Goal: Task Accomplishment & Management: Use online tool/utility

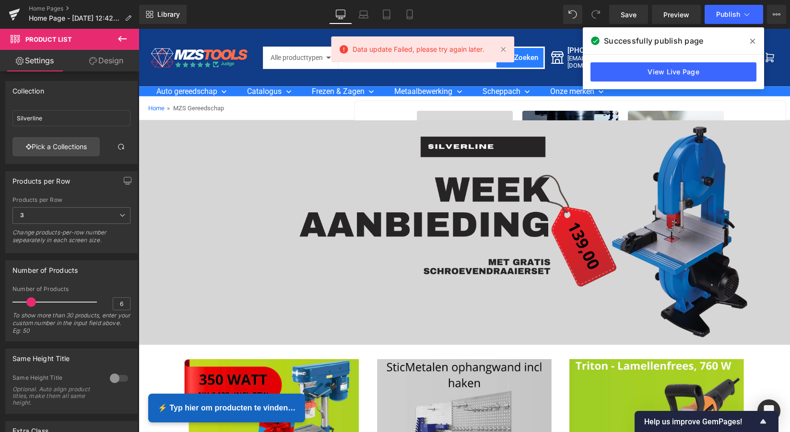
scroll to position [2487, 647]
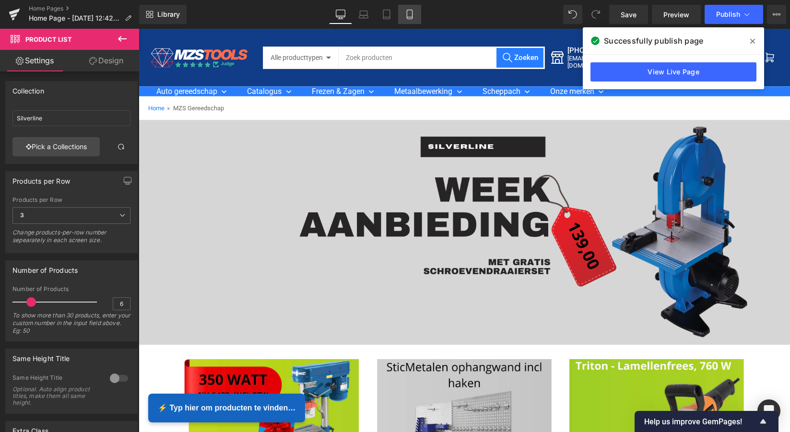
click at [408, 13] on icon at bounding box center [410, 15] width 10 height 10
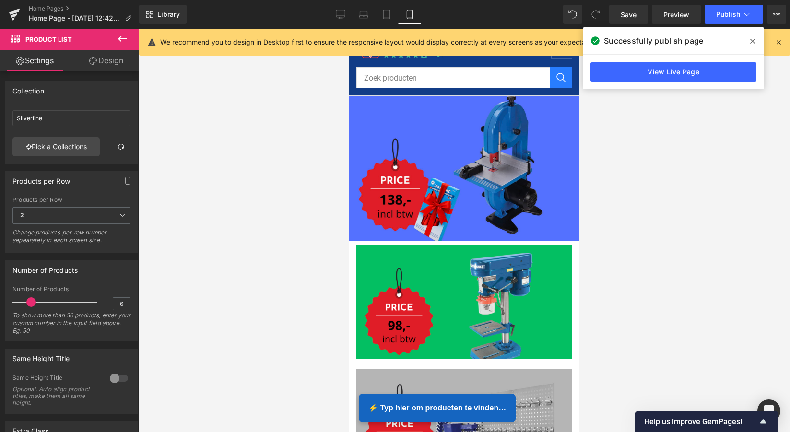
scroll to position [0, 0]
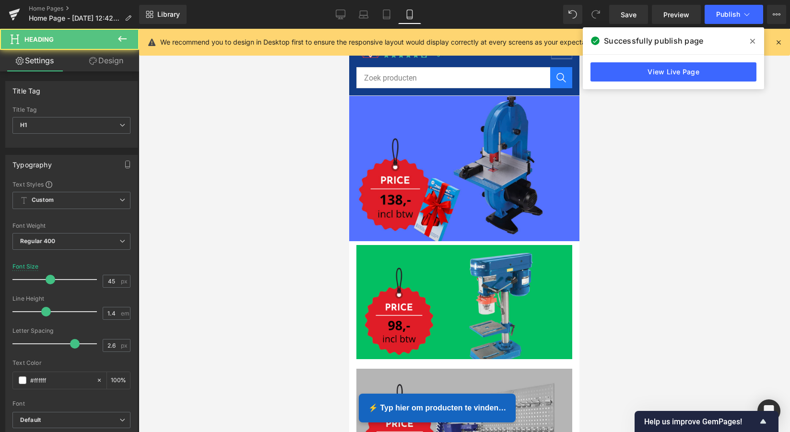
click at [349, 29] on div at bounding box center [349, 29] width 0 height 0
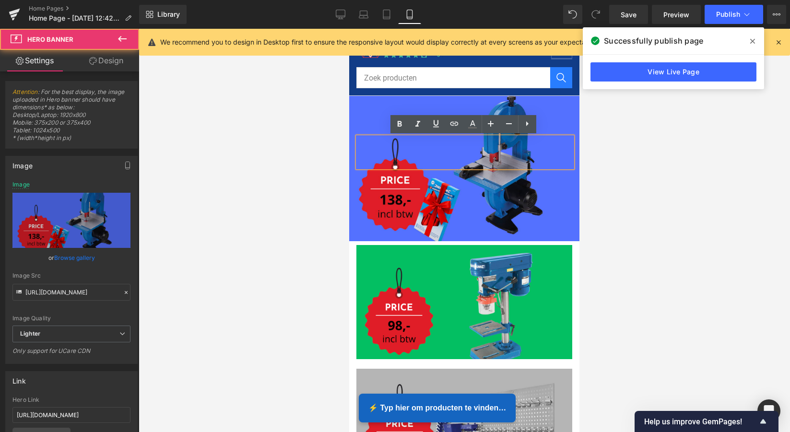
click at [560, 114] on div at bounding box center [464, 168] width 230 height 145
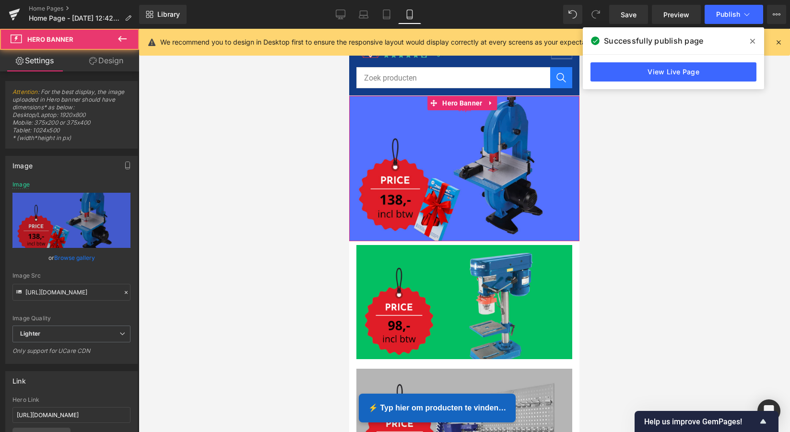
click at [471, 111] on div "Heading Text Block Separator Row Hero Banner 56px NaNpx" at bounding box center [464, 168] width 230 height 145
click at [489, 105] on icon at bounding box center [491, 103] width 7 height 7
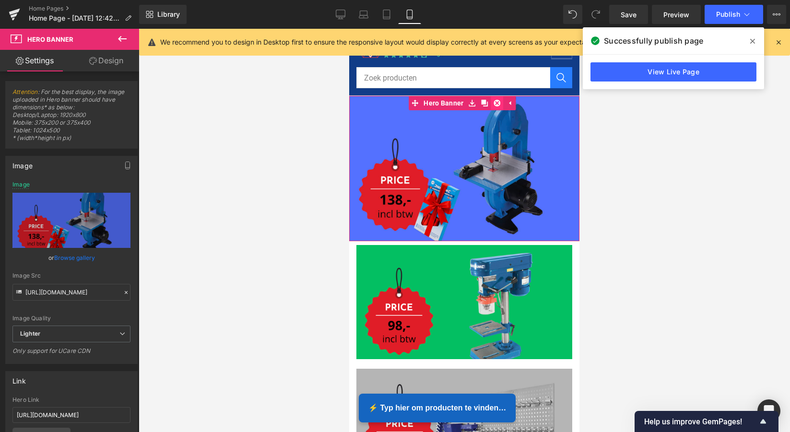
click at [495, 104] on icon at bounding box center [497, 103] width 7 height 7
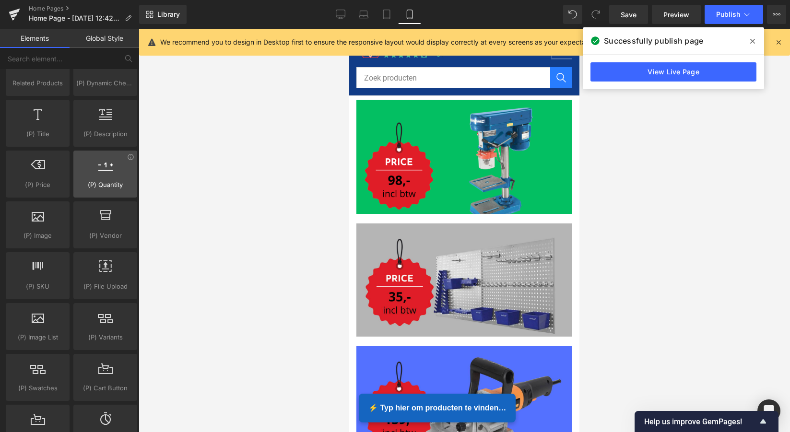
scroll to position [921, 0]
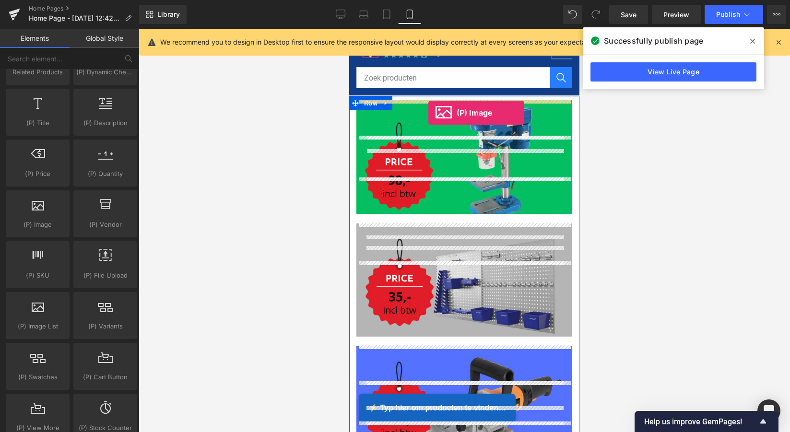
drag, startPoint x: 391, startPoint y: 245, endPoint x: 429, endPoint y: 113, distance: 137.5
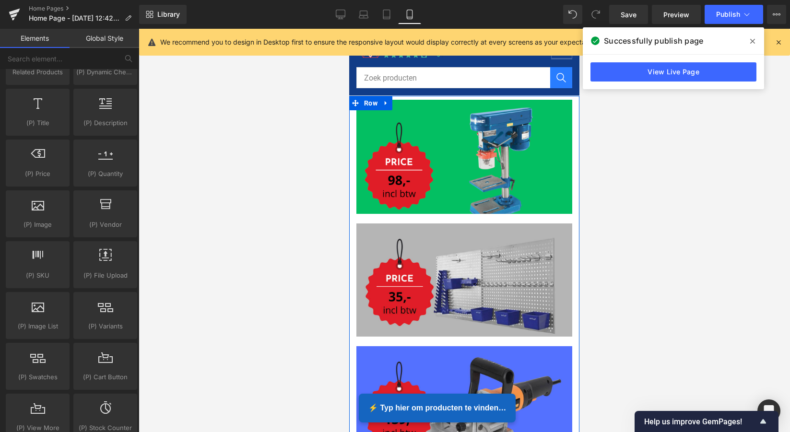
scroll to position [3663, 226]
click at [459, 105] on span "Hero Banner" at bounding box center [462, 107] width 45 height 14
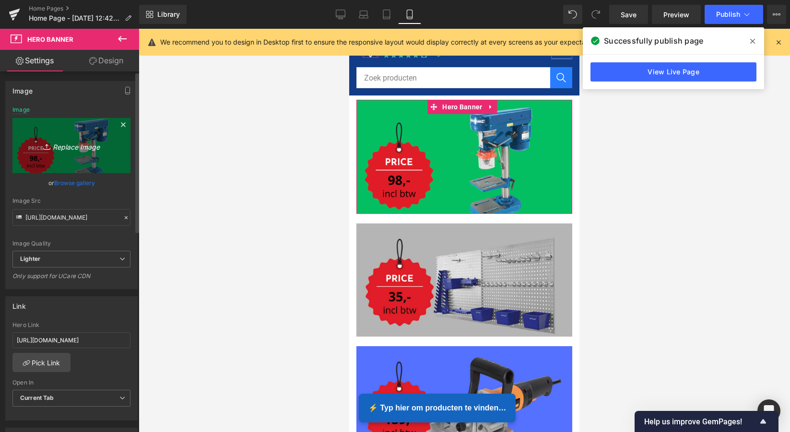
click at [74, 147] on icon "Replace Image" at bounding box center [71, 146] width 77 height 12
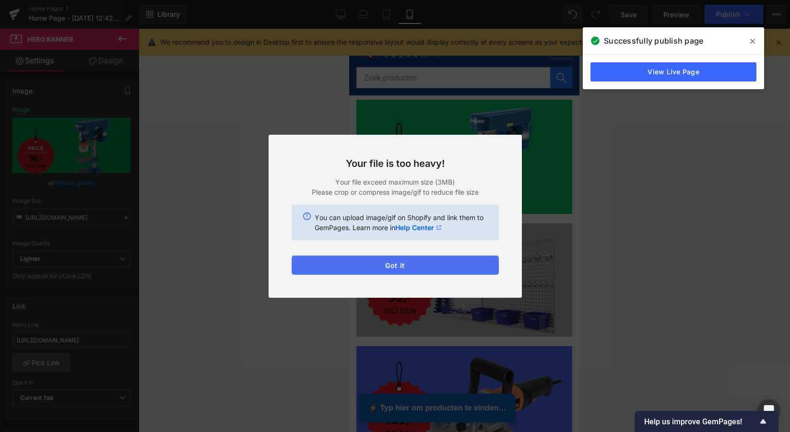
click at [401, 263] on button "Got it" at bounding box center [394, 265] width 207 height 19
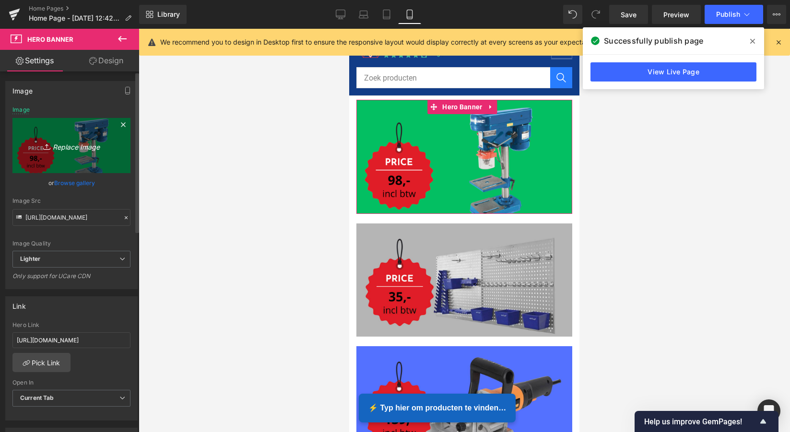
click at [70, 148] on icon "Replace Image" at bounding box center [71, 146] width 77 height 12
type input "C:\fakepath\MZS Alles voor uw auto.png"
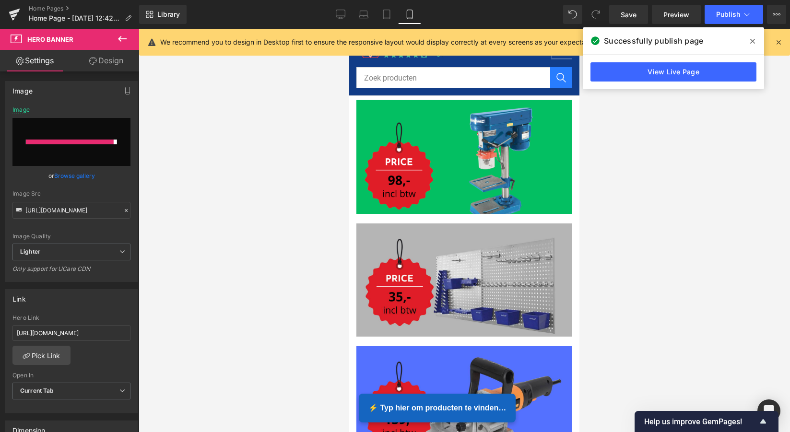
type input "[URL][DOMAIN_NAME]"
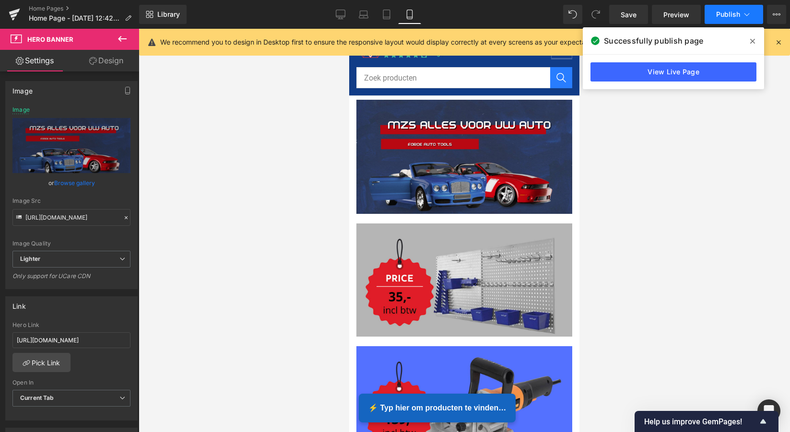
click at [727, 12] on span "Publish" at bounding box center [728, 15] width 24 height 8
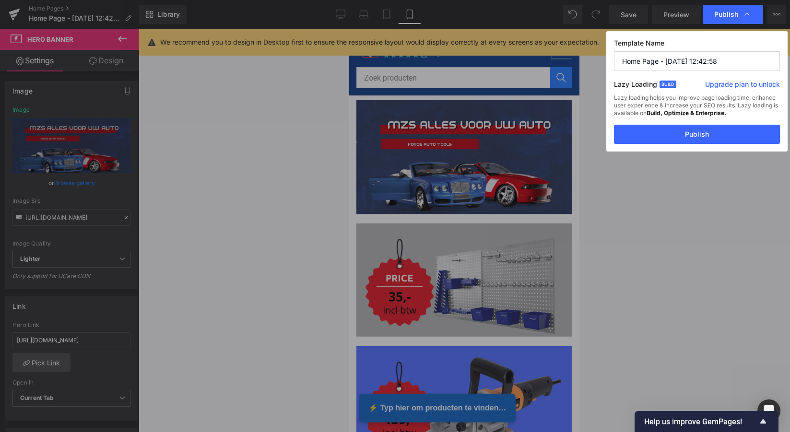
click at [698, 136] on button "Publish" at bounding box center [697, 134] width 166 height 19
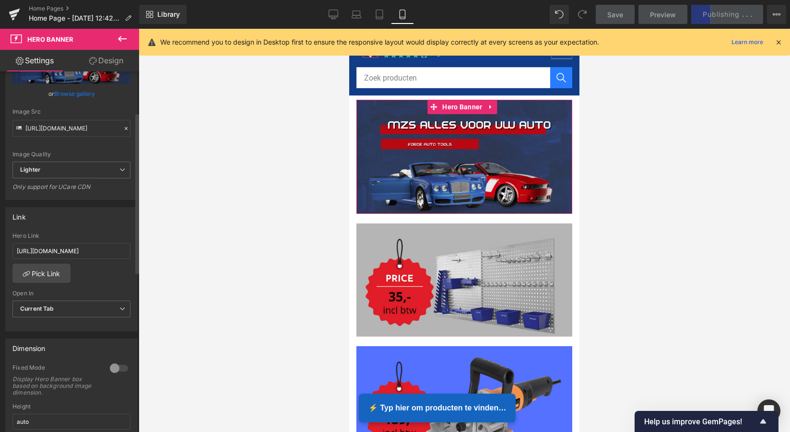
scroll to position [99, 0]
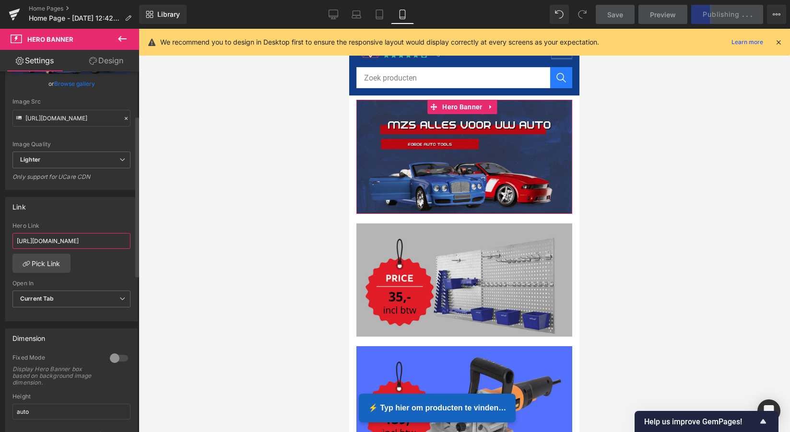
click at [105, 243] on input "[URL][DOMAIN_NAME]" at bounding box center [71, 241] width 118 height 16
drag, startPoint x: 102, startPoint y: 241, endPoint x: 13, endPoint y: 238, distance: 88.7
click at [13, 238] on input "[URL][DOMAIN_NAME]" at bounding box center [71, 241] width 118 height 16
drag, startPoint x: 97, startPoint y: 242, endPoint x: 4, endPoint y: 240, distance: 93.0
click at [4, 240] on div "Link ucts/silverline-350-w-kolomboormachine-silverline Hero Link ucts/silverlin…" at bounding box center [71, 255] width 143 height 131
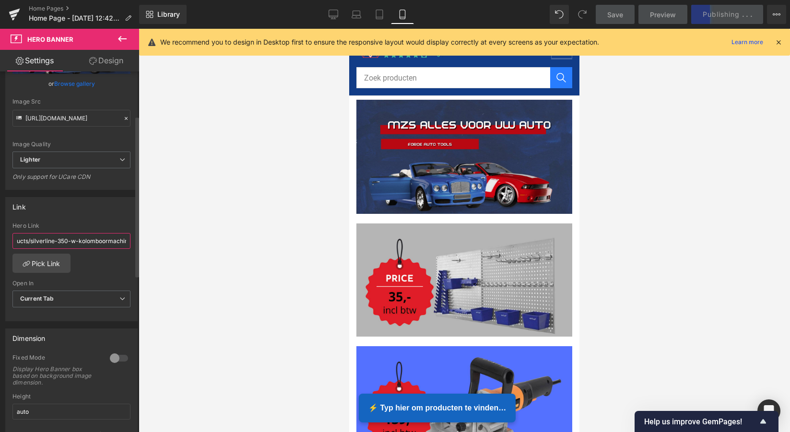
type input "oormachine-silverline"
drag, startPoint x: 81, startPoint y: 242, endPoint x: 0, endPoint y: 239, distance: 81.6
click at [0, 239] on html "Hero Banner You are previewing how the will restyle your page. You can not edit…" at bounding box center [395, 216] width 790 height 432
paste input "[URL][DOMAIN_NAME]"
type input "[URL][DOMAIN_NAME]"
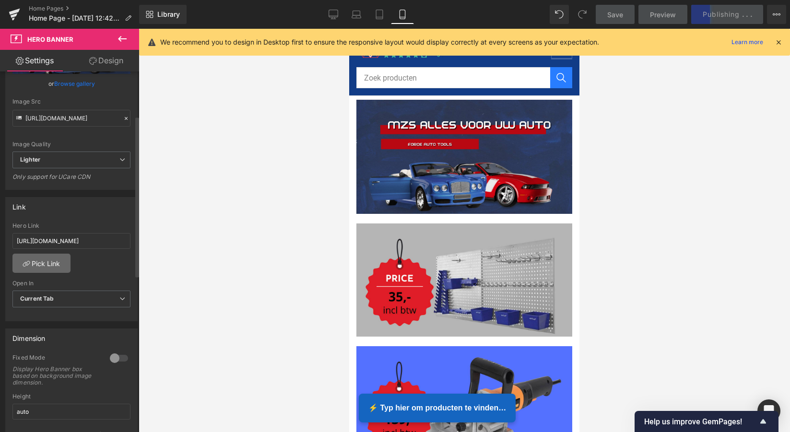
click at [45, 263] on link "Pick Link" at bounding box center [41, 263] width 58 height 19
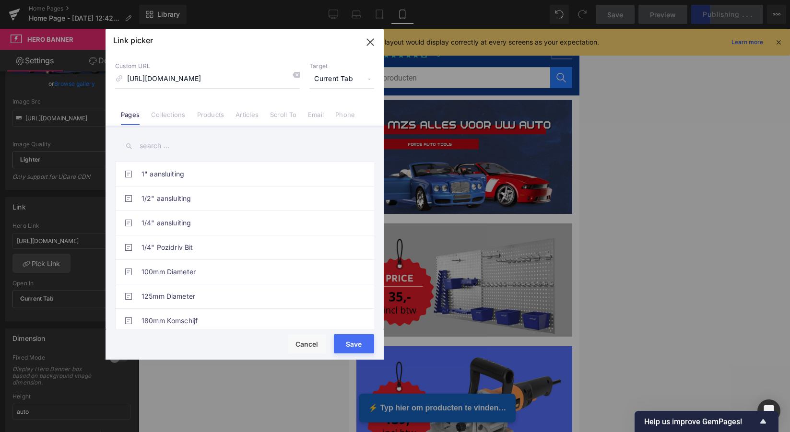
click at [355, 342] on button "Save" at bounding box center [354, 343] width 40 height 19
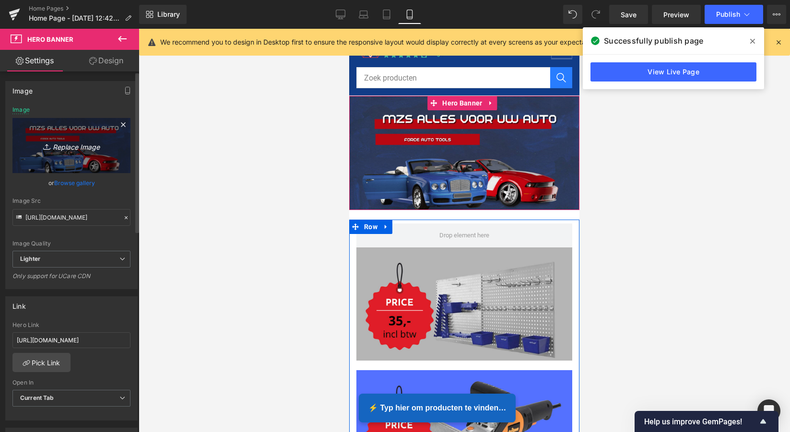
scroll to position [0, 0]
click at [76, 147] on icon "Replace Image" at bounding box center [71, 146] width 77 height 12
type input "C:\fakepath\MZS Alles voor uw auto.png"
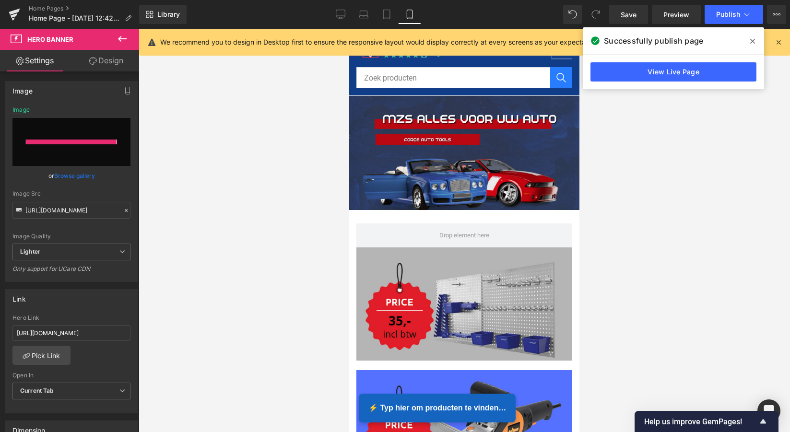
type input "[URL][DOMAIN_NAME]"
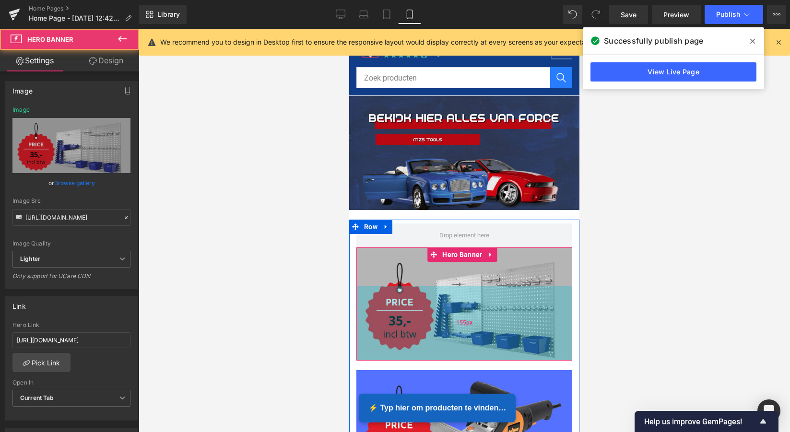
click at [475, 290] on div "155px" at bounding box center [464, 323] width 216 height 74
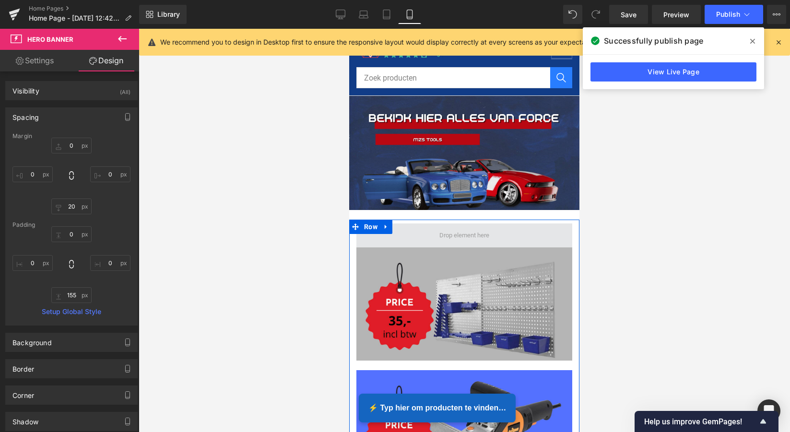
click at [469, 235] on span at bounding box center [464, 235] width 57 height 15
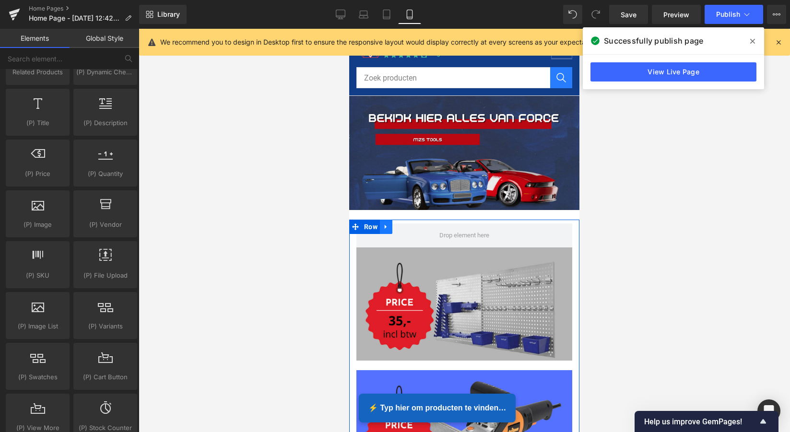
click at [387, 226] on icon at bounding box center [386, 226] width 7 height 7
click at [409, 224] on icon at bounding box center [411, 226] width 7 height 7
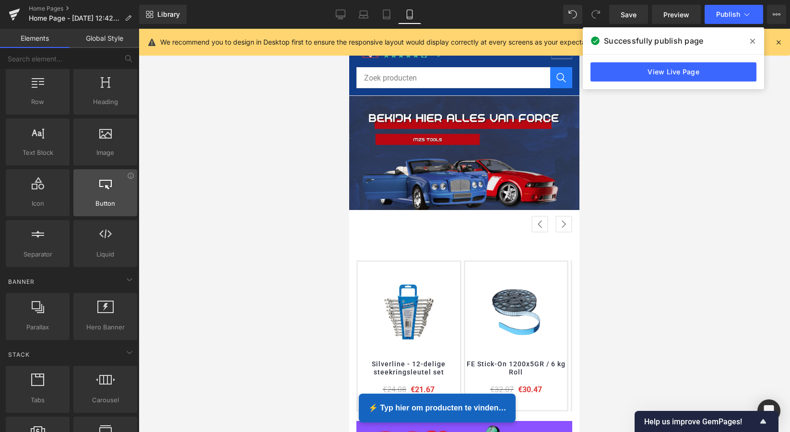
scroll to position [39, 0]
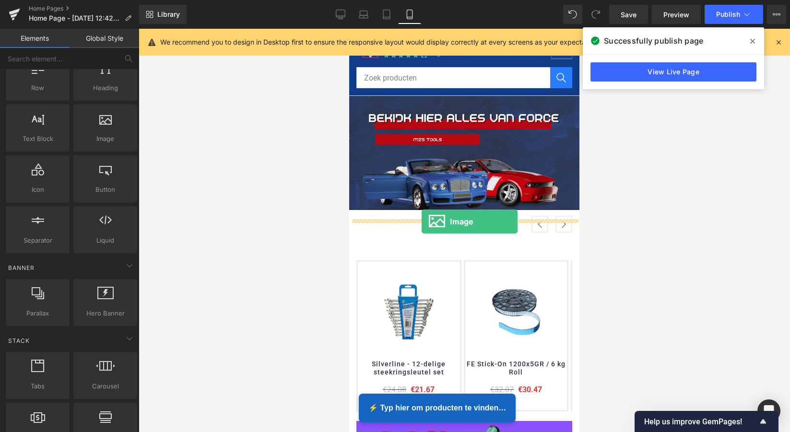
drag, startPoint x: 455, startPoint y: 153, endPoint x: 421, endPoint y: 221, distance: 75.9
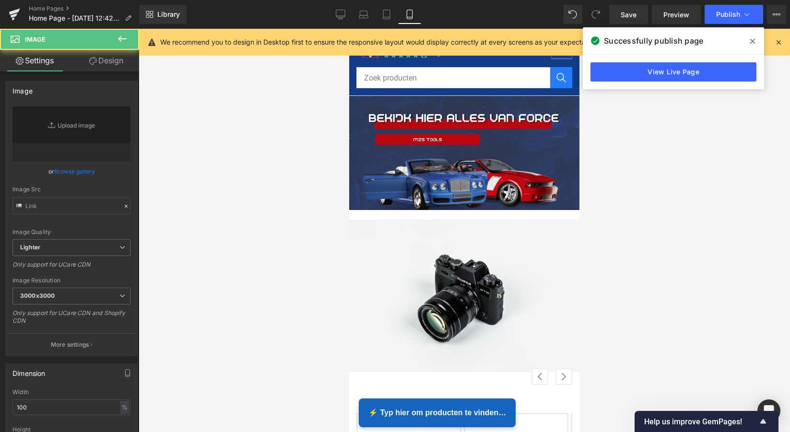
scroll to position [3427, 226]
type input "//[DOMAIN_NAME][URL]"
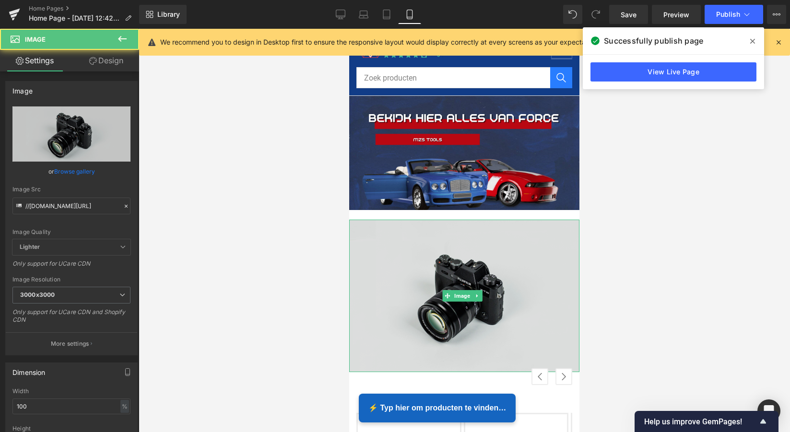
scroll to position [3566, 226]
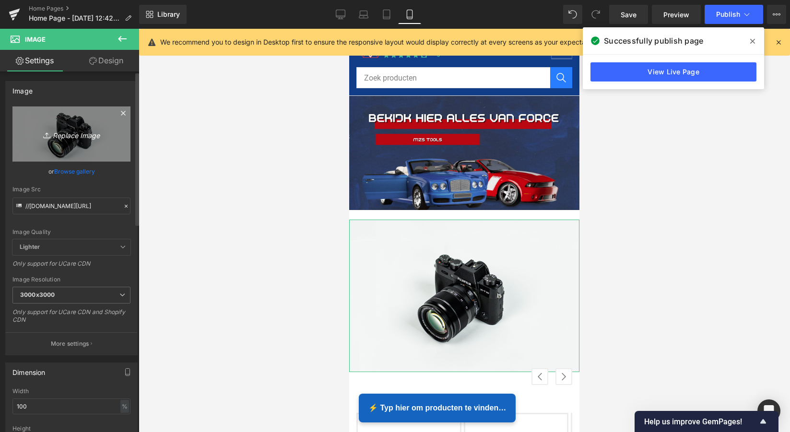
click at [65, 135] on icon "Replace Image" at bounding box center [71, 134] width 77 height 12
type input "C:\fakepath\MZS Alles voor uw auto kopie.png"
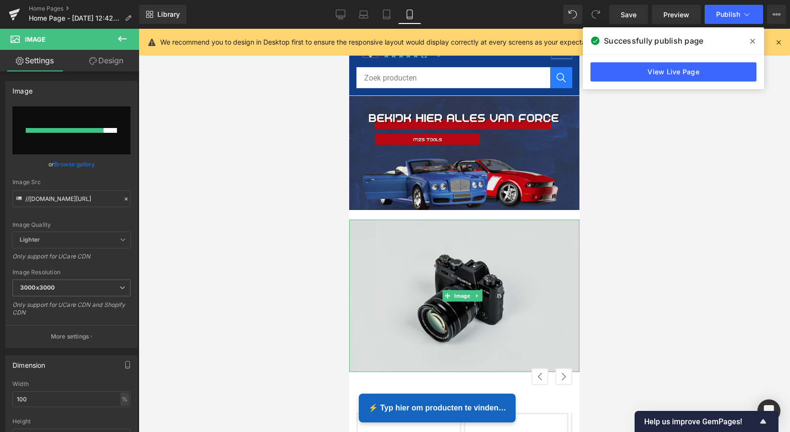
click at [465, 255] on img at bounding box center [464, 296] width 230 height 152
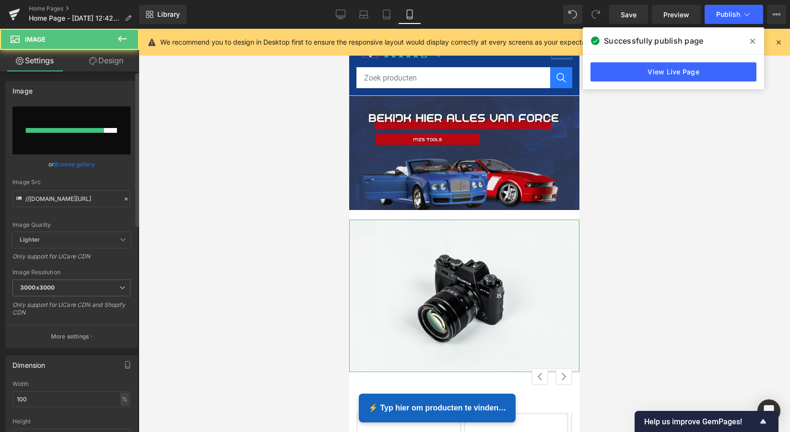
click at [76, 128] on div at bounding box center [65, 130] width 78 height 5
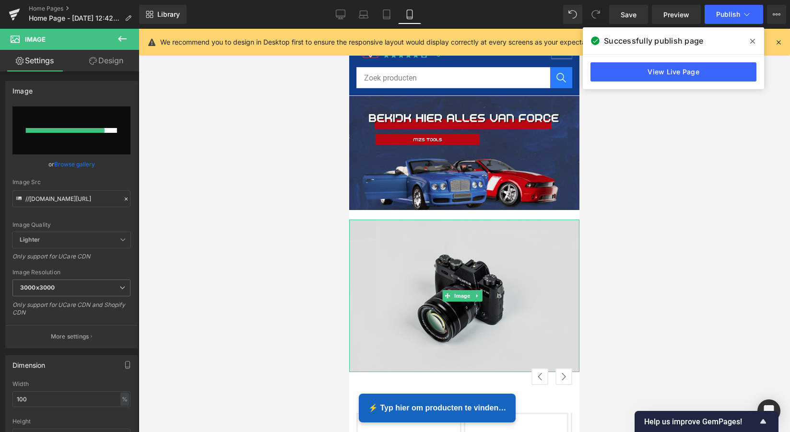
click at [441, 237] on img at bounding box center [464, 296] width 230 height 152
click at [420, 242] on img at bounding box center [464, 296] width 230 height 152
click at [421, 242] on img at bounding box center [464, 296] width 230 height 152
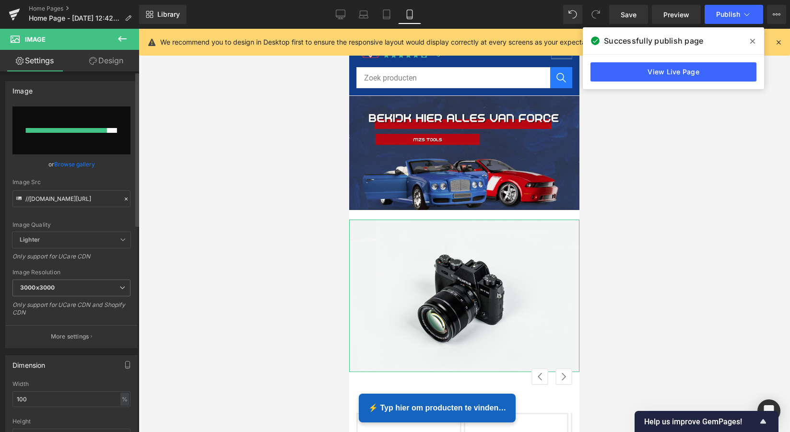
click at [49, 116] on input "file" at bounding box center [71, 130] width 118 height 48
type input "C:\fakepath\MZS Alles voor uw auto kopie.png"
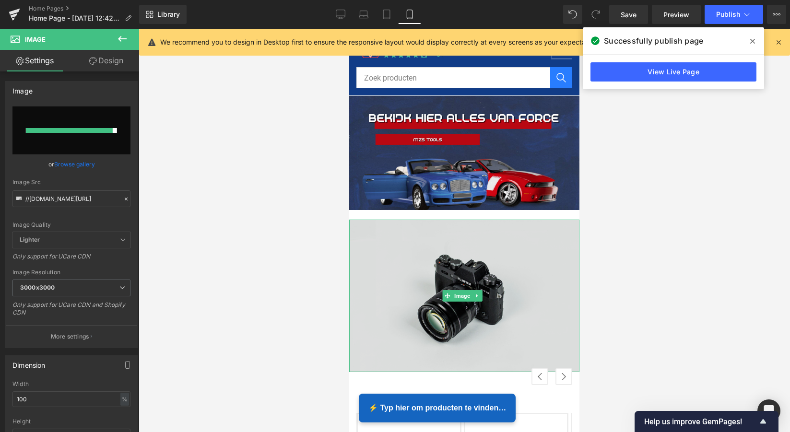
type input "[URL][DOMAIN_NAME]"
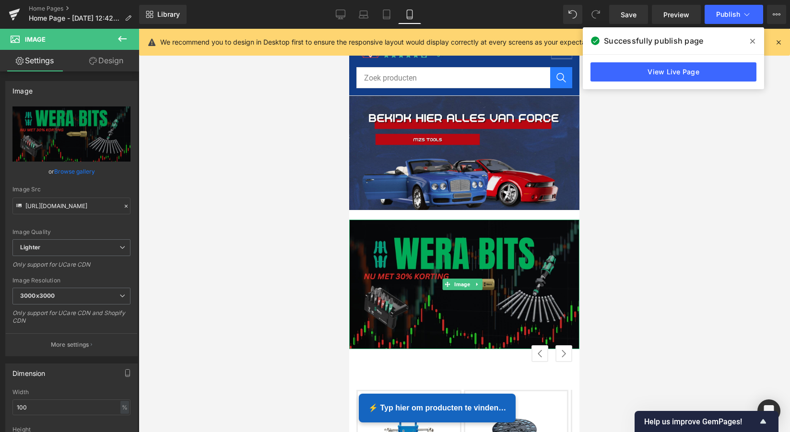
scroll to position [3543, 226]
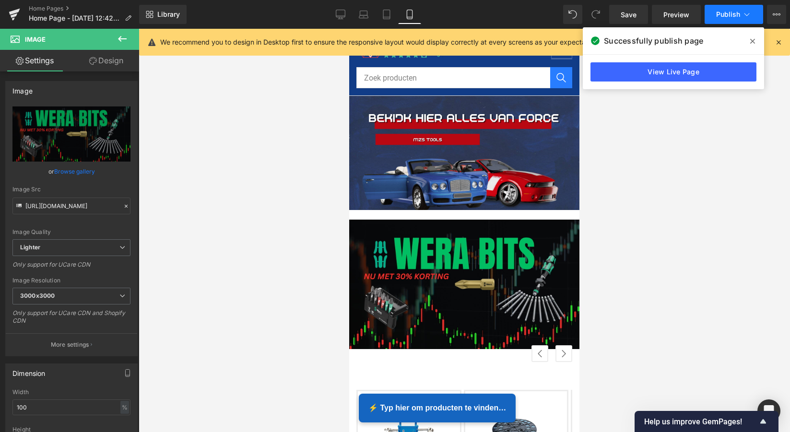
click at [725, 13] on span "Publish" at bounding box center [728, 15] width 24 height 8
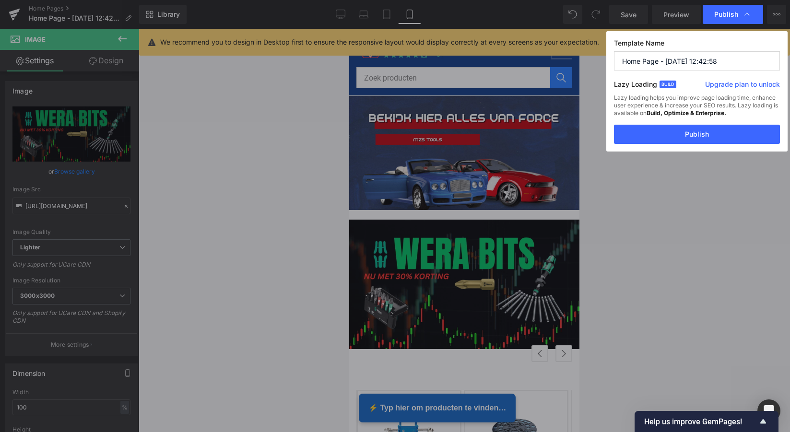
click at [697, 137] on button "Publish" at bounding box center [697, 134] width 166 height 19
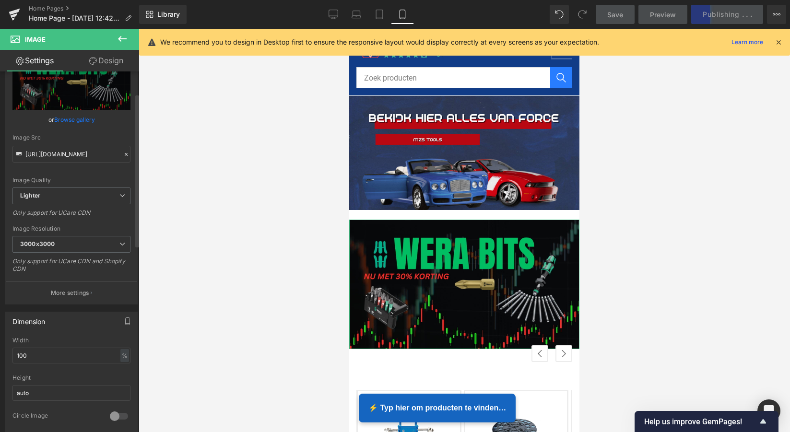
scroll to position [31, 0]
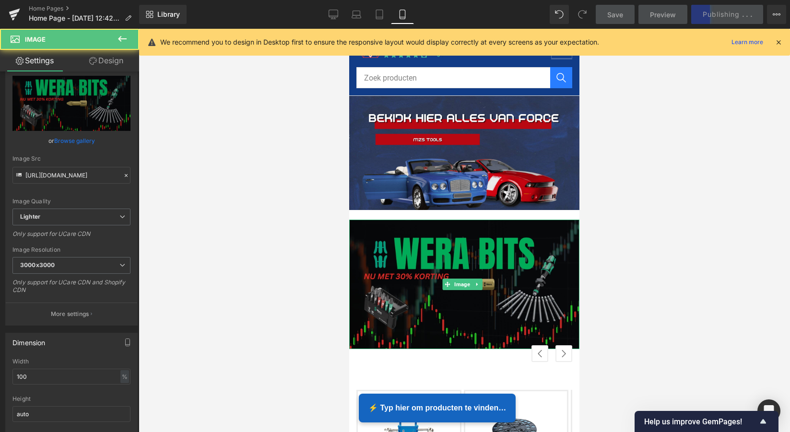
click at [484, 309] on img at bounding box center [464, 284] width 230 height 129
click at [466, 230] on img at bounding box center [464, 284] width 230 height 129
click at [418, 270] on img at bounding box center [464, 284] width 230 height 129
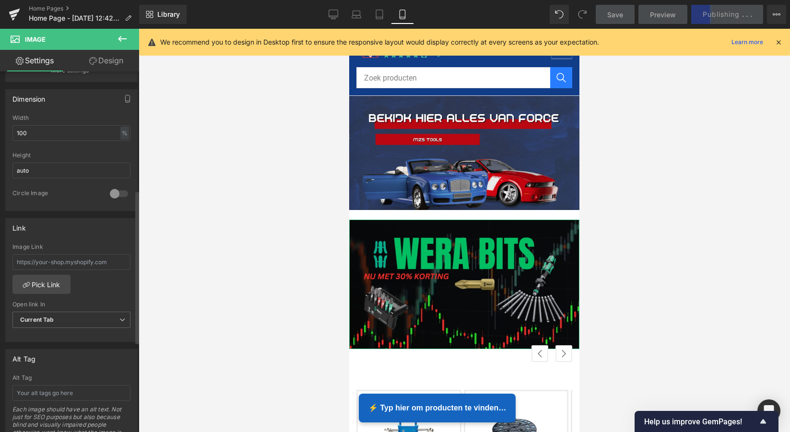
scroll to position [283, 0]
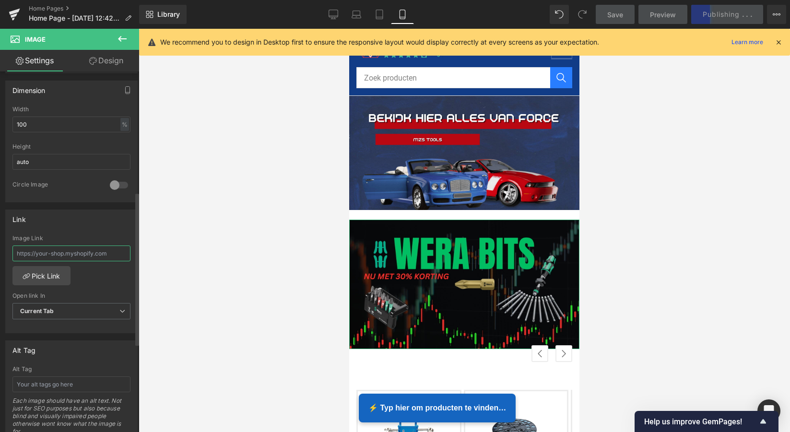
click at [117, 253] on input "text" at bounding box center [71, 253] width 118 height 16
drag, startPoint x: 118, startPoint y: 253, endPoint x: 40, endPoint y: 248, distance: 78.3
click at [40, 248] on input "text" at bounding box center [71, 253] width 118 height 16
type input "[URL][DOMAIN_NAME][MEDICAL_DATA]"
click at [48, 273] on link "Pick Link" at bounding box center [41, 275] width 58 height 19
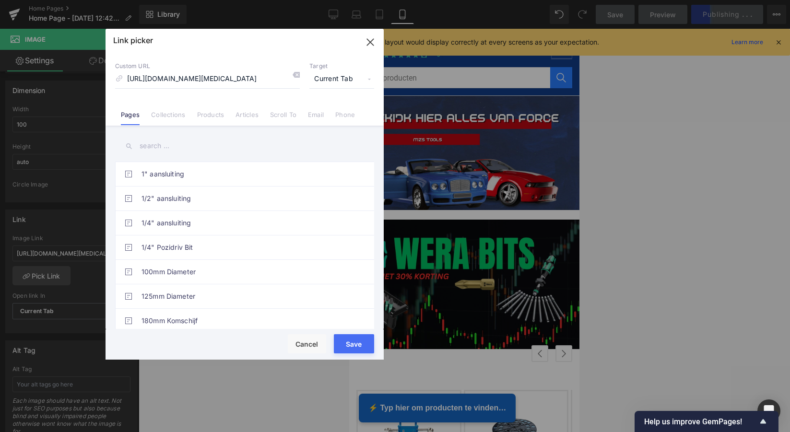
click at [351, 338] on button "Save" at bounding box center [354, 343] width 40 height 19
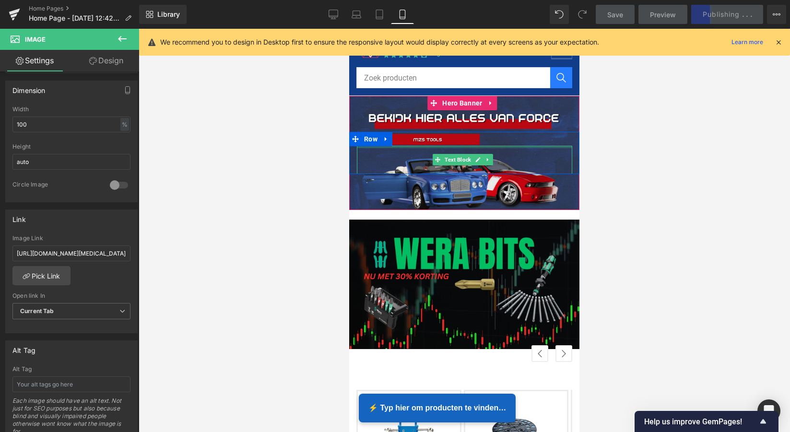
drag, startPoint x: 496, startPoint y: 147, endPoint x: 848, endPoint y: 166, distance: 352.4
click at [496, 147] on div "Text Block" at bounding box center [464, 160] width 215 height 28
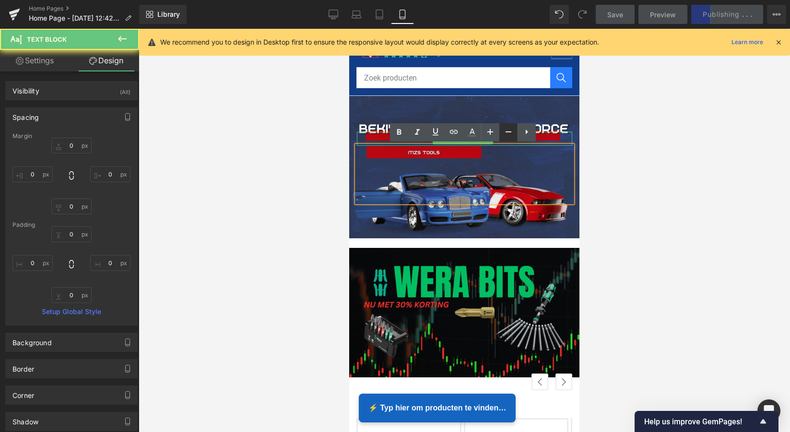
click at [499, 137] on link at bounding box center [508, 132] width 18 height 18
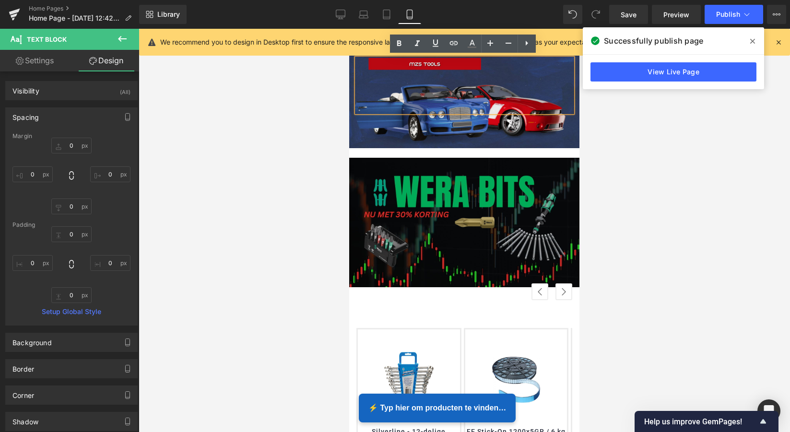
scroll to position [91, 0]
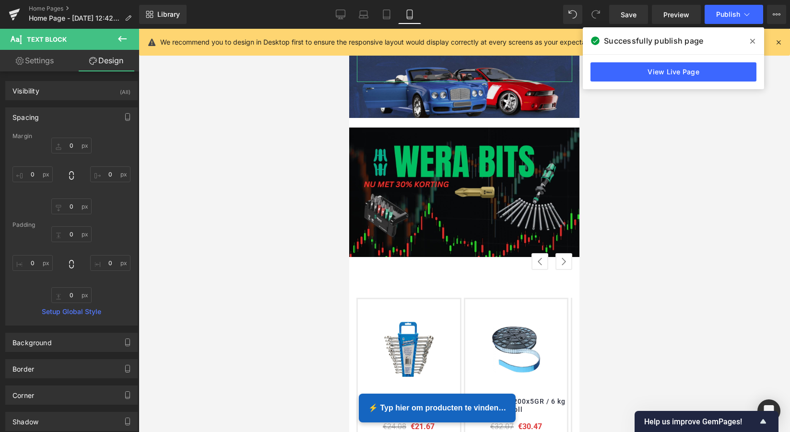
click at [51, 64] on link "Settings" at bounding box center [35, 61] width 70 height 22
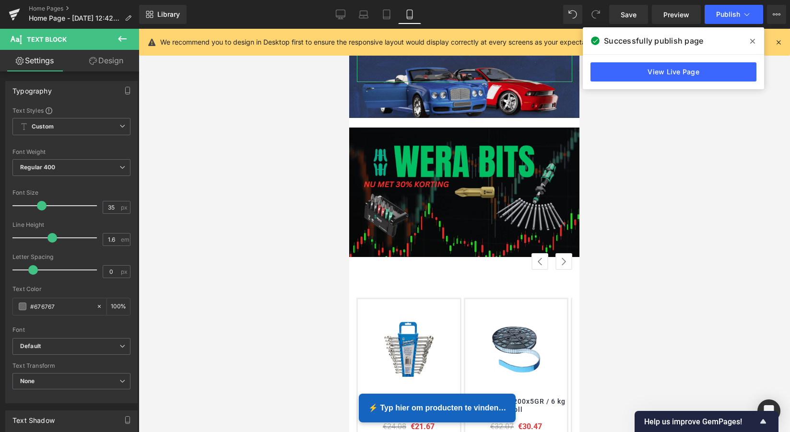
type input "100"
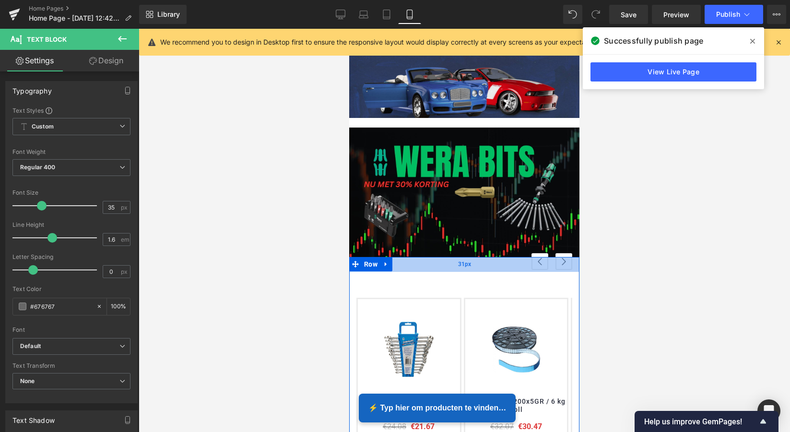
click at [470, 268] on div "31px" at bounding box center [464, 264] width 230 height 15
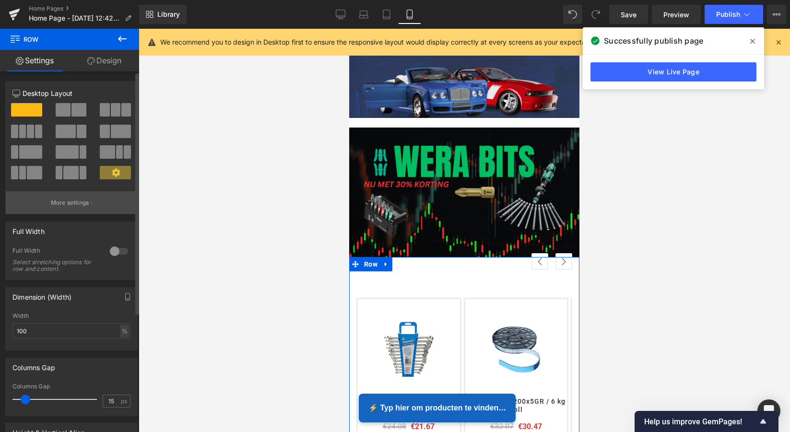
scroll to position [0, 0]
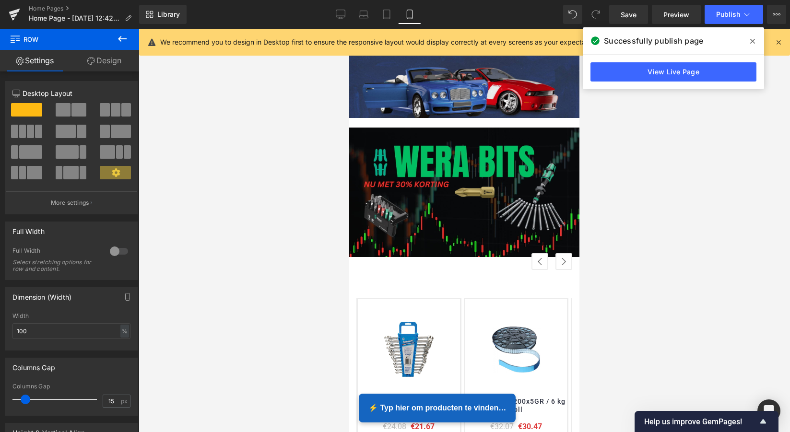
click at [123, 39] on icon at bounding box center [122, 39] width 9 height 6
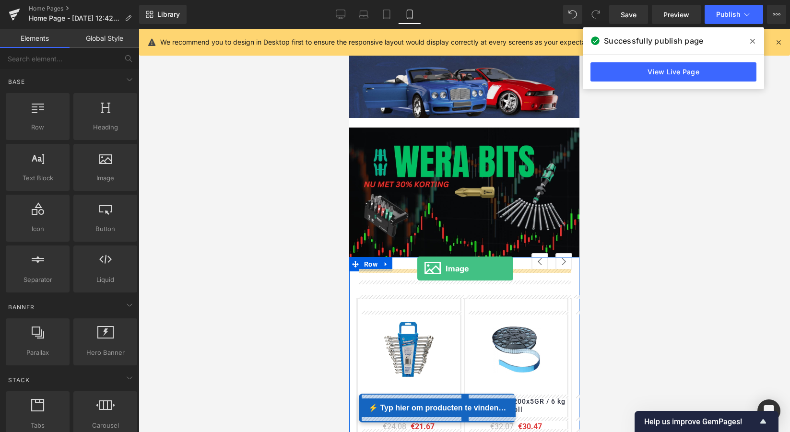
drag, startPoint x: 451, startPoint y: 193, endPoint x: 417, endPoint y: 268, distance: 82.6
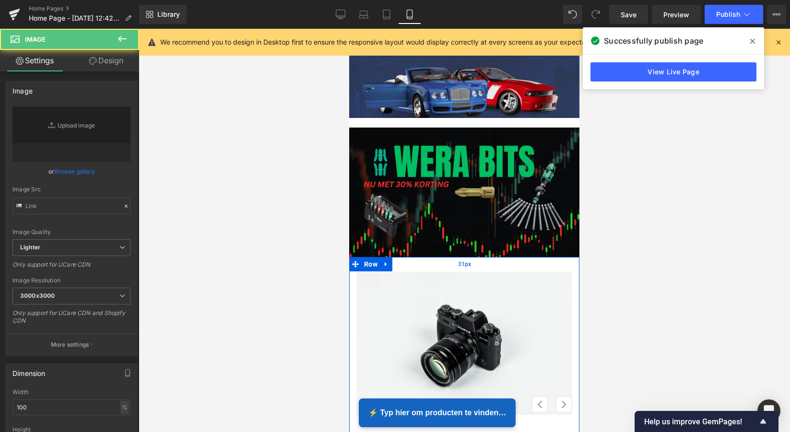
scroll to position [3553, 226]
type input "//[DOMAIN_NAME][URL]"
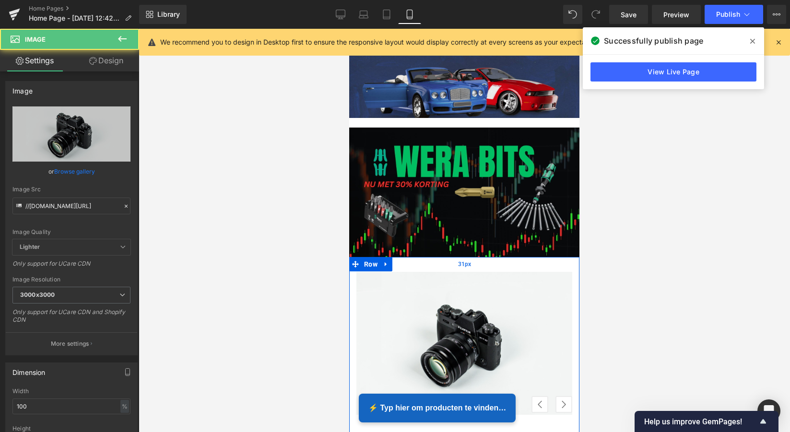
scroll to position [3682, 226]
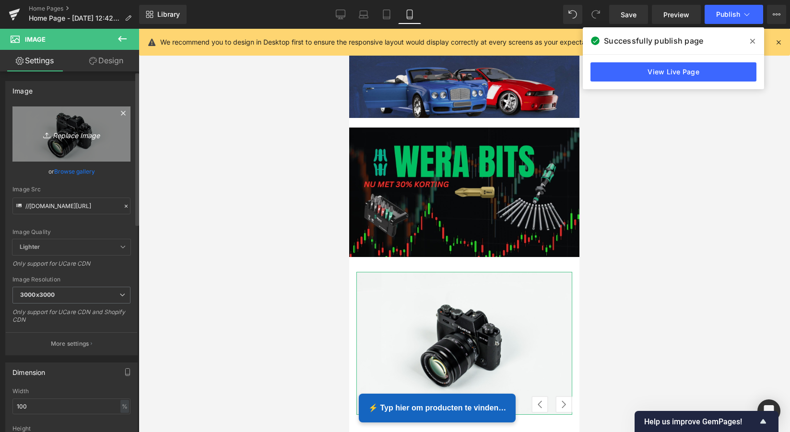
click at [72, 136] on icon "Replace Image" at bounding box center [71, 134] width 77 height 12
type input "C:\fakepath\MZS Alles voor uw auto kopie 2.png"
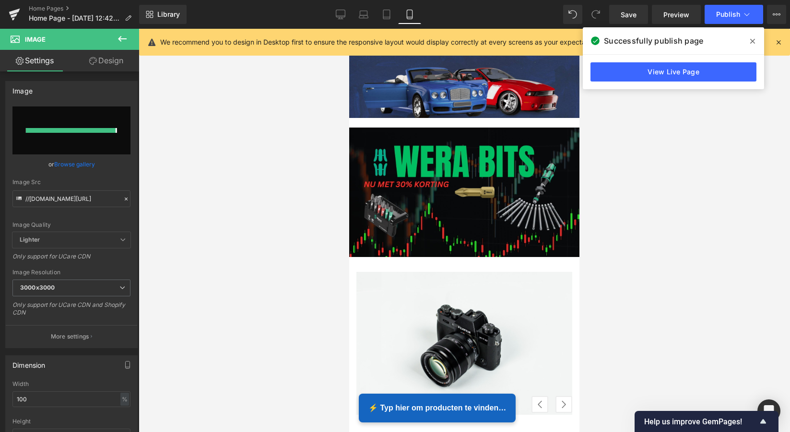
type input "[URL][DOMAIN_NAME]"
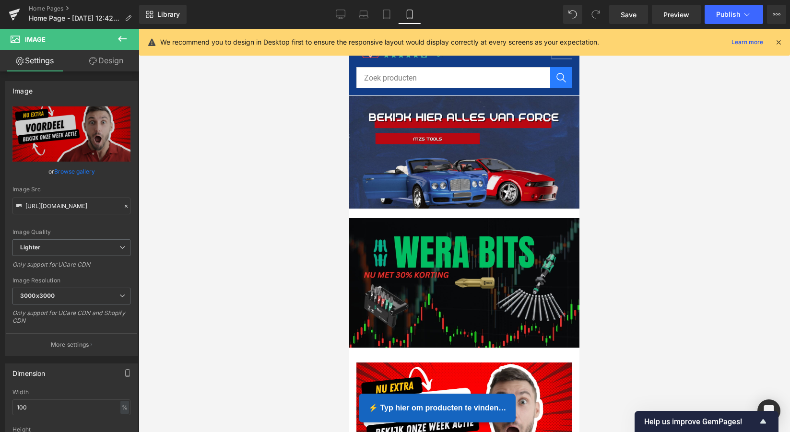
scroll to position [0, 0]
click at [341, 16] on icon at bounding box center [340, 16] width 9 height 0
type input "auto"
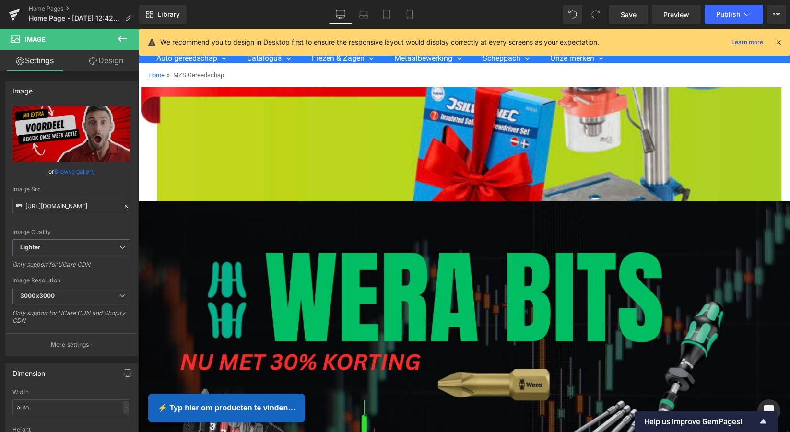
scroll to position [36, 0]
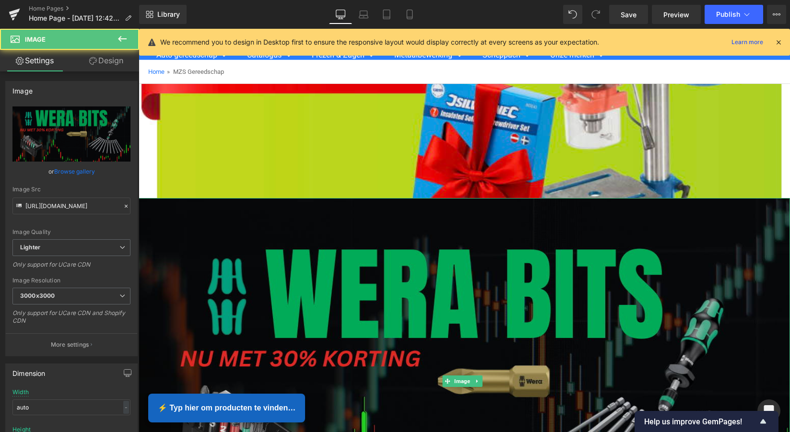
click at [467, 217] on img at bounding box center [464, 381] width 651 height 366
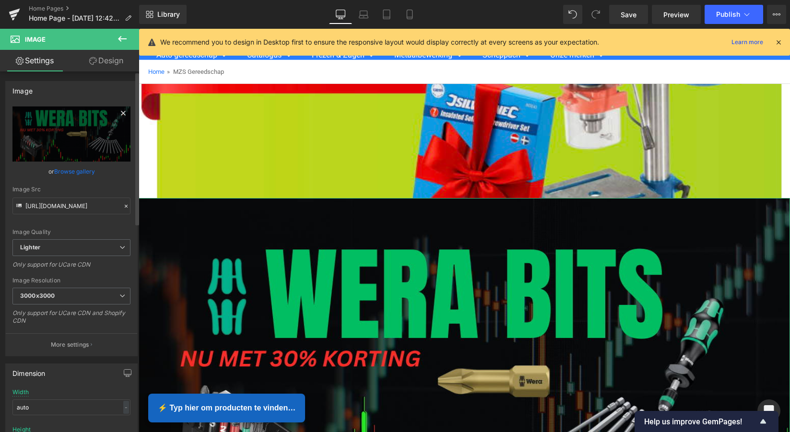
click at [121, 113] on icon at bounding box center [123, 113] width 4 height 4
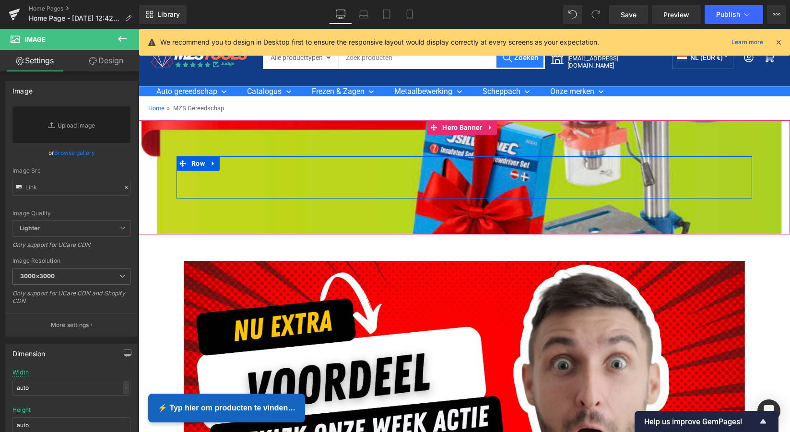
scroll to position [0, 0]
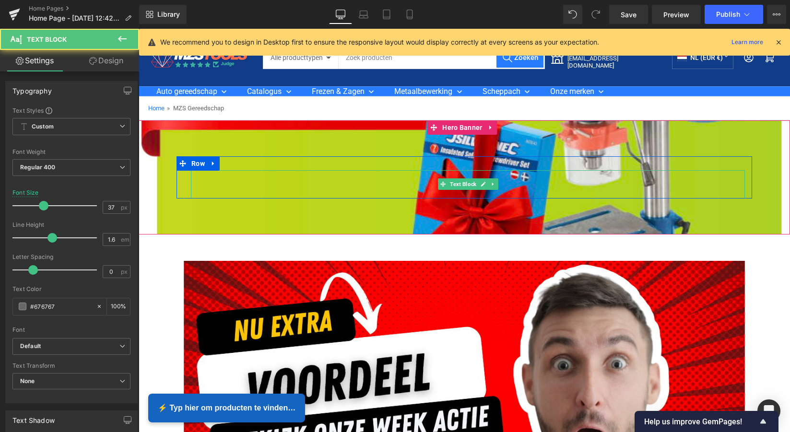
click at [332, 176] on div at bounding box center [468, 184] width 554 height 28
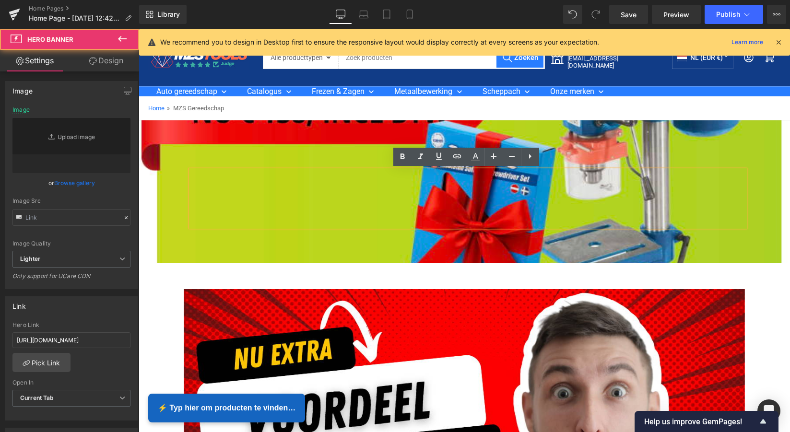
type input "[URL][DOMAIN_NAME]"
click at [331, 151] on div at bounding box center [464, 191] width 651 height 142
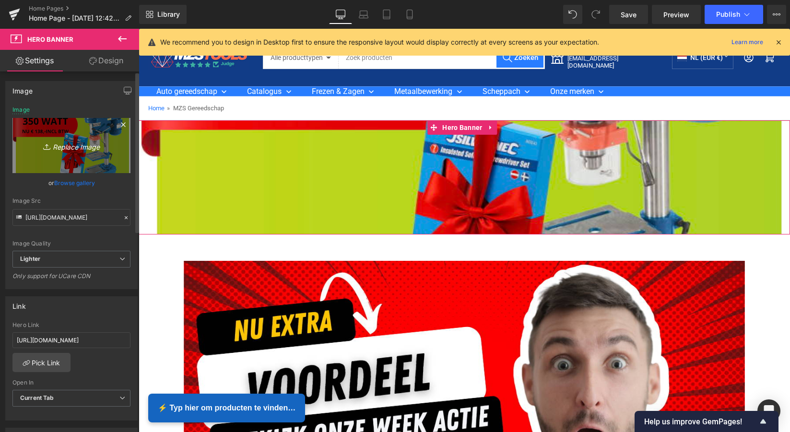
click at [77, 146] on icon "Replace Image" at bounding box center [71, 146] width 77 height 12
click at [121, 125] on icon at bounding box center [123, 124] width 4 height 4
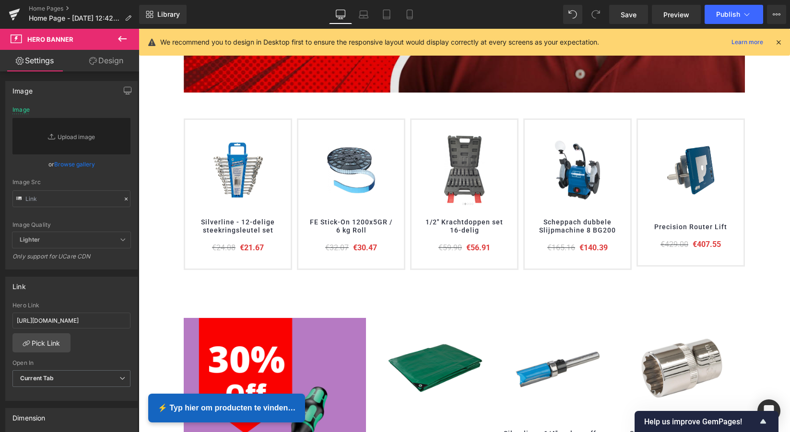
scroll to position [479, 0]
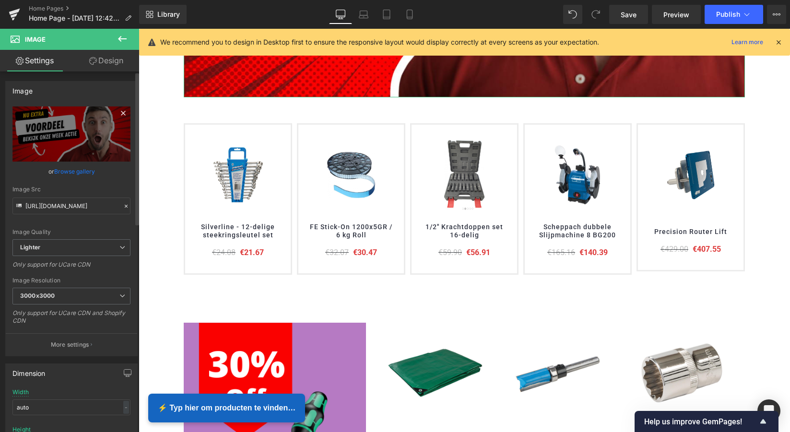
click at [117, 112] on icon at bounding box center [123, 113] width 12 height 12
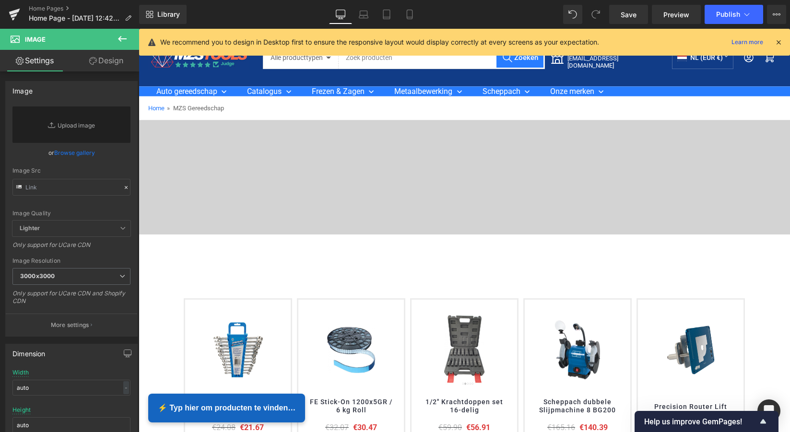
scroll to position [0, 0]
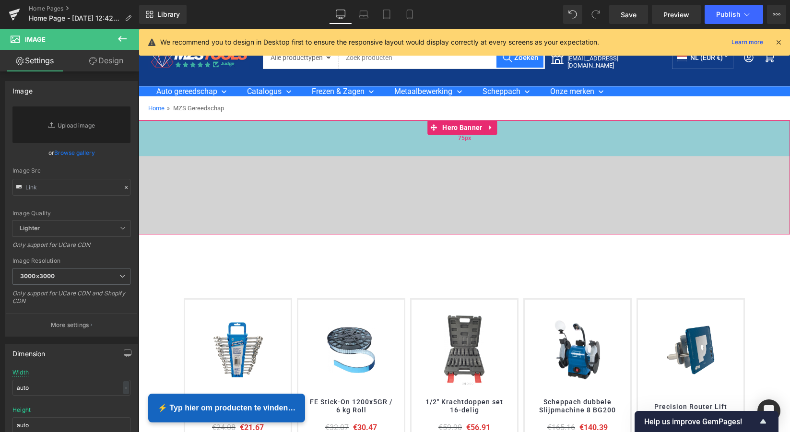
click at [389, 145] on div "75px" at bounding box center [464, 138] width 651 height 36
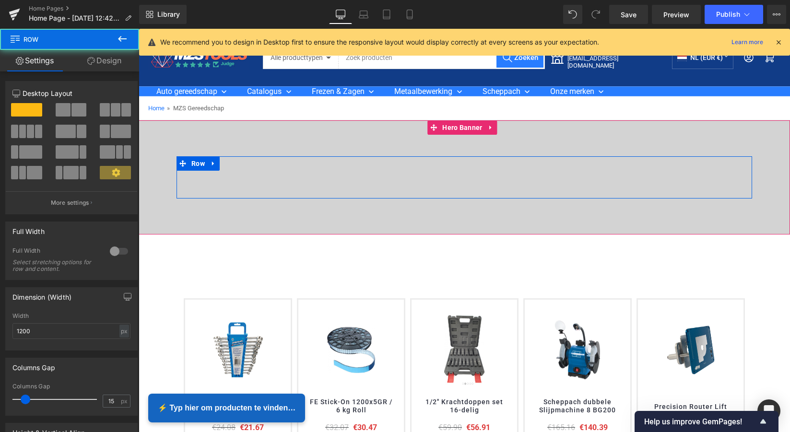
click at [372, 158] on div "Text Block Text Block Row" at bounding box center [463, 177] width 575 height 42
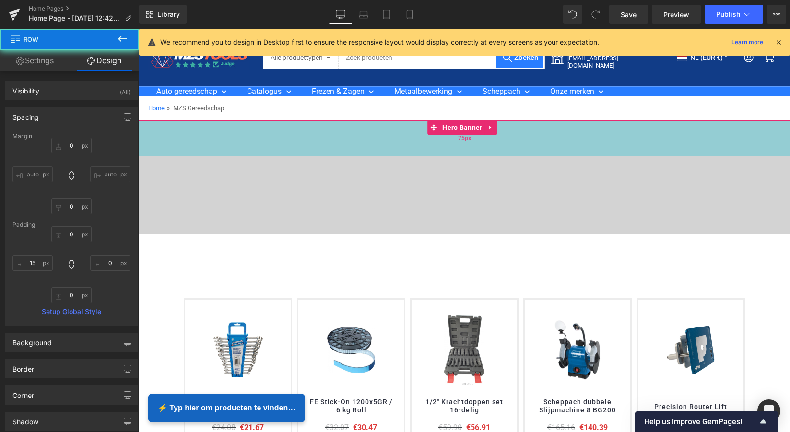
click at [314, 134] on div "75px" at bounding box center [464, 138] width 651 height 36
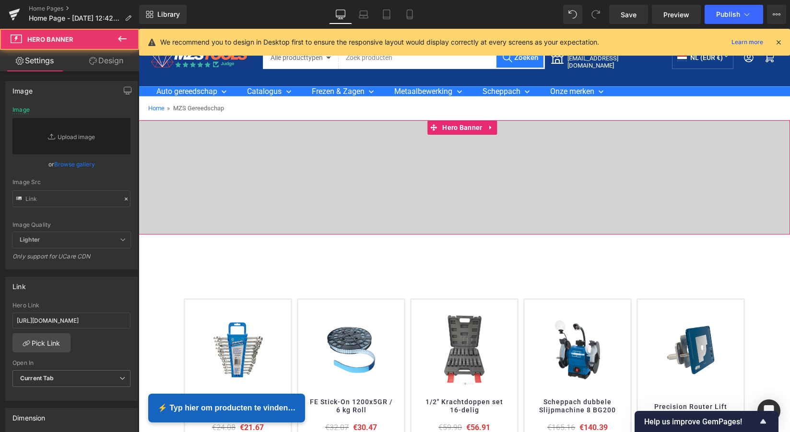
click at [173, 165] on span "Text Block Text Block Row" at bounding box center [464, 177] width 651 height 42
click at [157, 160] on span "Text Block Text Block Row" at bounding box center [464, 177] width 651 height 42
click at [492, 130] on icon at bounding box center [491, 127] width 7 height 7
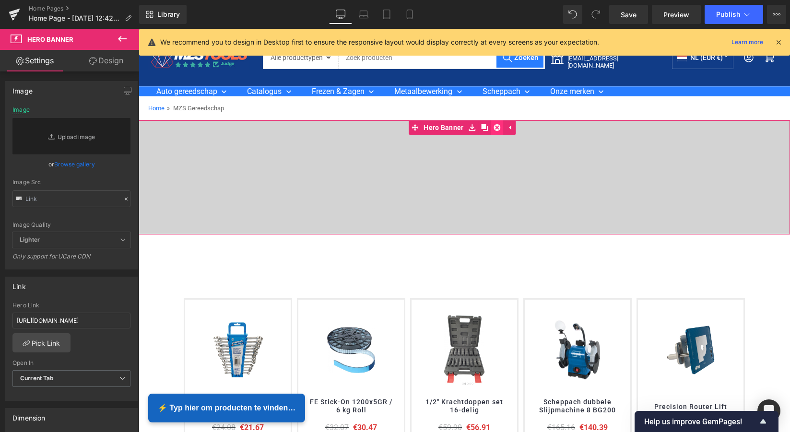
click at [497, 129] on icon at bounding box center [497, 127] width 7 height 7
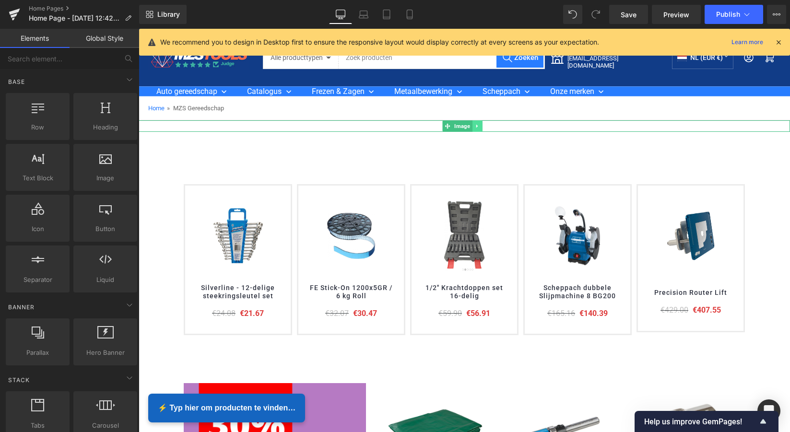
click at [476, 128] on icon at bounding box center [476, 126] width 1 height 3
click at [481, 129] on icon at bounding box center [481, 126] width 5 height 6
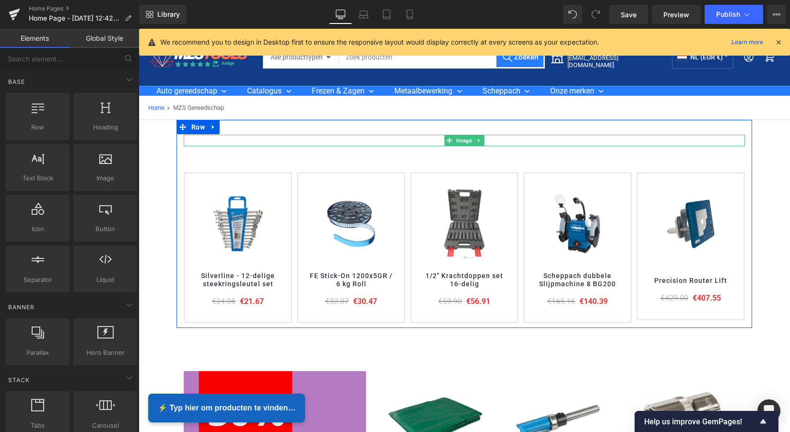
scroll to position [35, 0]
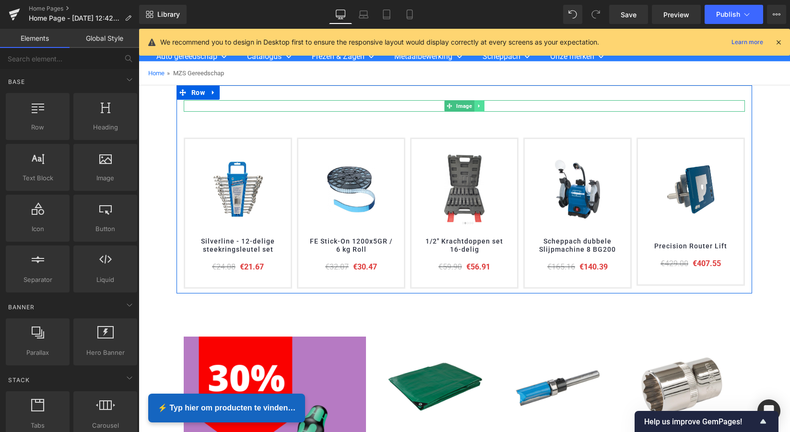
click at [476, 109] on icon at bounding box center [478, 106] width 5 height 6
click at [481, 108] on icon at bounding box center [483, 105] width 5 height 5
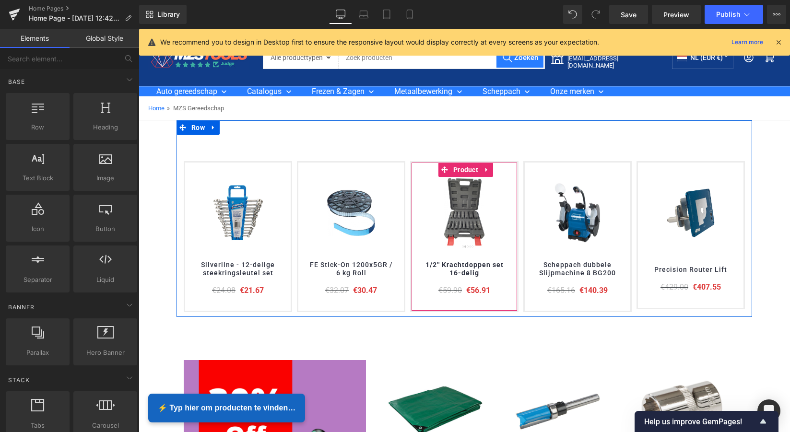
scroll to position [0, 0]
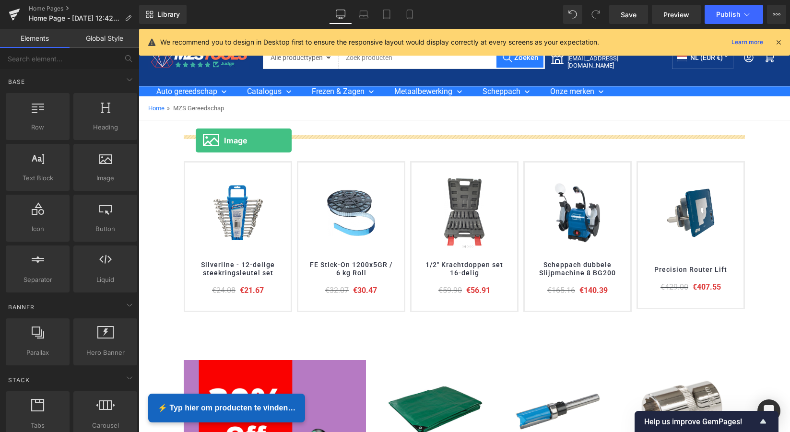
drag, startPoint x: 240, startPoint y: 194, endPoint x: 196, endPoint y: 140, distance: 69.5
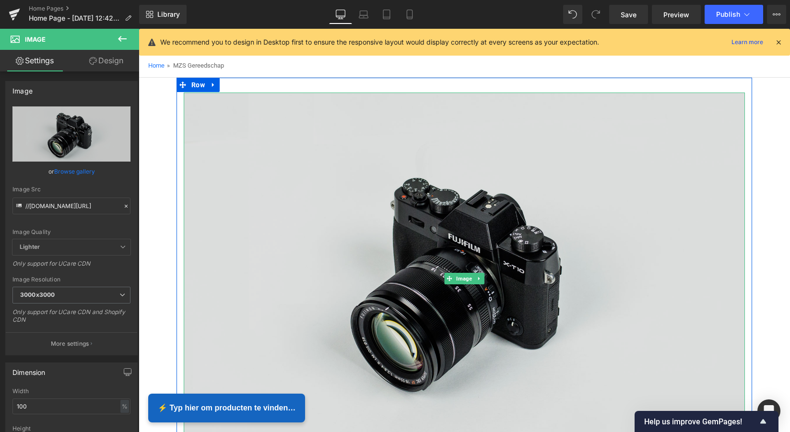
scroll to position [42, 0]
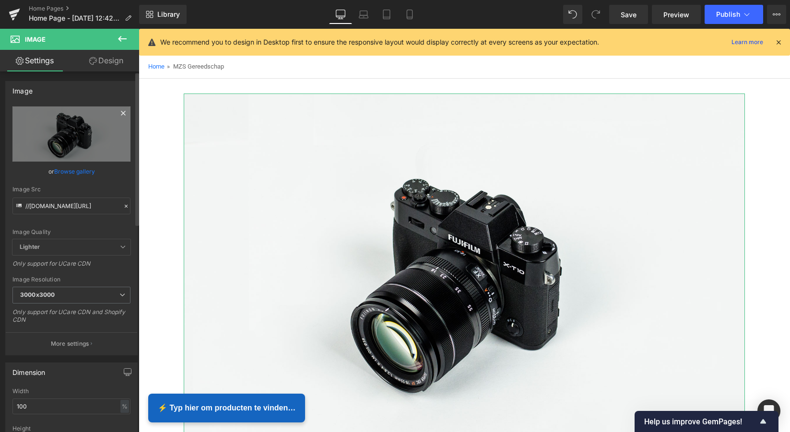
click at [117, 114] on icon at bounding box center [123, 113] width 12 height 12
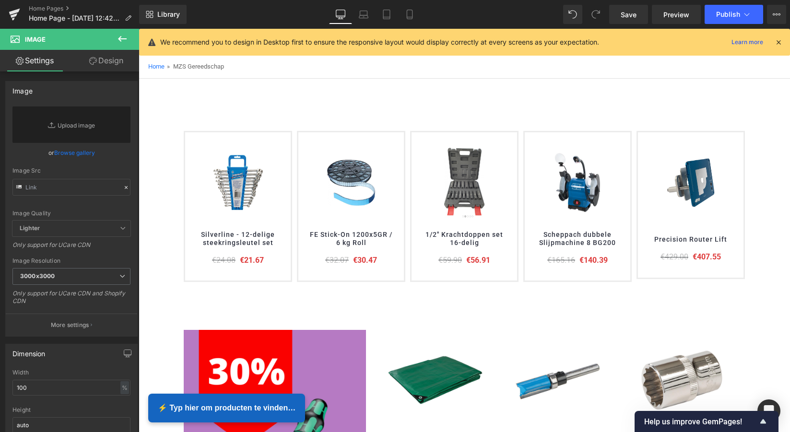
click at [118, 40] on icon at bounding box center [122, 39] width 12 height 12
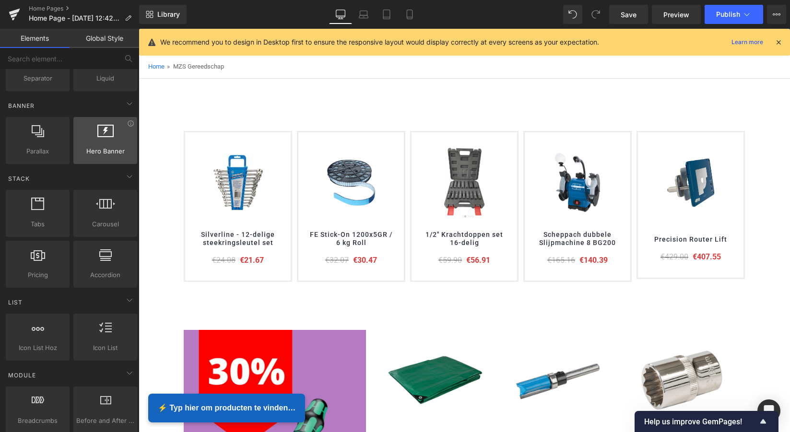
scroll to position [203, 0]
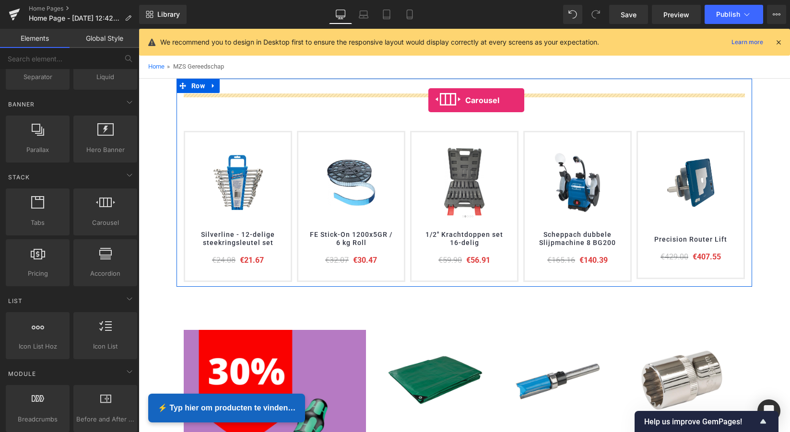
drag, startPoint x: 242, startPoint y: 243, endPoint x: 428, endPoint y: 100, distance: 234.6
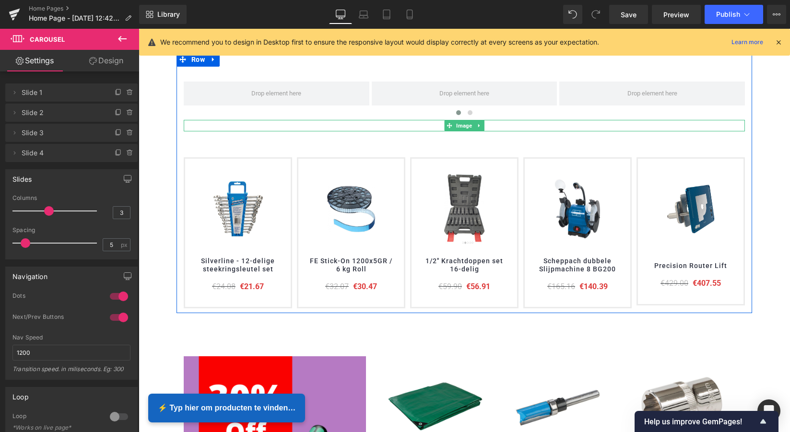
scroll to position [20, 0]
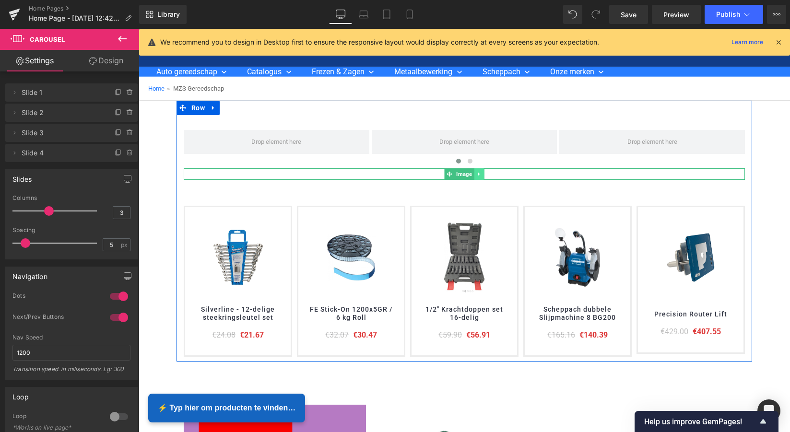
click at [477, 176] on icon at bounding box center [477, 174] width 1 height 3
click at [483, 177] on icon at bounding box center [483, 174] width 5 height 6
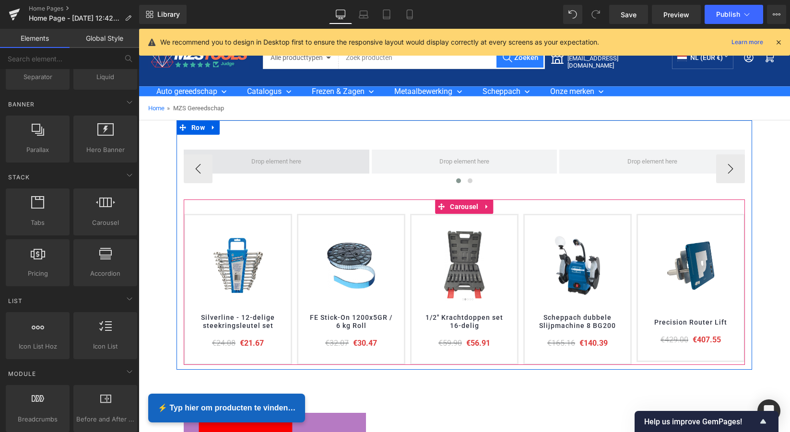
scroll to position [0, 0]
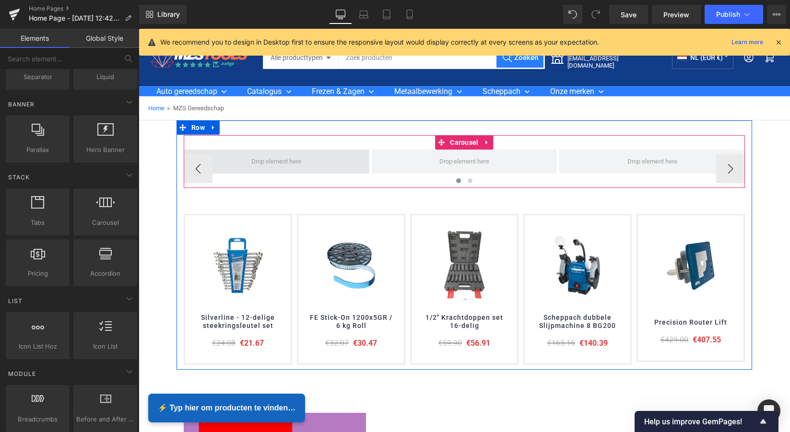
click at [268, 167] on span at bounding box center [276, 161] width 57 height 15
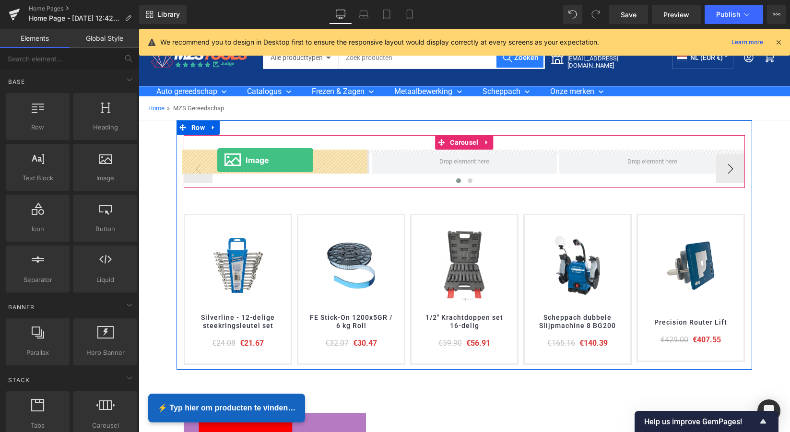
drag, startPoint x: 242, startPoint y: 190, endPoint x: 217, endPoint y: 160, distance: 39.2
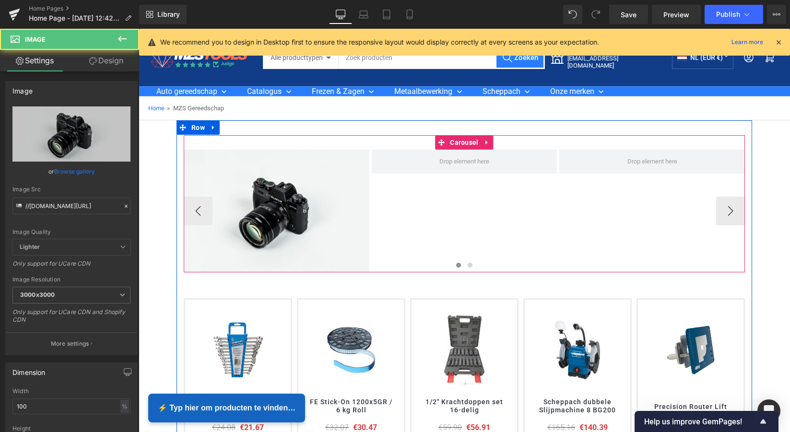
scroll to position [2239, 647]
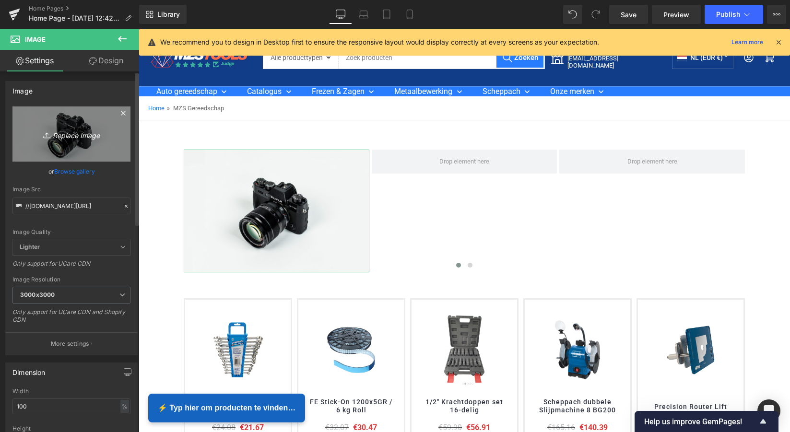
click at [78, 137] on icon "Replace Image" at bounding box center [71, 134] width 77 height 12
type input "C:\fakepath\MZS Alles voor uw auto kopie 2.png"
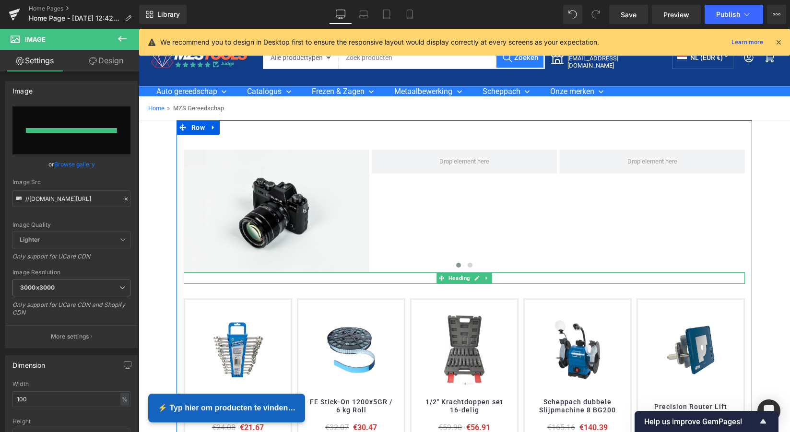
type input "[URL][DOMAIN_NAME]"
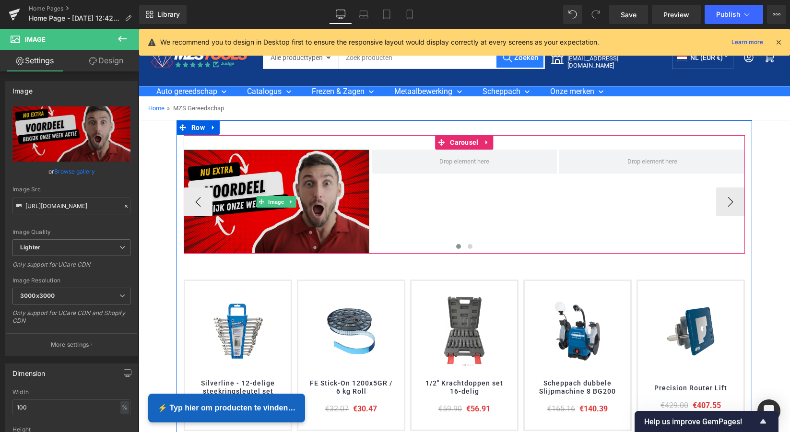
click at [309, 183] on img at bounding box center [277, 202] width 186 height 104
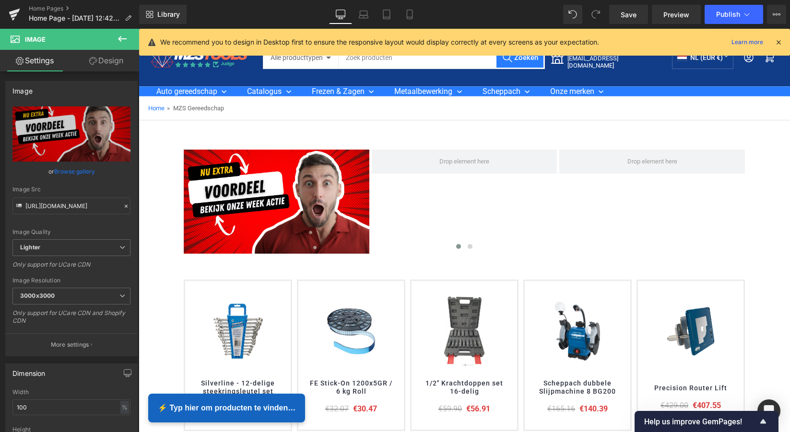
click at [781, 42] on icon at bounding box center [778, 42] width 9 height 9
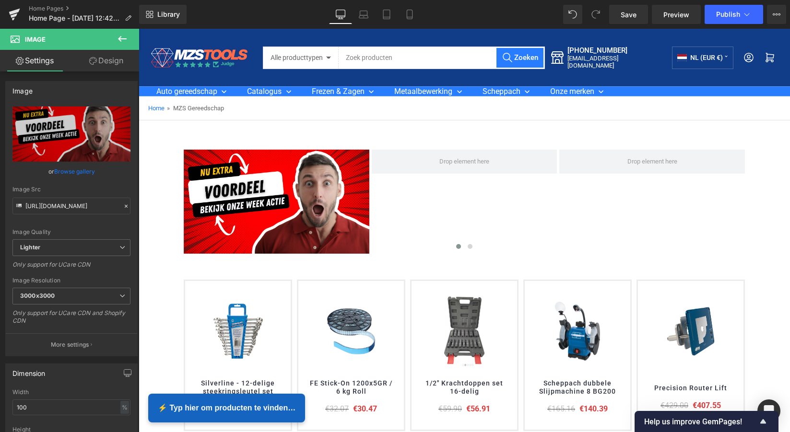
scroll to position [0, 0]
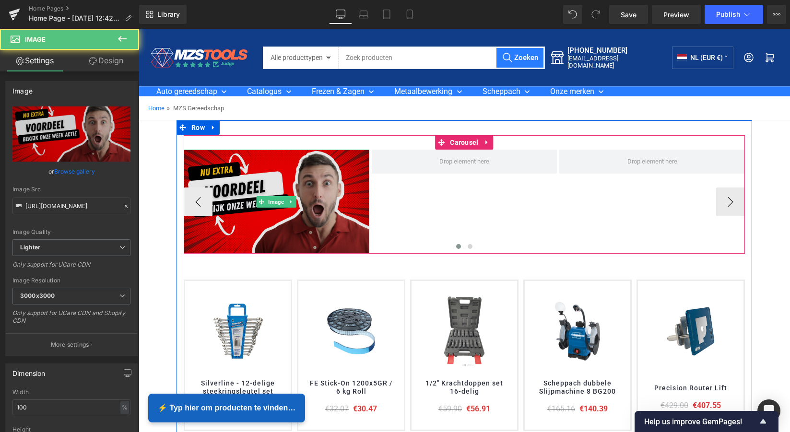
click at [307, 205] on img at bounding box center [277, 202] width 186 height 104
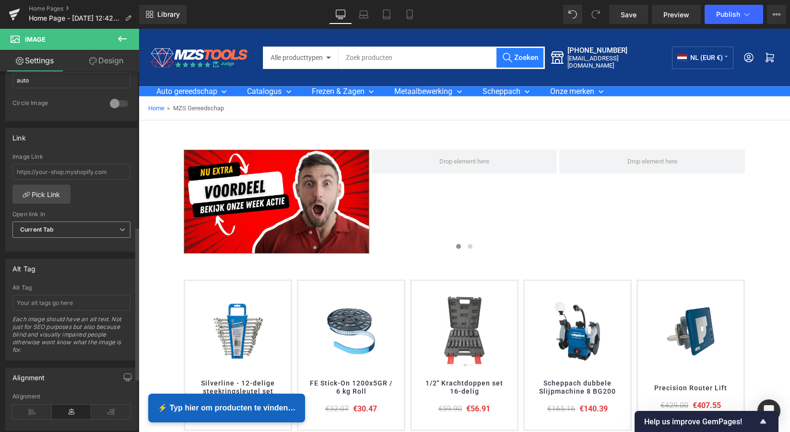
scroll to position [364, 0]
drag, startPoint x: 86, startPoint y: 171, endPoint x: 82, endPoint y: 172, distance: 5.0
click at [86, 171] on input "text" at bounding box center [71, 172] width 118 height 16
type input "[URL][DOMAIN_NAME]"
click at [57, 190] on link "Pick Link" at bounding box center [41, 194] width 58 height 19
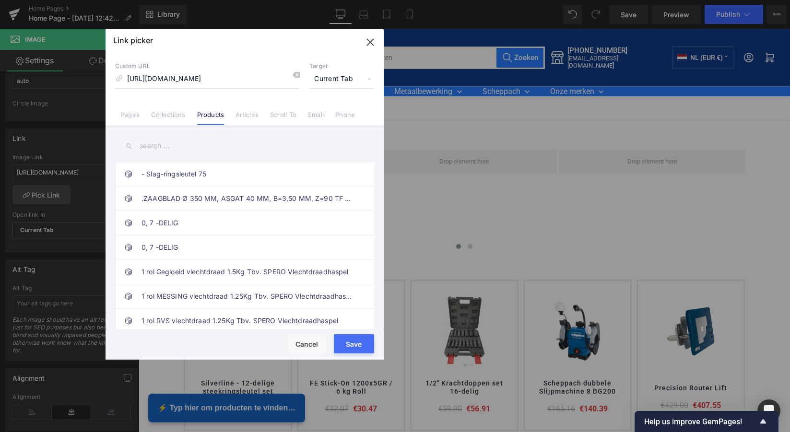
click at [355, 342] on button "Save" at bounding box center [354, 343] width 40 height 19
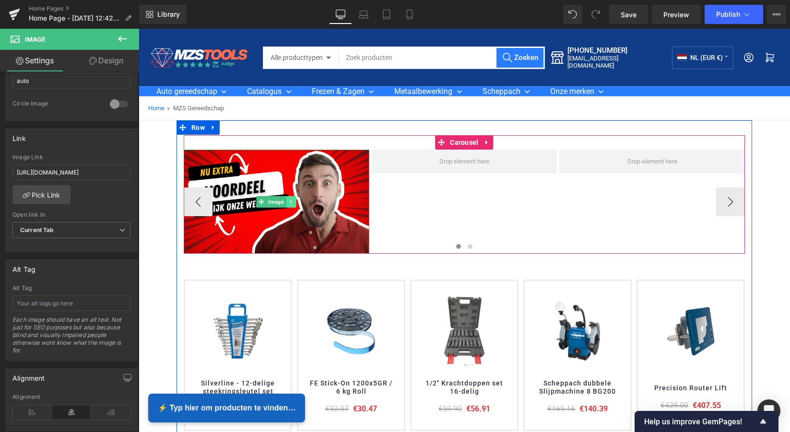
click at [289, 203] on icon at bounding box center [291, 202] width 5 height 6
click at [294, 200] on icon at bounding box center [295, 201] width 5 height 5
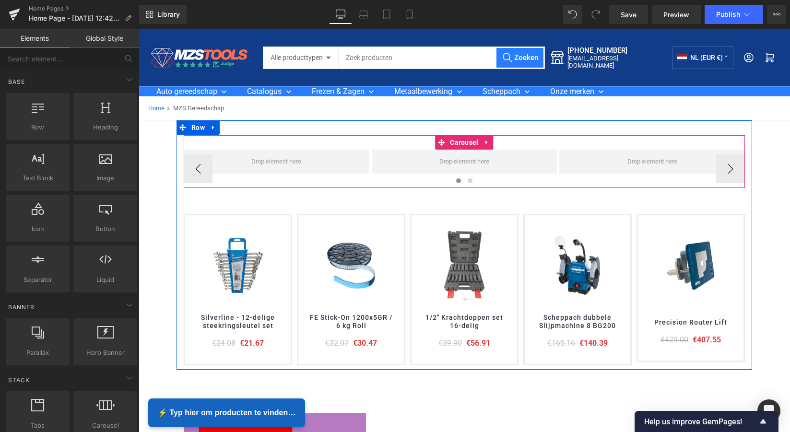
scroll to position [2154, 647]
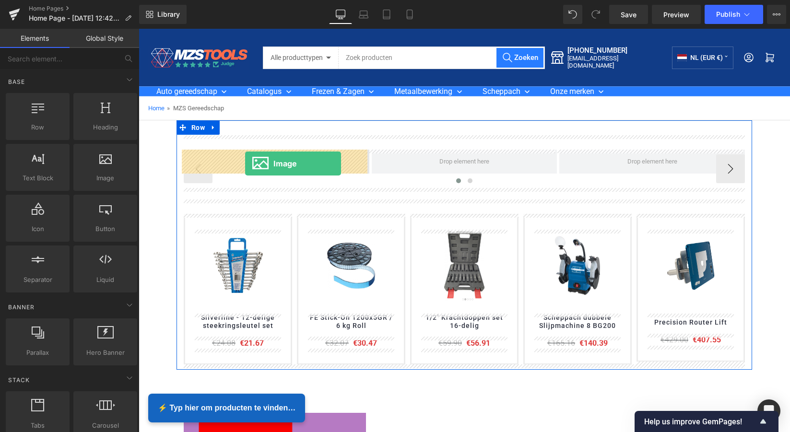
drag, startPoint x: 239, startPoint y: 193, endPoint x: 244, endPoint y: 163, distance: 30.1
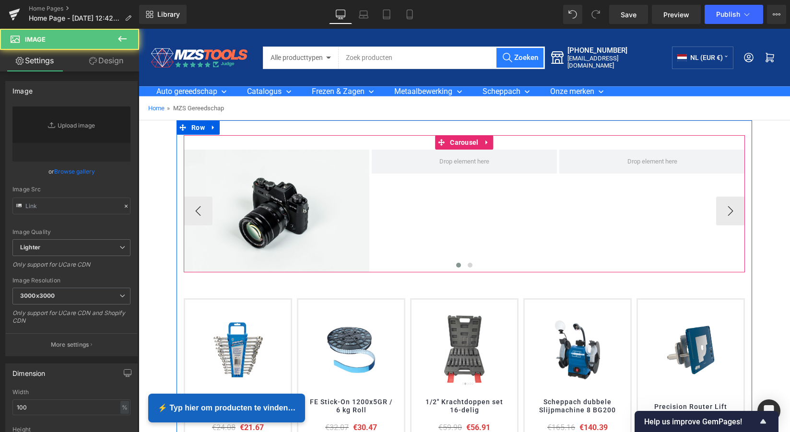
type input "//[DOMAIN_NAME][URL]"
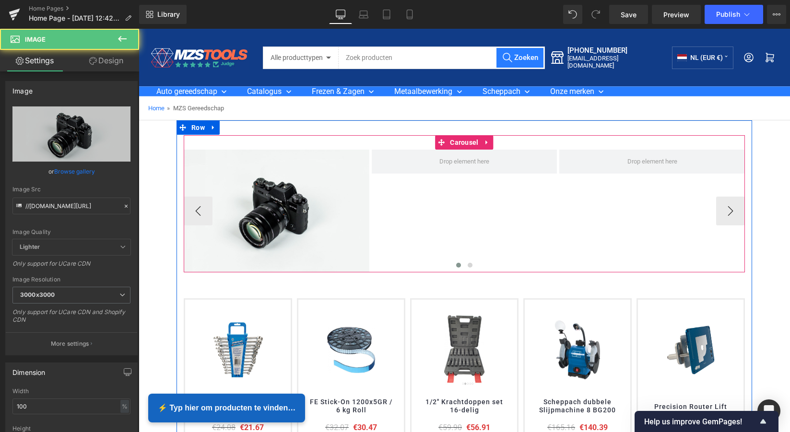
scroll to position [2239, 647]
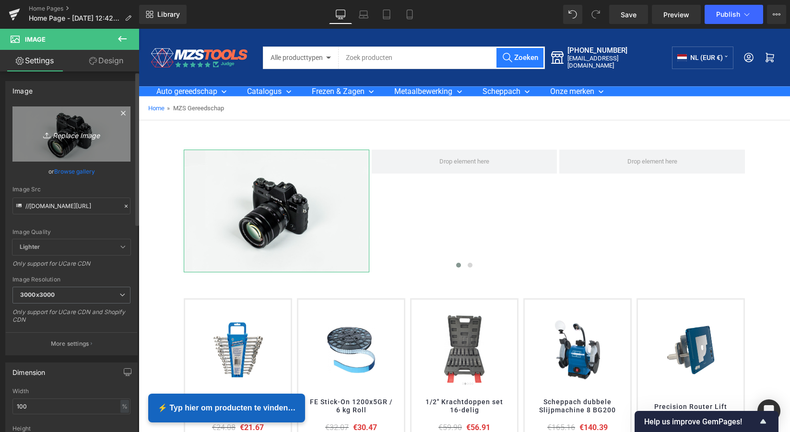
click at [72, 137] on icon "Replace Image" at bounding box center [71, 134] width 77 height 12
type input "C:\fakepath\MZS Alles voor uw auto.png"
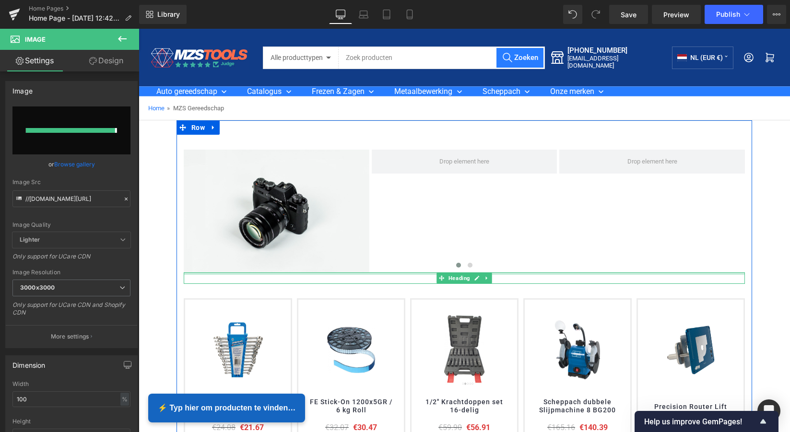
type input "[URL][DOMAIN_NAME]"
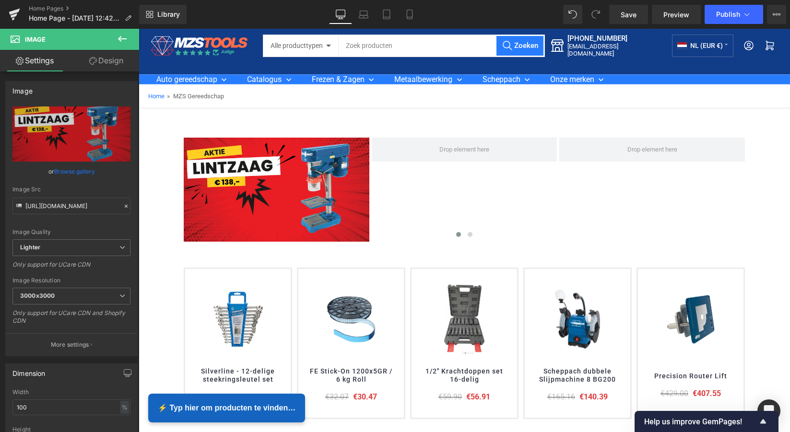
scroll to position [0, 0]
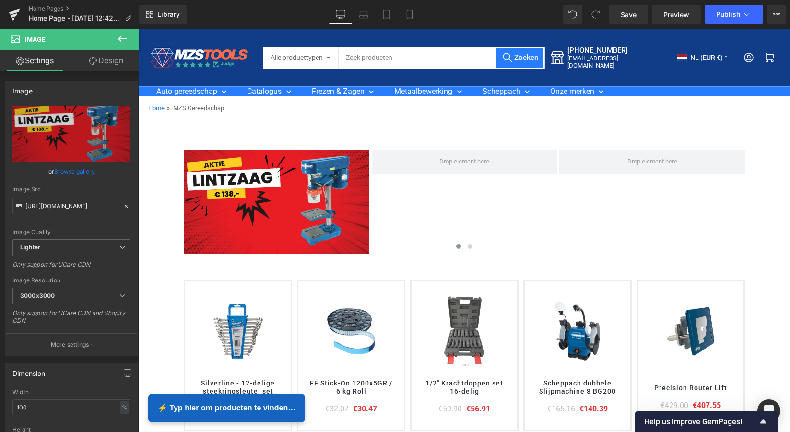
click at [120, 38] on icon at bounding box center [122, 39] width 9 height 6
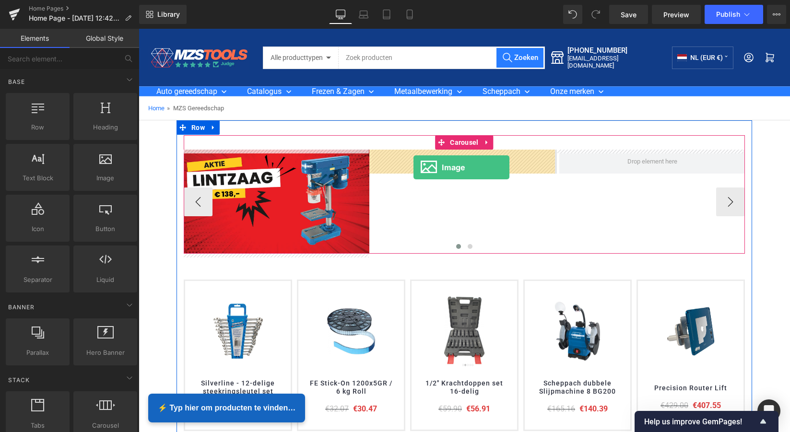
drag, startPoint x: 264, startPoint y: 200, endPoint x: 412, endPoint y: 167, distance: 151.2
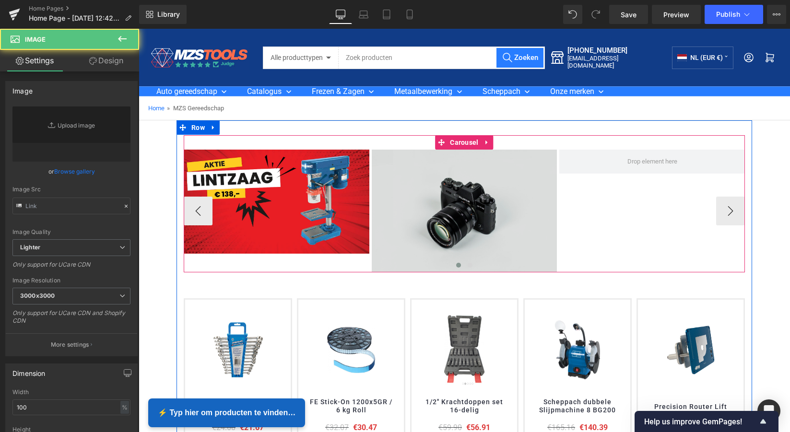
type input "//[DOMAIN_NAME][URL]"
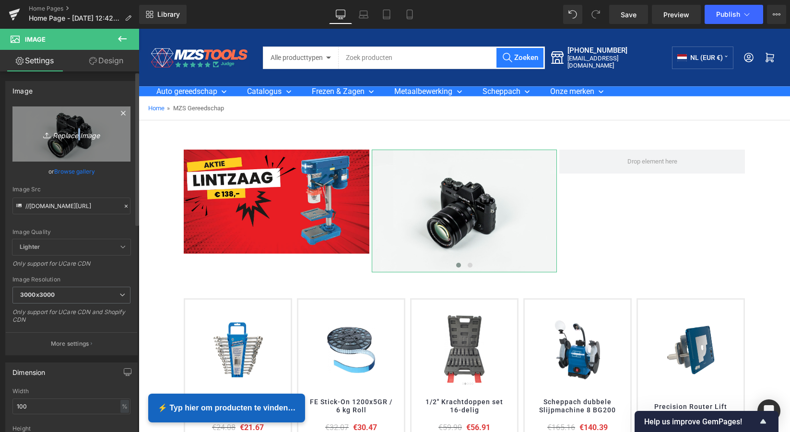
click at [76, 137] on icon "Replace Image" at bounding box center [71, 134] width 77 height 12
type input "C:\fakepath\MZS Alles voor uw auto.png"
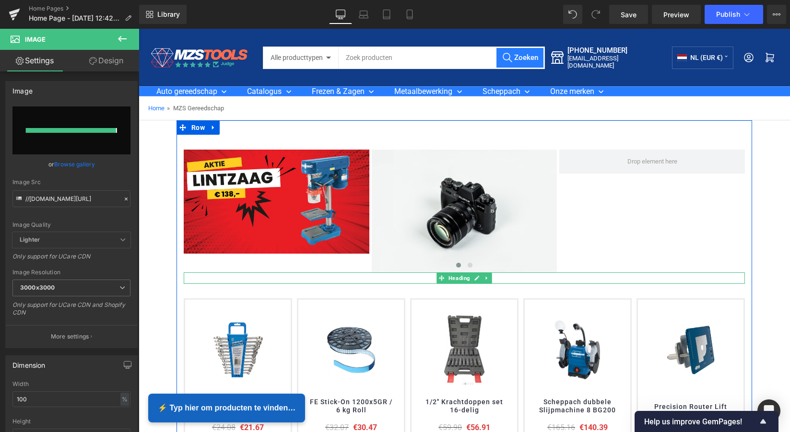
type input "[URL][DOMAIN_NAME]"
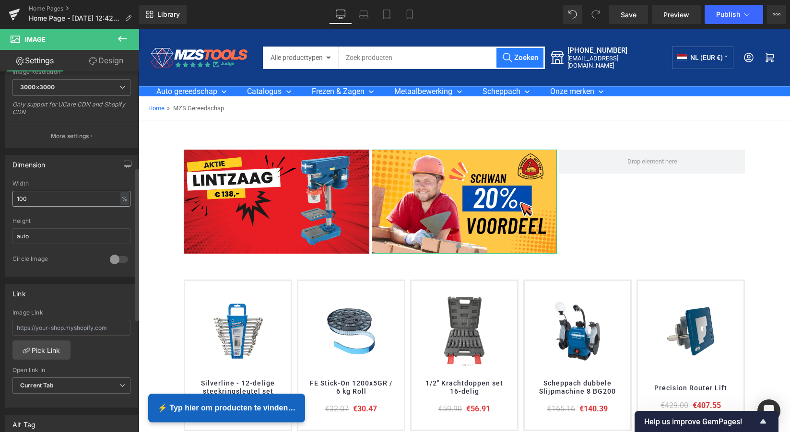
scroll to position [238, 0]
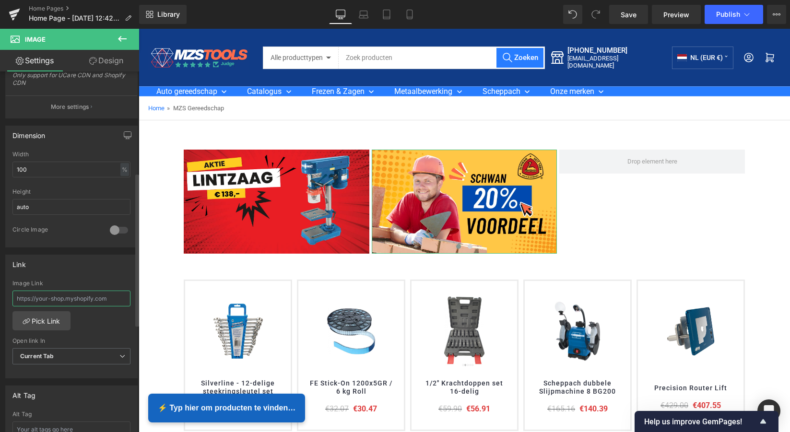
click at [100, 299] on input "text" at bounding box center [71, 299] width 118 height 16
paste input "[URL][DOMAIN_NAME]"
type input "[URL][DOMAIN_NAME]"
click at [48, 316] on link "Pick Link" at bounding box center [41, 320] width 58 height 19
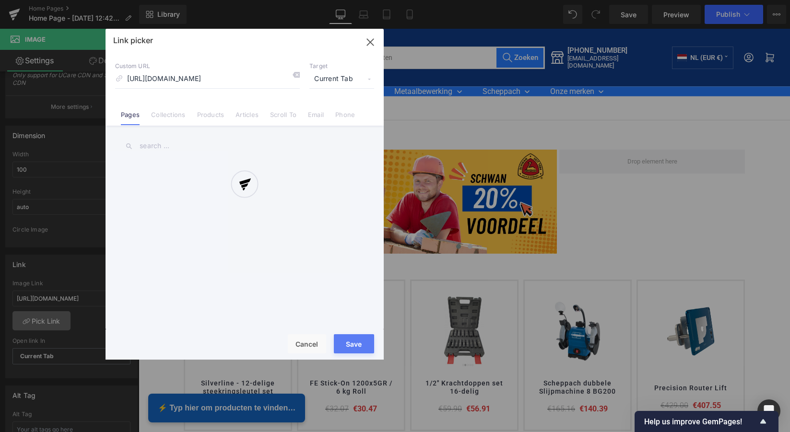
scroll to position [0, 137]
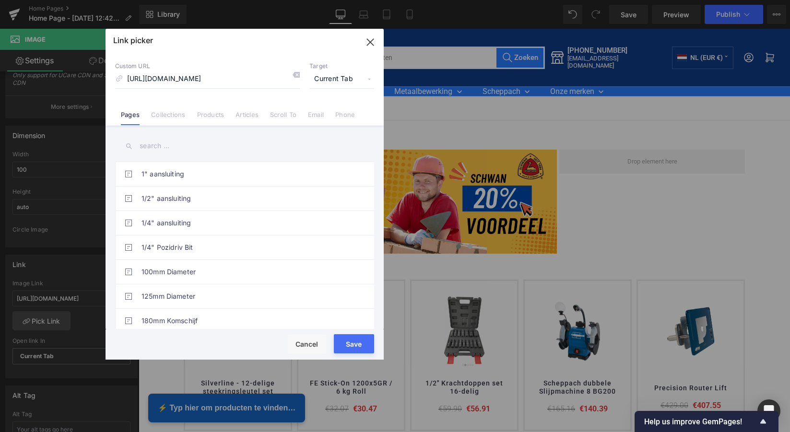
click at [356, 343] on button "Save" at bounding box center [354, 343] width 40 height 19
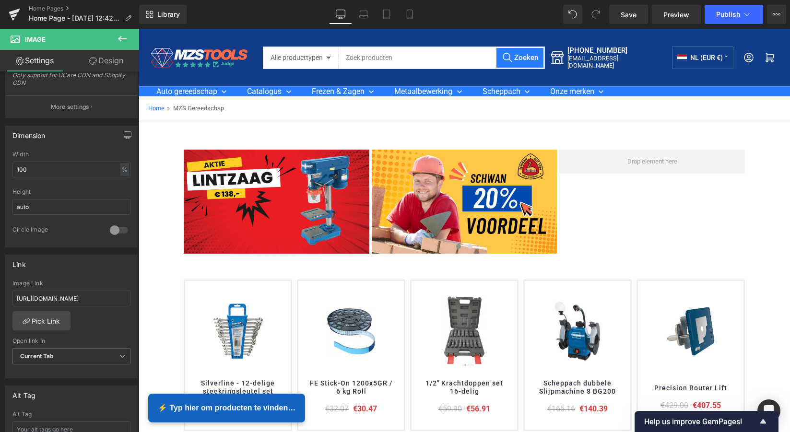
click at [122, 36] on icon at bounding box center [122, 39] width 12 height 12
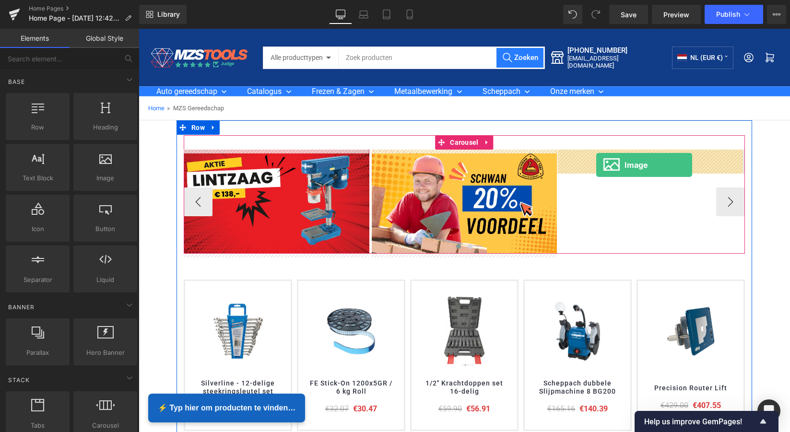
drag, startPoint x: 240, startPoint y: 197, endPoint x: 596, endPoint y: 165, distance: 357.6
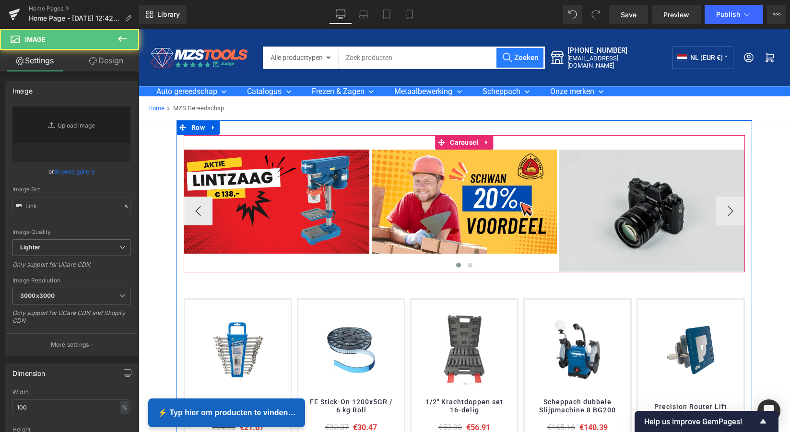
type input "//[DOMAIN_NAME][URL]"
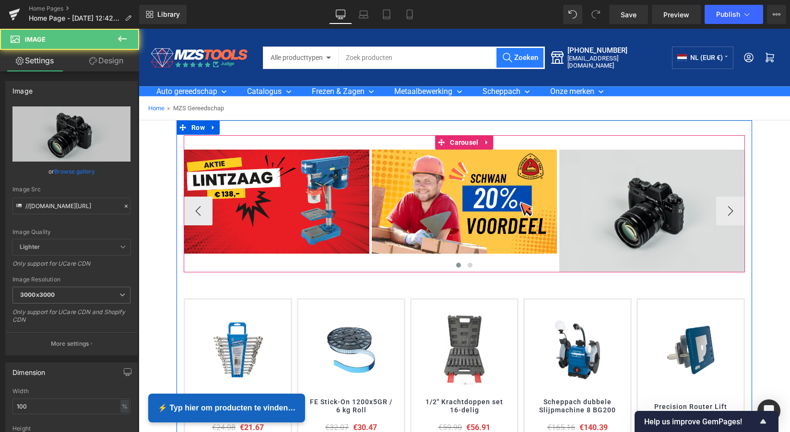
scroll to position [2239, 647]
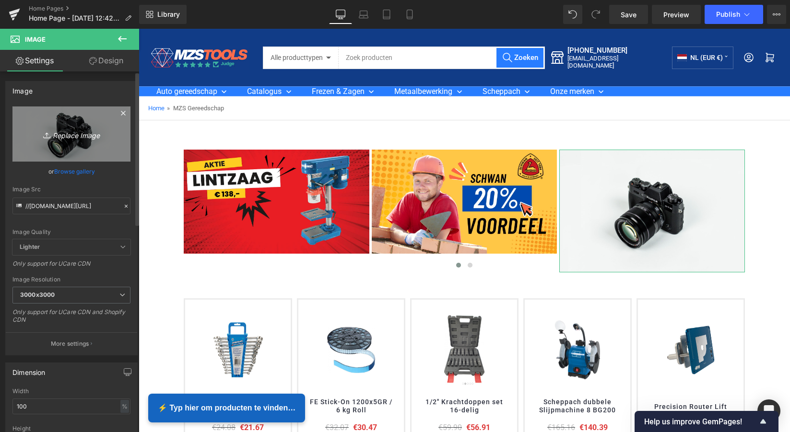
click at [66, 132] on icon "Replace Image" at bounding box center [71, 134] width 77 height 12
type input "C:\fakepath\MZS Alles voor uw auto.png"
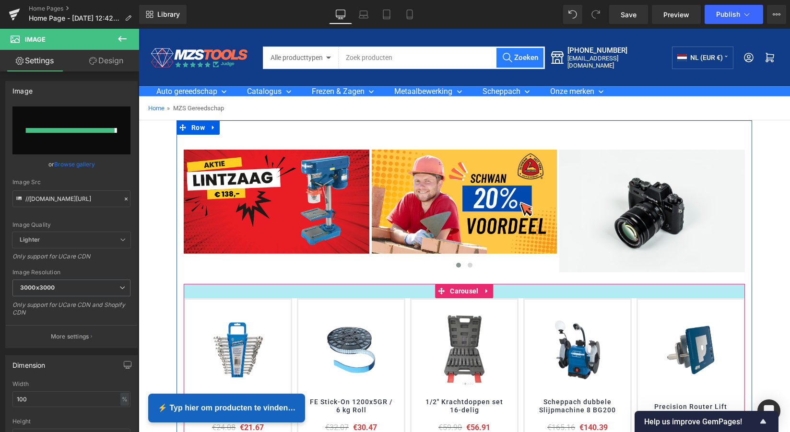
type input "[URL][DOMAIN_NAME]"
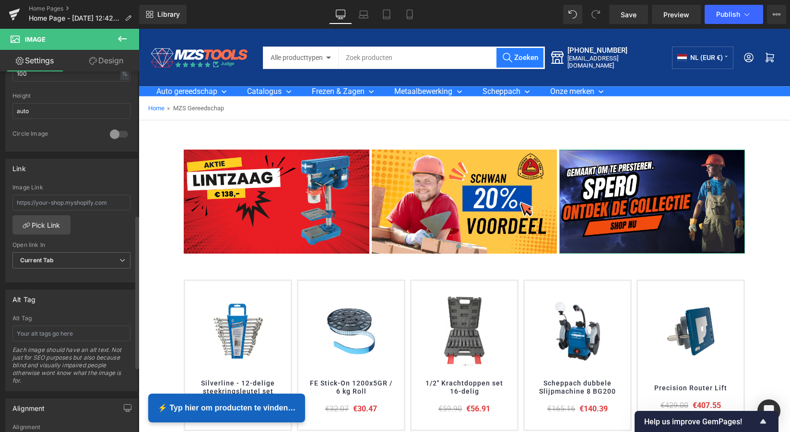
scroll to position [333, 0]
click at [60, 206] on input "text" at bounding box center [71, 203] width 118 height 16
paste input "[URL][DOMAIN_NAME]"
type input "[URL][DOMAIN_NAME]"
click at [47, 223] on link "Pick Link" at bounding box center [41, 225] width 58 height 19
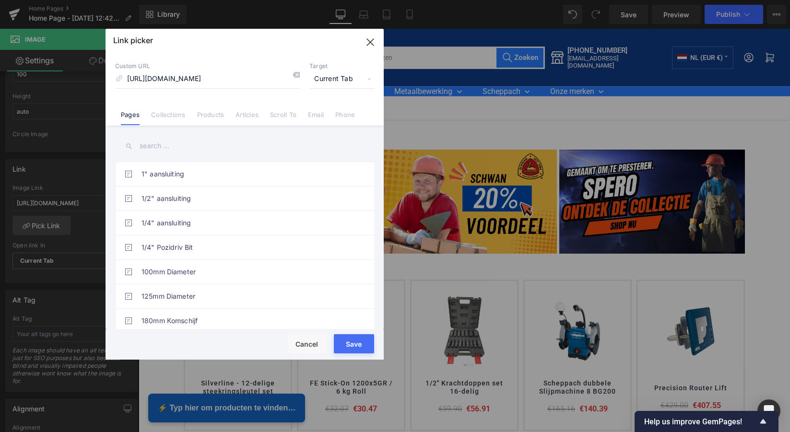
click at [357, 340] on button "Save" at bounding box center [354, 343] width 40 height 19
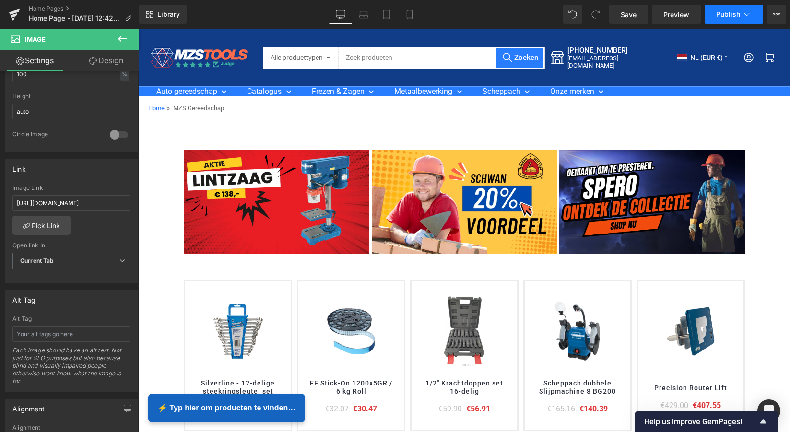
click at [722, 16] on span "Publish" at bounding box center [728, 15] width 24 height 8
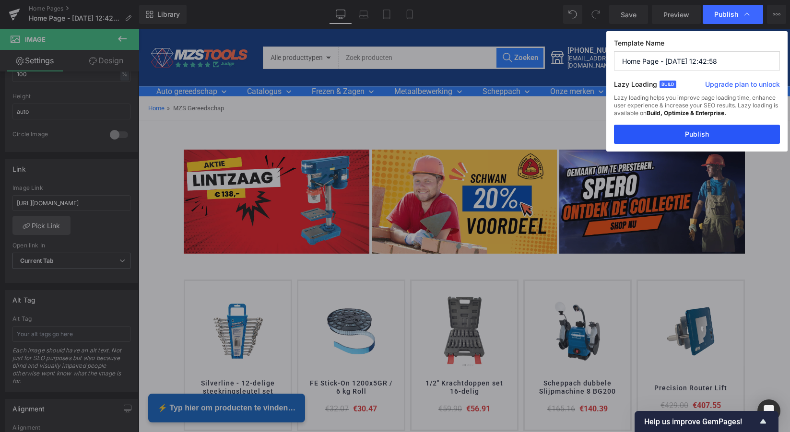
click at [697, 136] on button "Publish" at bounding box center [697, 134] width 166 height 19
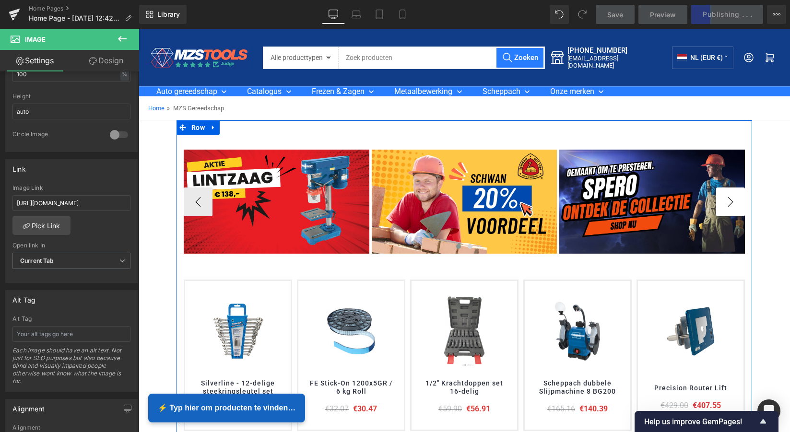
scroll to position [0, 0]
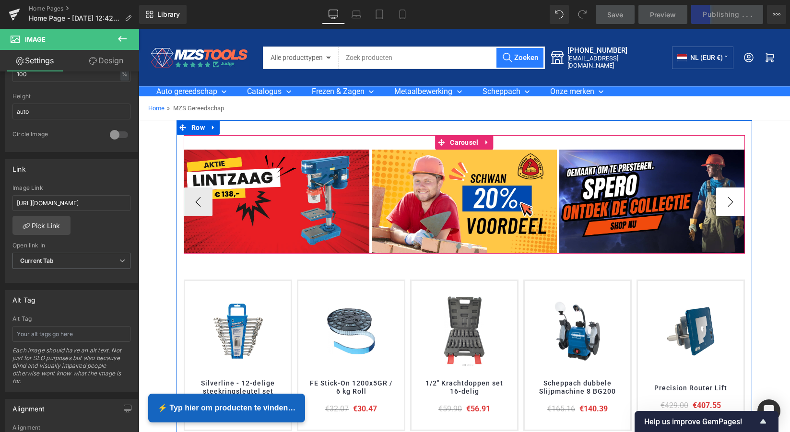
click at [734, 197] on button "›" at bounding box center [730, 201] width 29 height 29
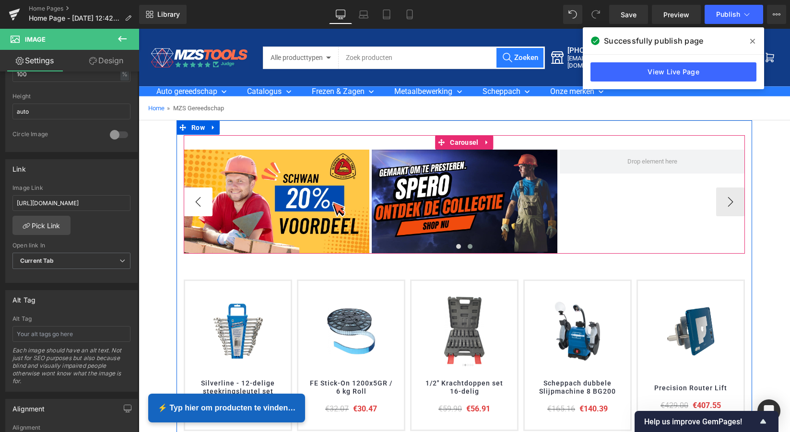
click at [195, 206] on button "‹" at bounding box center [198, 201] width 29 height 29
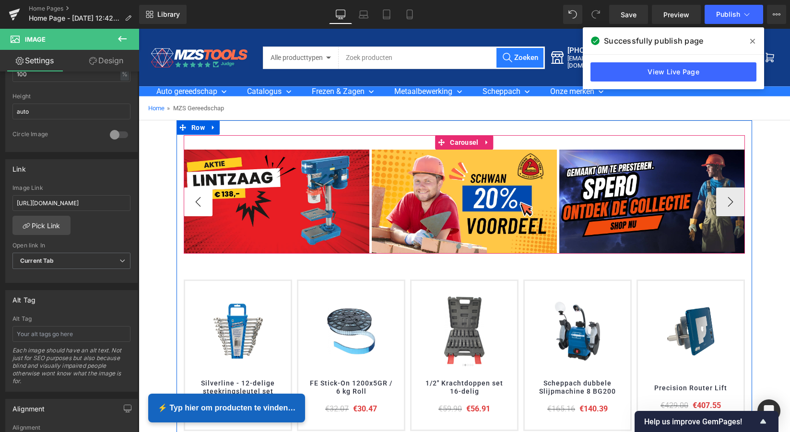
click at [195, 205] on button "‹" at bounding box center [198, 201] width 29 height 29
click at [735, 201] on button "›" at bounding box center [730, 201] width 29 height 29
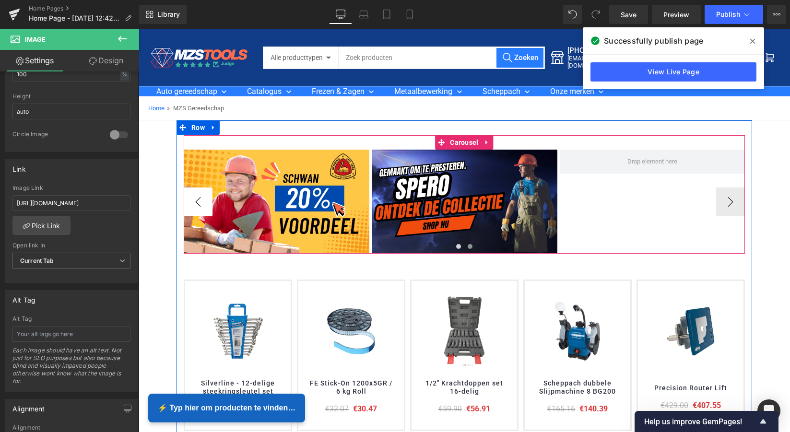
click at [201, 204] on button "‹" at bounding box center [198, 201] width 29 height 29
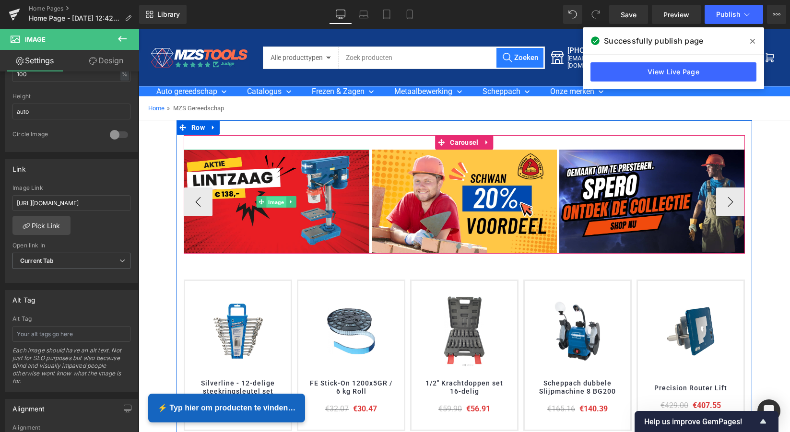
click at [280, 201] on span "Image" at bounding box center [277, 203] width 20 height 12
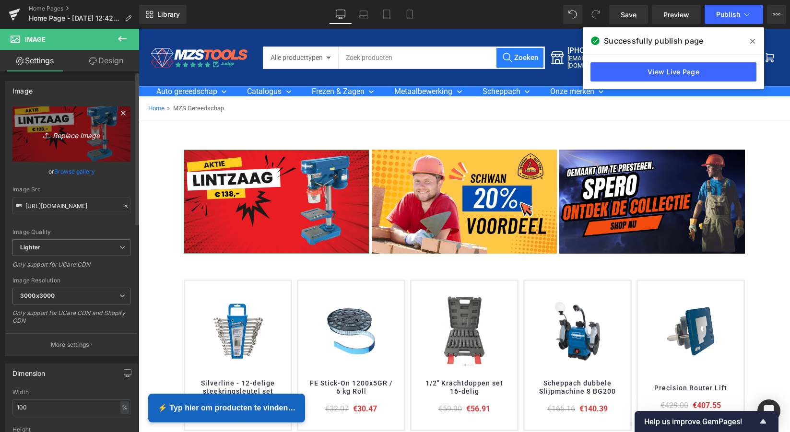
click at [66, 133] on icon "Replace Image" at bounding box center [71, 134] width 77 height 12
type input "C:\fakepath\MZS Alles voor uw auto.png"
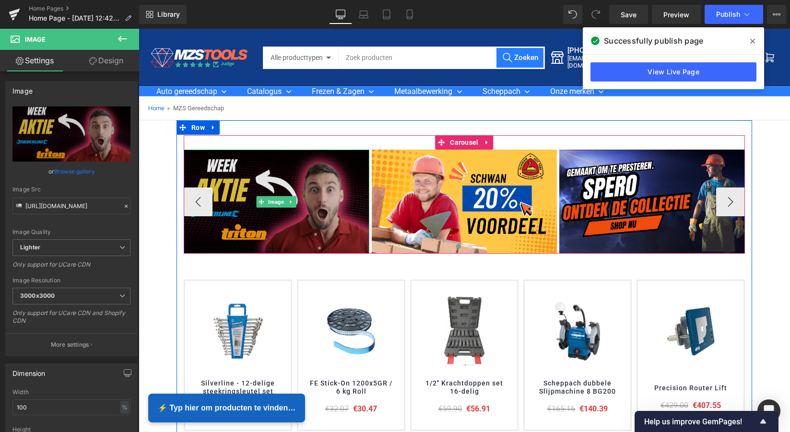
type input "[URL][DOMAIN_NAME]"
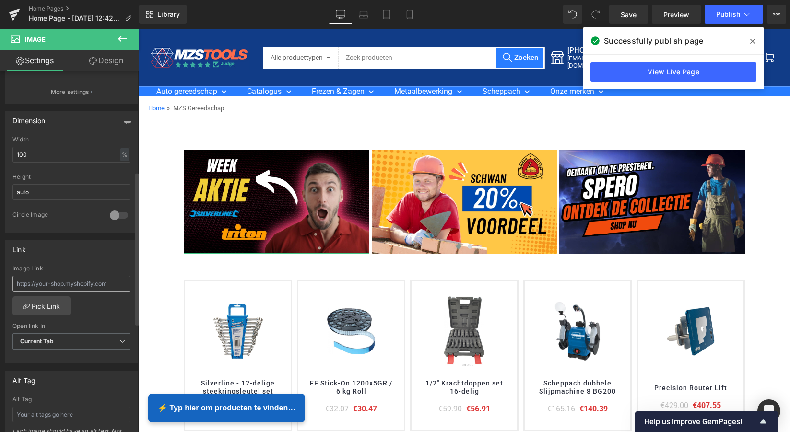
scroll to position [261, 0]
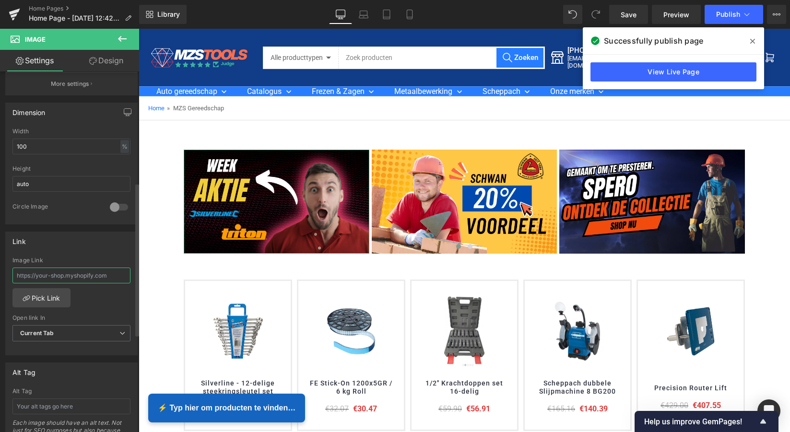
click at [92, 277] on input "text" at bounding box center [71, 276] width 118 height 16
paste input "[URL][DOMAIN_NAME]"
type input "[URL][DOMAIN_NAME]"
click at [47, 296] on link "Pick Link" at bounding box center [41, 297] width 58 height 19
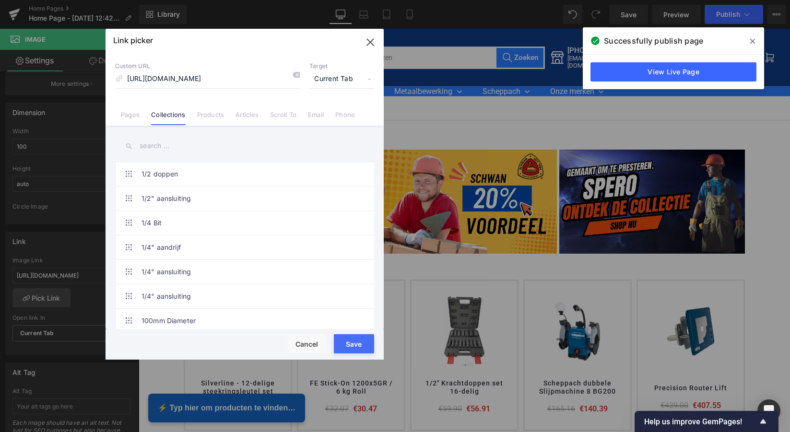
click at [351, 344] on button "Save" at bounding box center [354, 343] width 40 height 19
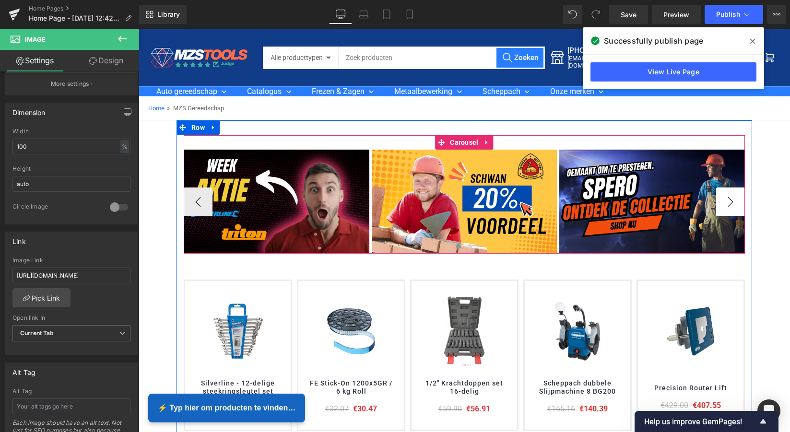
click at [731, 198] on button "›" at bounding box center [730, 201] width 29 height 29
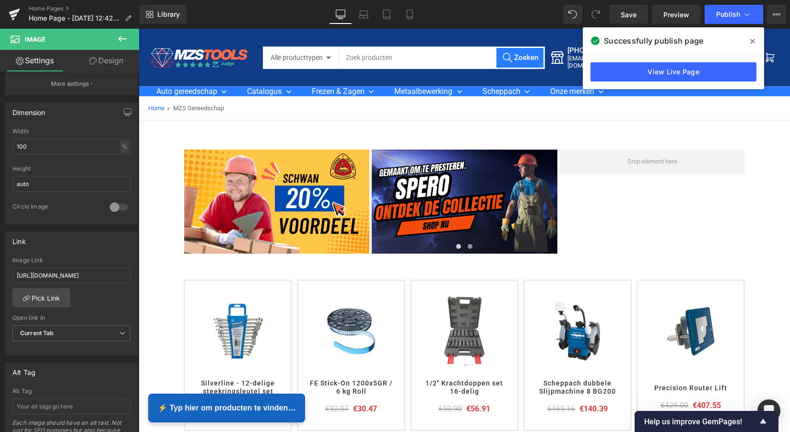
click at [120, 37] on icon at bounding box center [122, 39] width 9 height 6
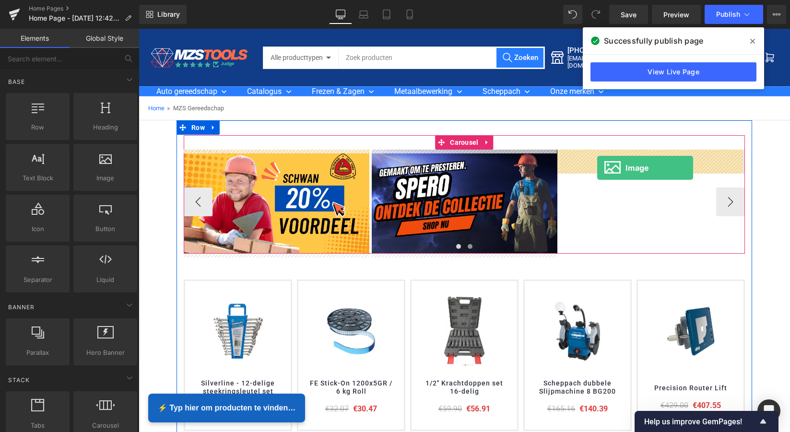
drag, startPoint x: 240, startPoint y: 195, endPoint x: 597, endPoint y: 168, distance: 358.2
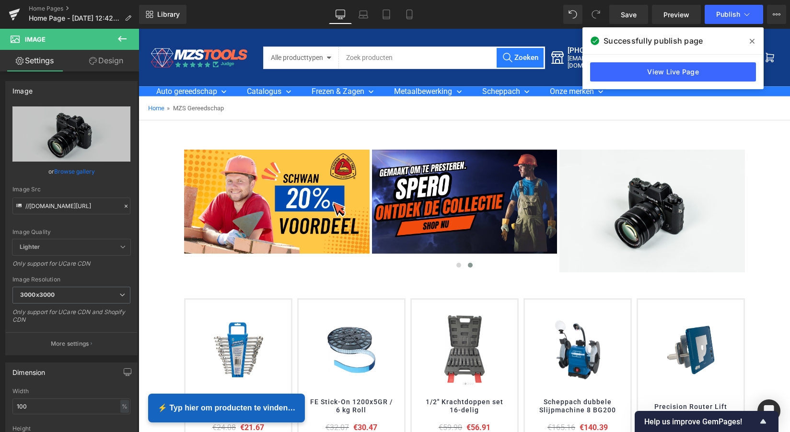
scroll to position [2239, 648]
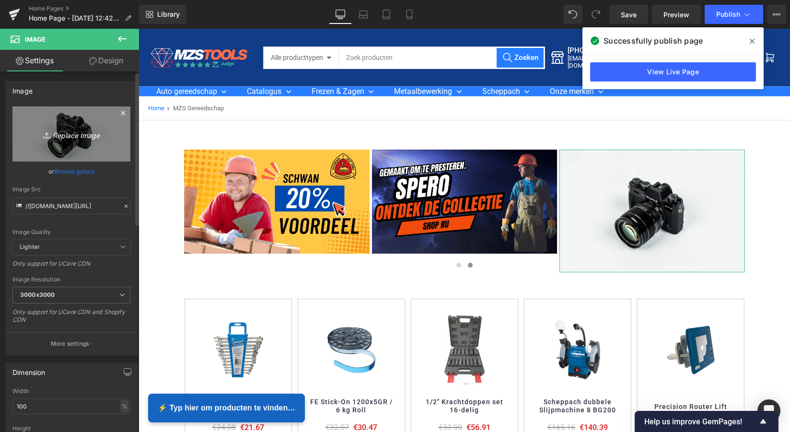
click at [76, 134] on icon "Replace Image" at bounding box center [71, 134] width 77 height 12
type input "C:\fakepath\MZS Alles voor uw auto kopie.png"
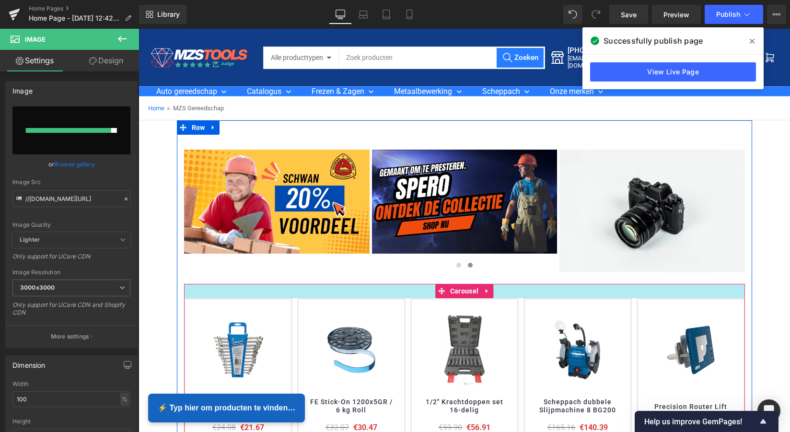
type input "[URL][DOMAIN_NAME]"
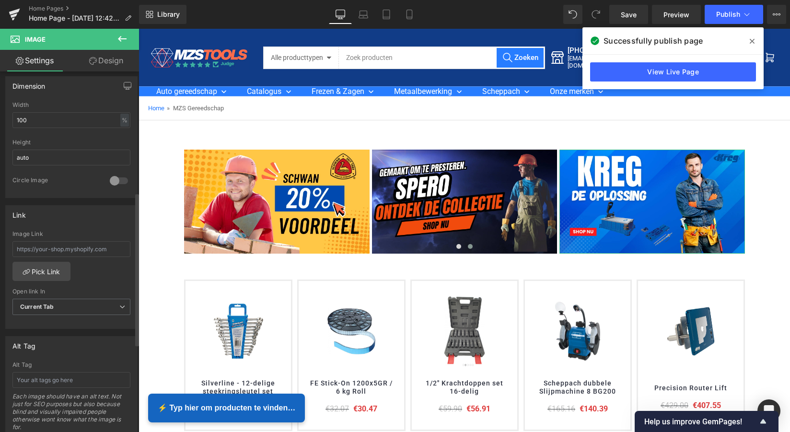
scroll to position [282, 0]
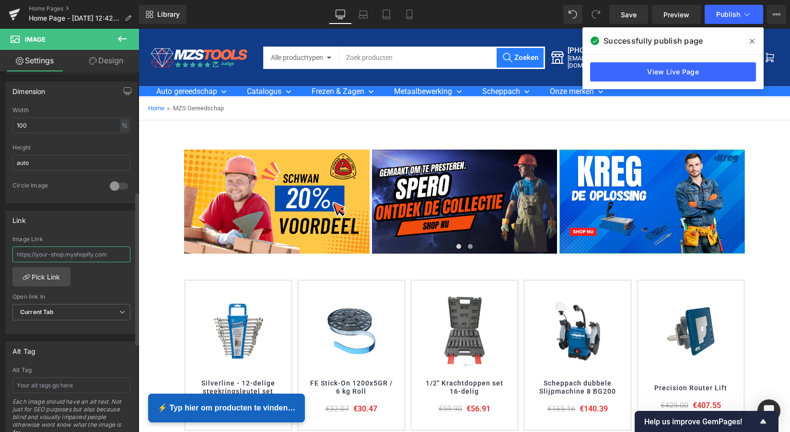
click at [59, 255] on input "text" at bounding box center [71, 254] width 118 height 16
paste input "[URL][DOMAIN_NAME]"
type input "[URL][DOMAIN_NAME]"
click at [47, 277] on link "Pick Link" at bounding box center [41, 276] width 58 height 19
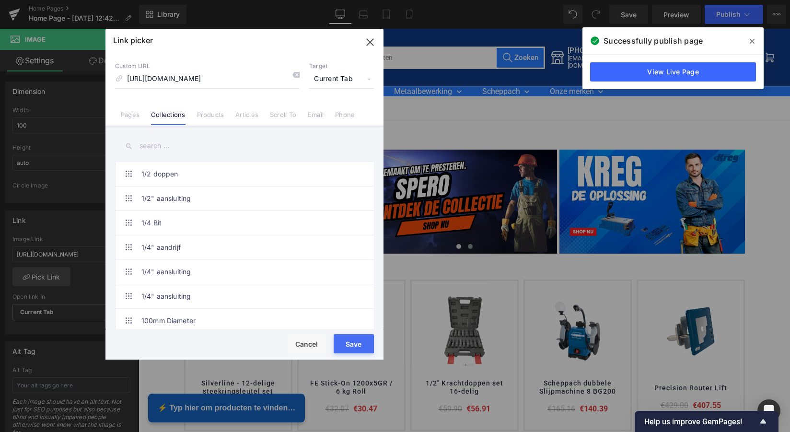
click at [356, 343] on button "Save" at bounding box center [354, 343] width 40 height 19
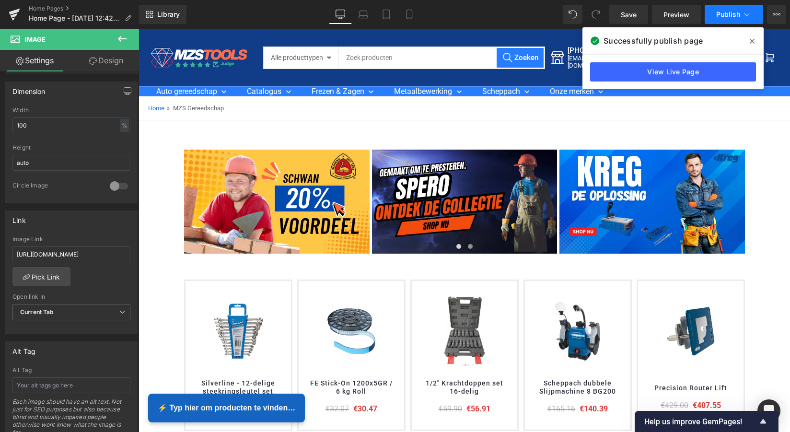
click at [730, 11] on span "Publish" at bounding box center [728, 15] width 24 height 8
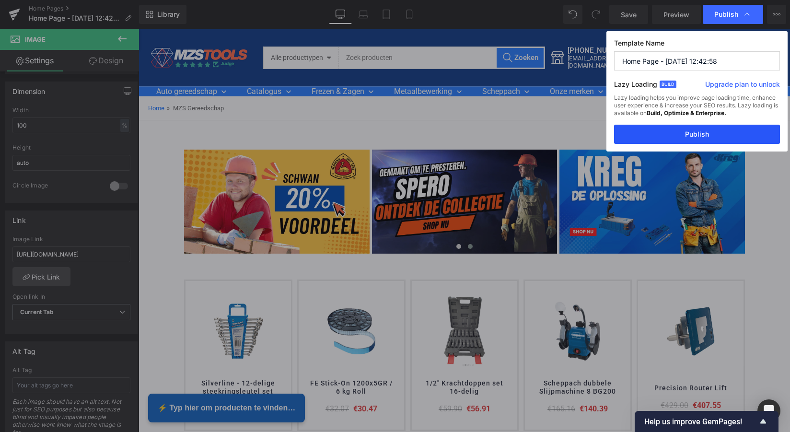
click at [699, 134] on button "Publish" at bounding box center [697, 134] width 166 height 19
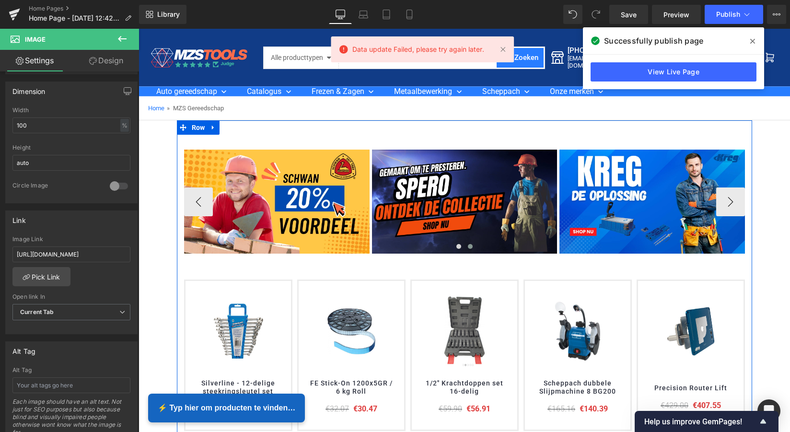
scroll to position [0, 0]
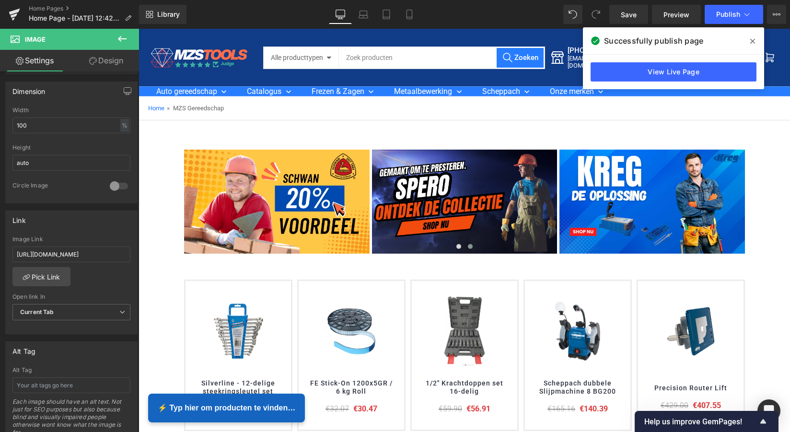
click at [123, 39] on icon at bounding box center [122, 39] width 9 height 6
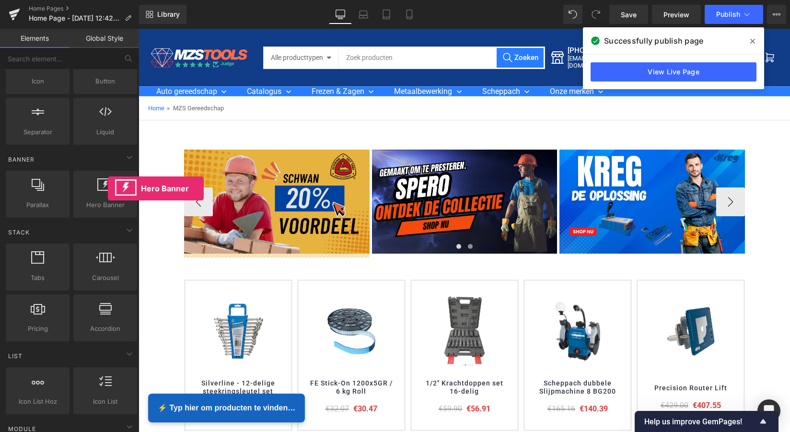
scroll to position [145, 0]
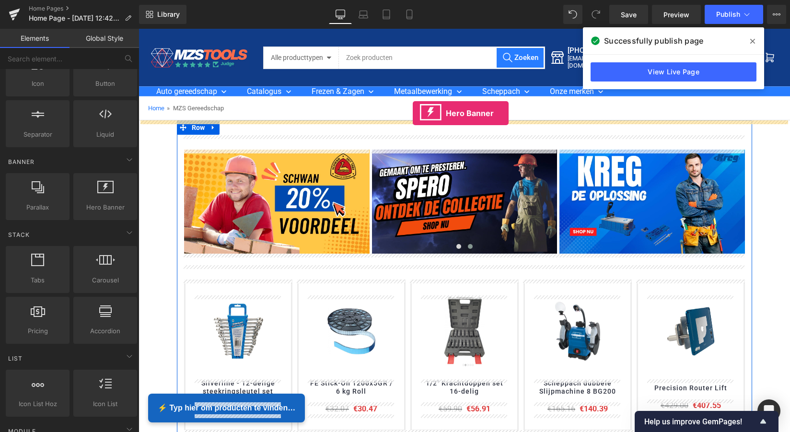
drag, startPoint x: 241, startPoint y: 218, endPoint x: 413, endPoint y: 113, distance: 200.9
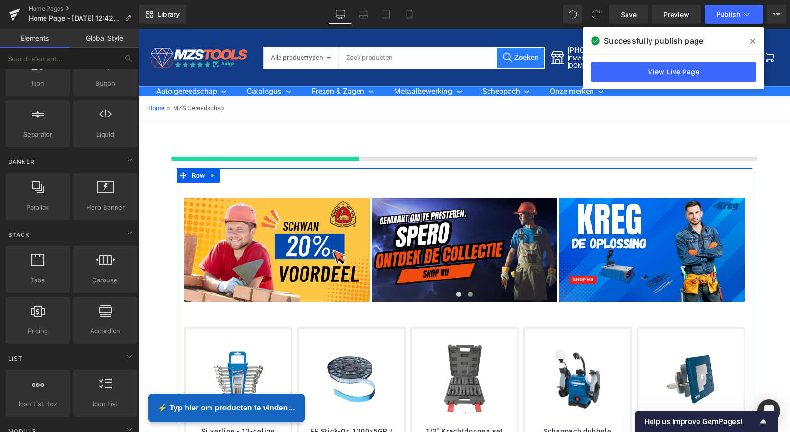
scroll to position [2269, 648]
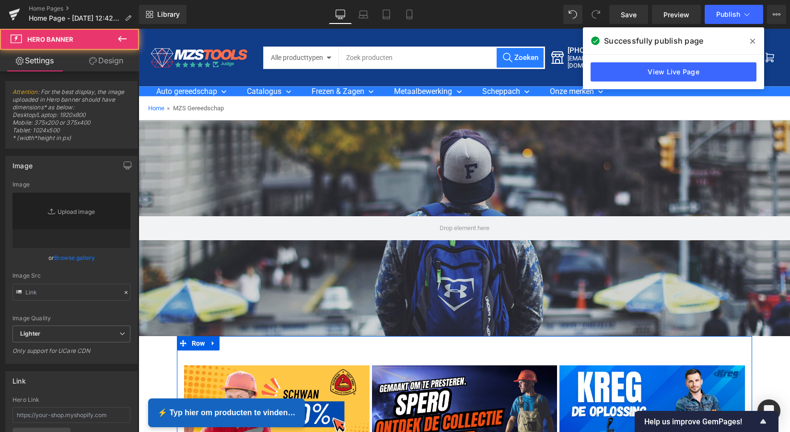
type input "[URL][DOMAIN_NAME]"
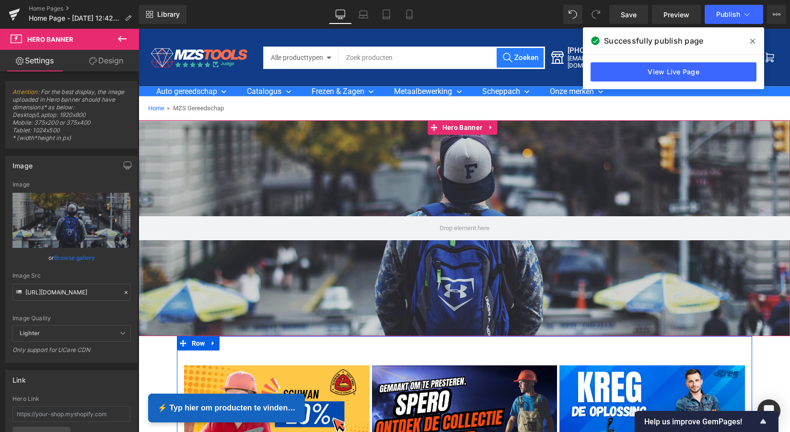
scroll to position [0, 0]
click at [492, 124] on link at bounding box center [491, 127] width 12 height 14
click at [499, 127] on icon at bounding box center [497, 127] width 7 height 7
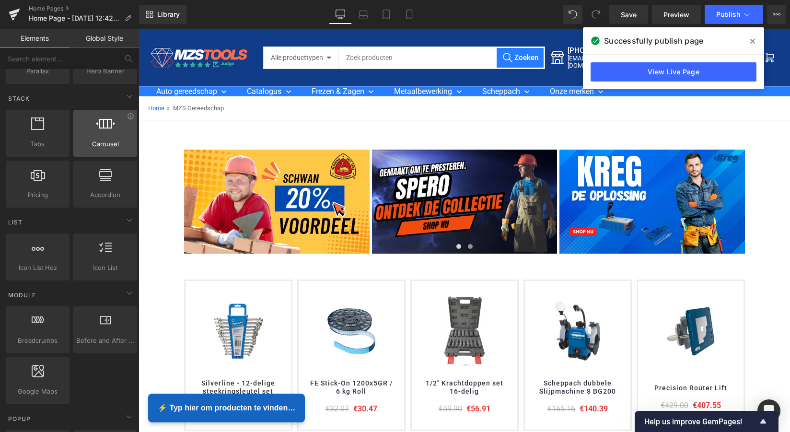
scroll to position [288, 0]
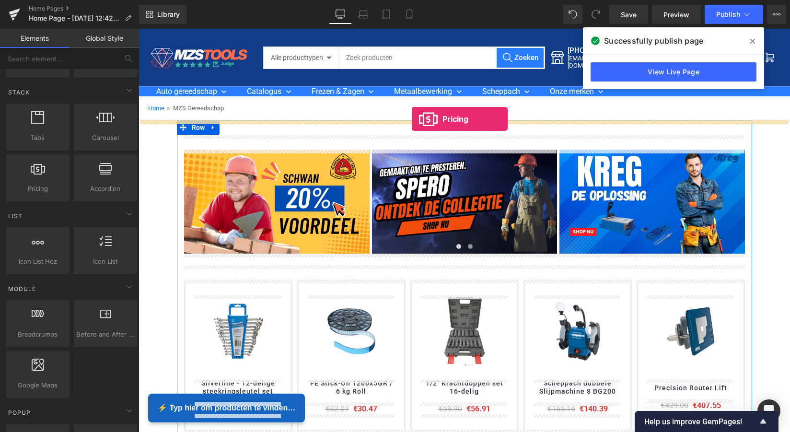
drag, startPoint x: 175, startPoint y: 205, endPoint x: 412, endPoint y: 119, distance: 252.5
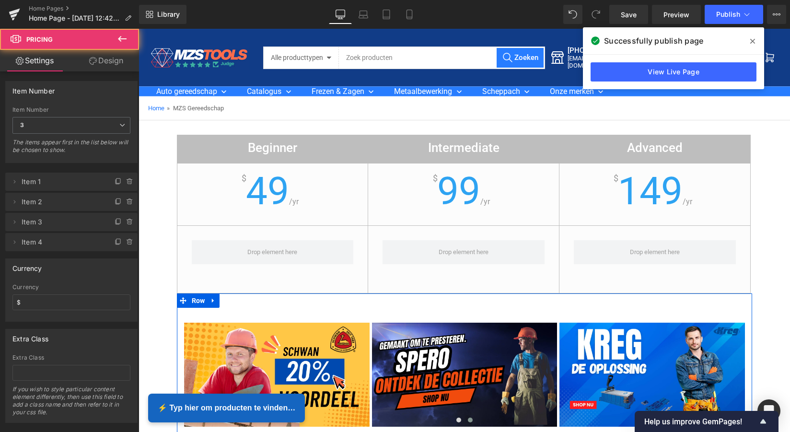
scroll to position [2394, 648]
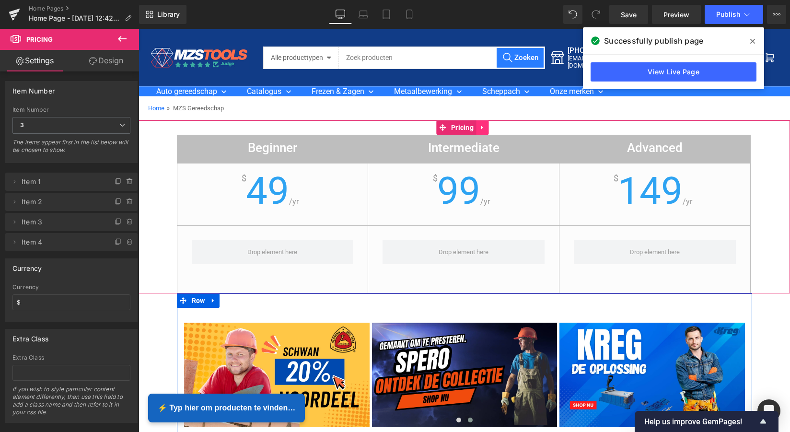
click at [483, 127] on icon at bounding box center [482, 127] width 7 height 7
click at [490, 128] on icon at bounding box center [488, 127] width 7 height 7
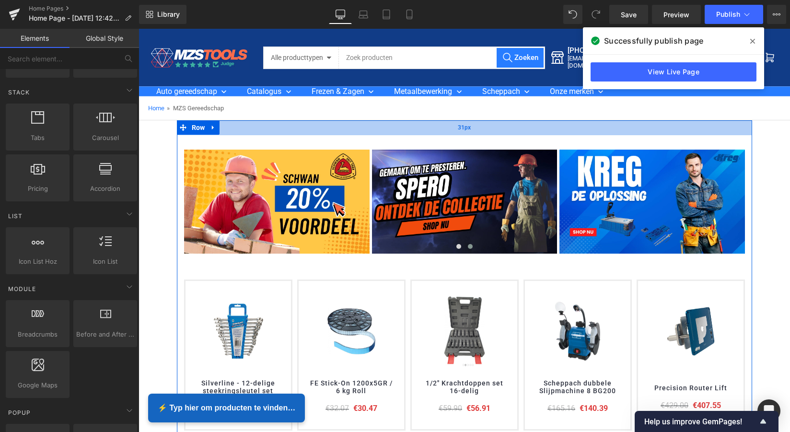
scroll to position [2221, 648]
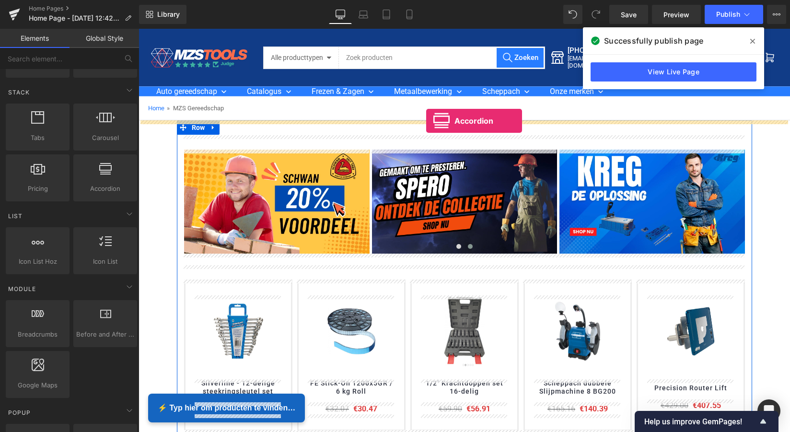
drag, startPoint x: 239, startPoint y: 201, endPoint x: 427, endPoint y: 121, distance: 204.3
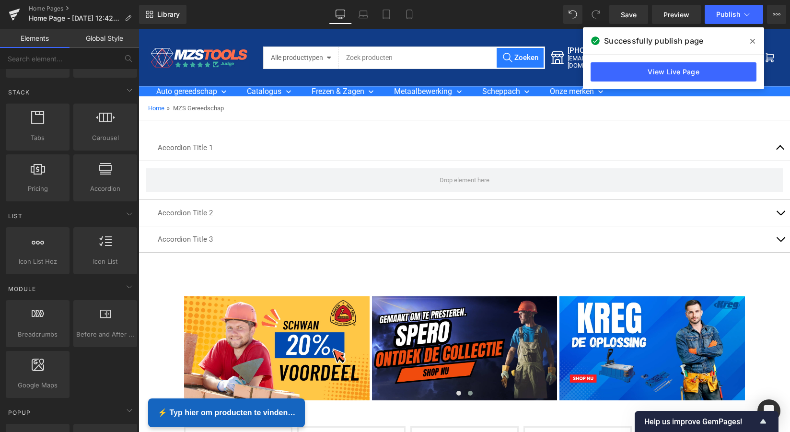
scroll to position [2368, 648]
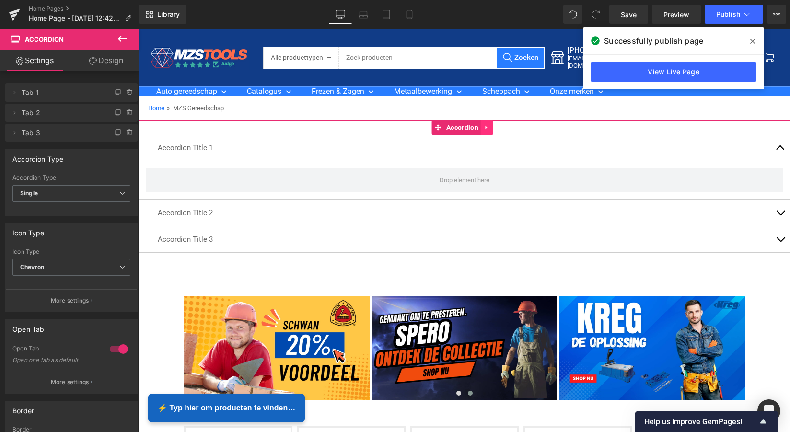
click at [488, 126] on icon at bounding box center [487, 127] width 7 height 7
click at [496, 128] on icon at bounding box center [493, 127] width 7 height 7
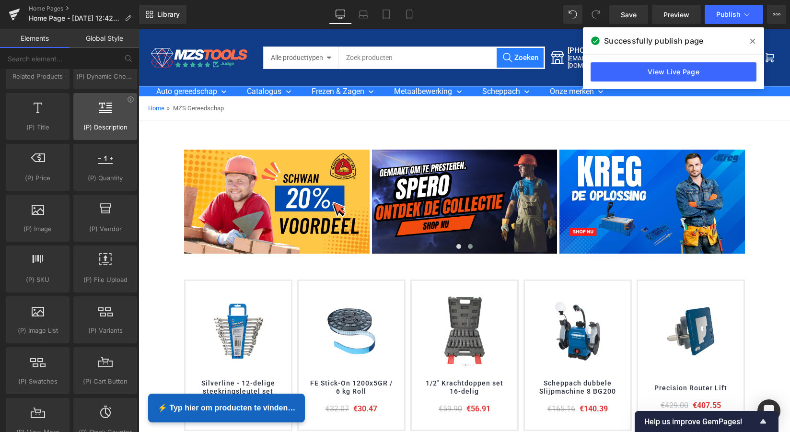
scroll to position [917, 0]
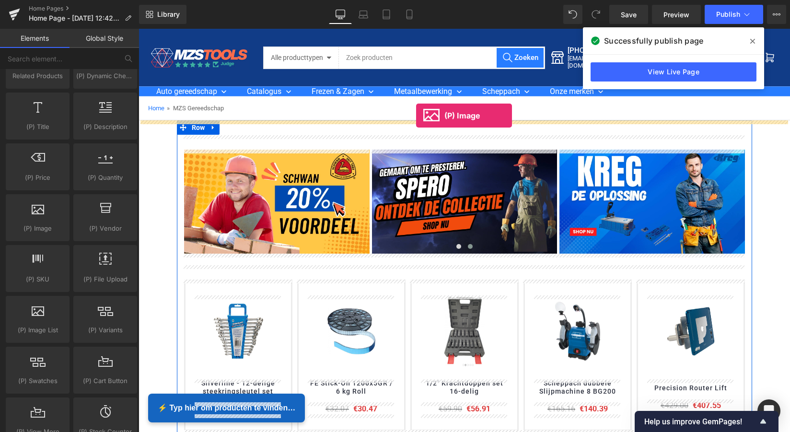
drag, startPoint x: 174, startPoint y: 242, endPoint x: 420, endPoint y: 119, distance: 275.3
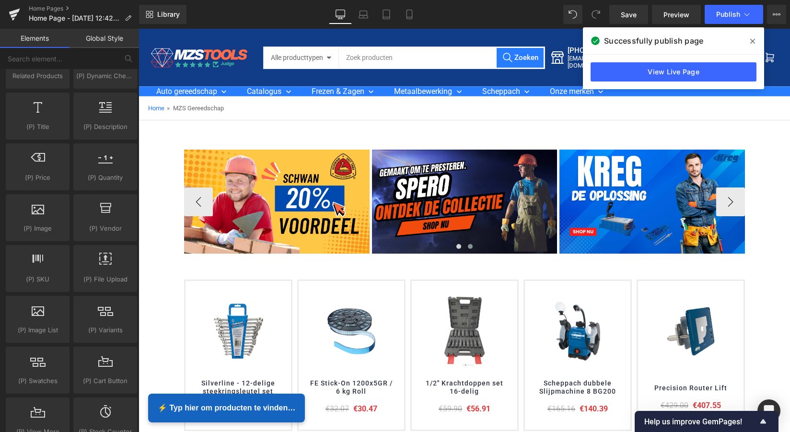
scroll to position [0, 0]
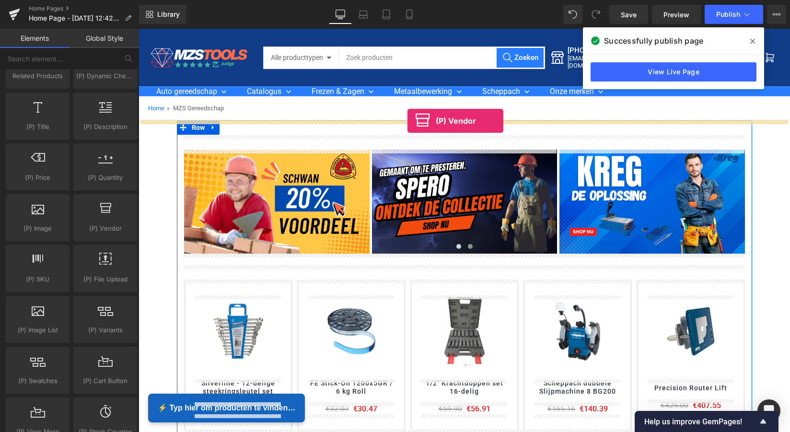
drag, startPoint x: 237, startPoint y: 237, endPoint x: 408, endPoint y: 121, distance: 206.4
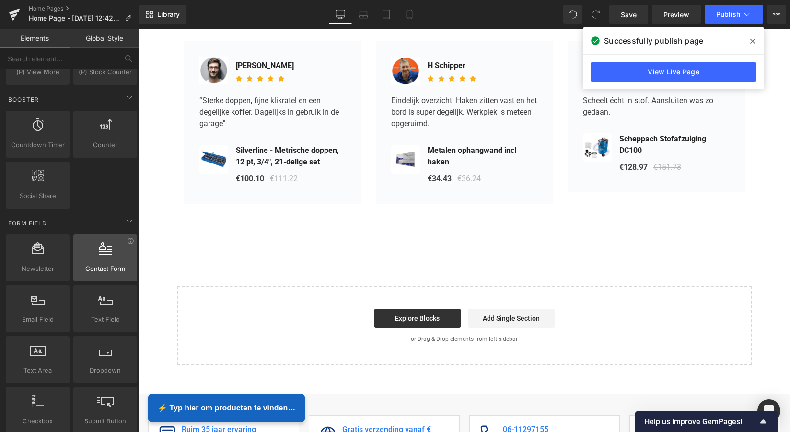
scroll to position [1248, 0]
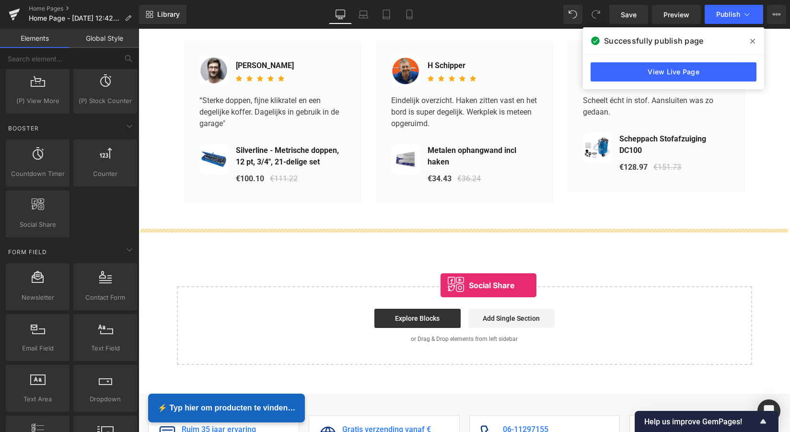
drag, startPoint x: 176, startPoint y: 233, endPoint x: 442, endPoint y: 285, distance: 270.6
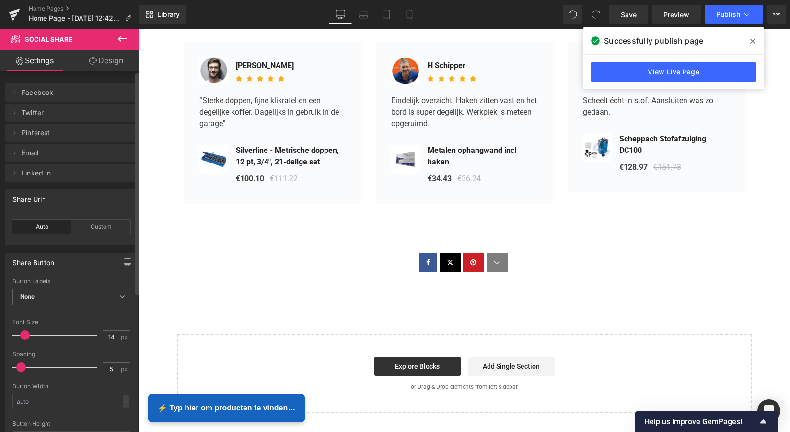
click at [30, 155] on span "Email" at bounding box center [62, 153] width 81 height 18
click at [14, 151] on icon at bounding box center [15, 153] width 8 height 8
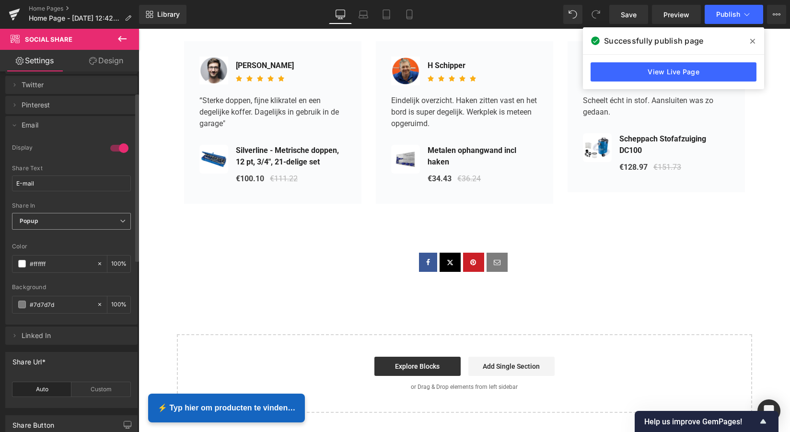
scroll to position [23, 0]
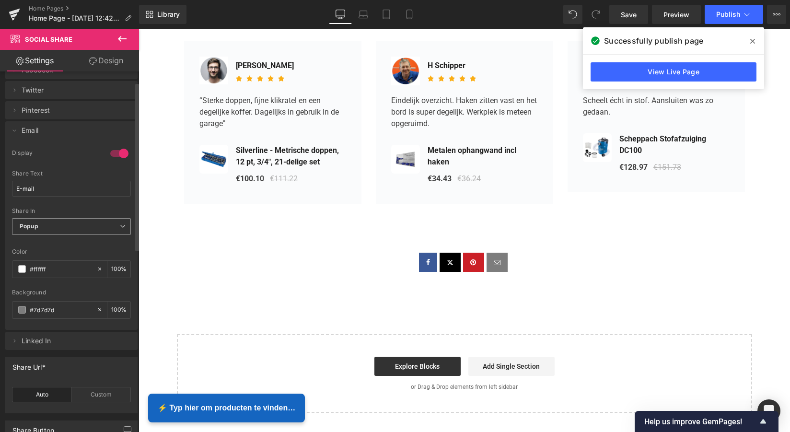
click at [120, 226] on icon at bounding box center [123, 226] width 6 height 6
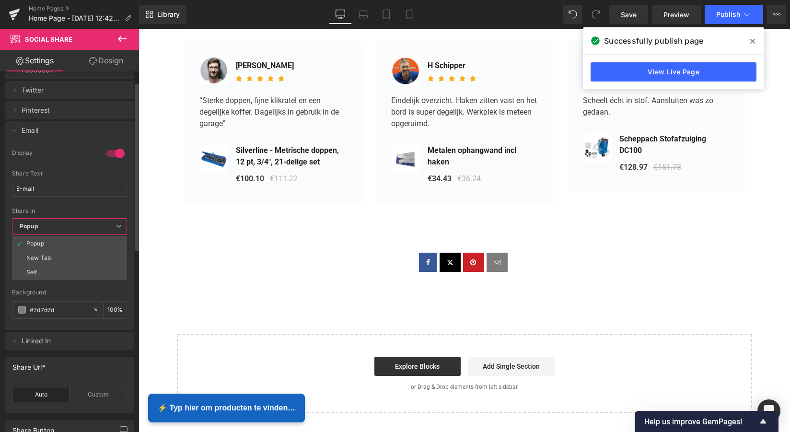
click at [116, 226] on icon at bounding box center [119, 226] width 6 height 6
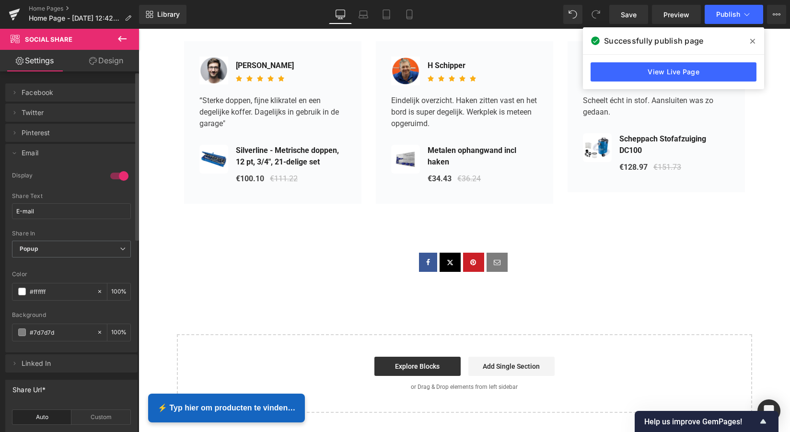
scroll to position [0, 0]
click at [120, 177] on div at bounding box center [119, 175] width 23 height 15
click at [116, 176] on div at bounding box center [119, 175] width 23 height 15
click at [16, 153] on icon at bounding box center [15, 153] width 8 height 8
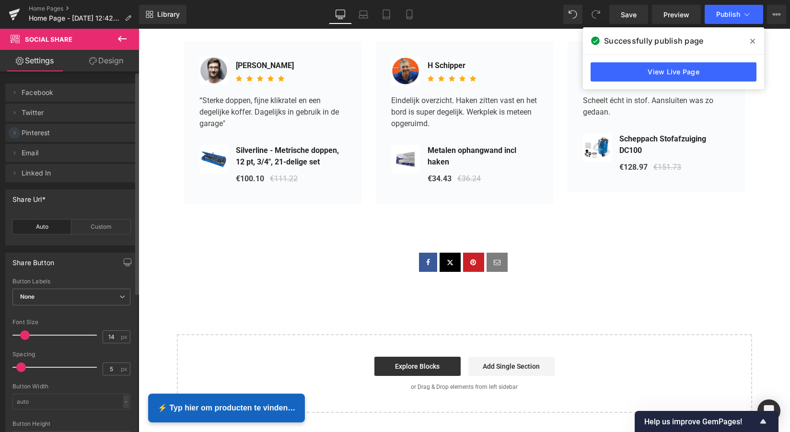
click at [17, 133] on icon at bounding box center [15, 133] width 8 height 8
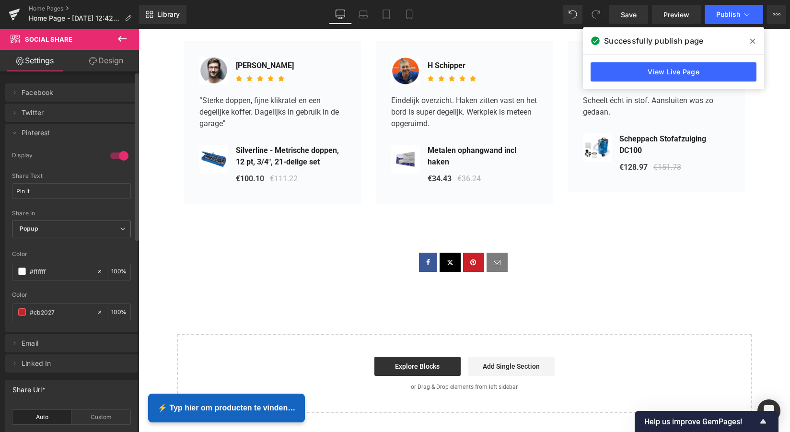
click at [118, 157] on div at bounding box center [119, 155] width 23 height 15
click at [15, 114] on icon at bounding box center [15, 113] width 8 height 8
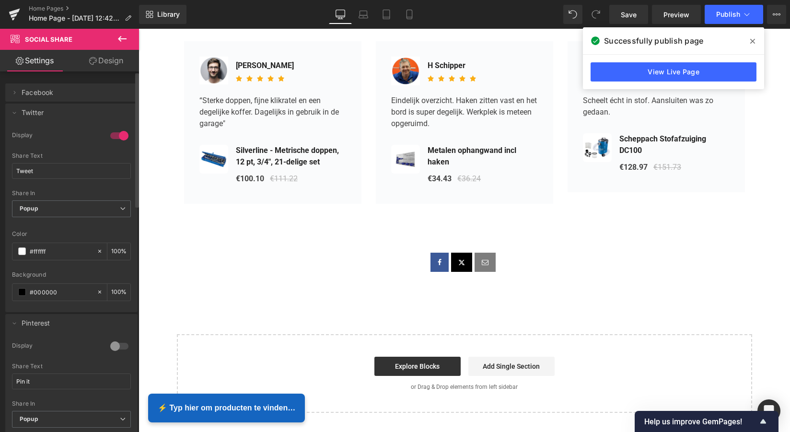
click at [120, 136] on div at bounding box center [119, 135] width 23 height 15
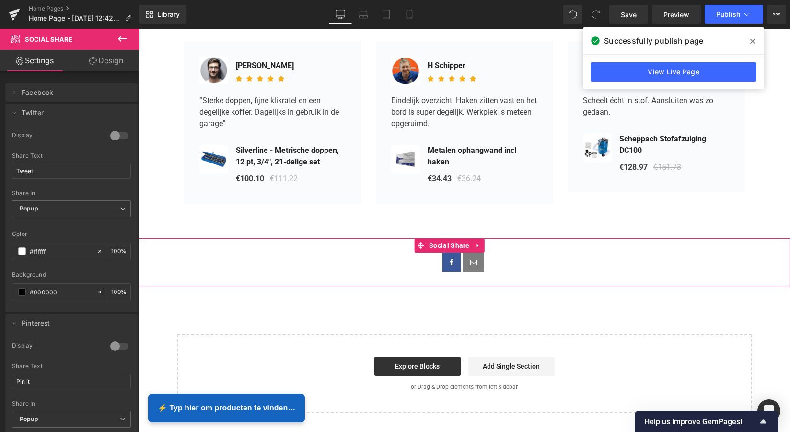
click at [475, 242] on icon at bounding box center [478, 245] width 7 height 7
click at [487, 242] on icon at bounding box center [484, 245] width 7 height 7
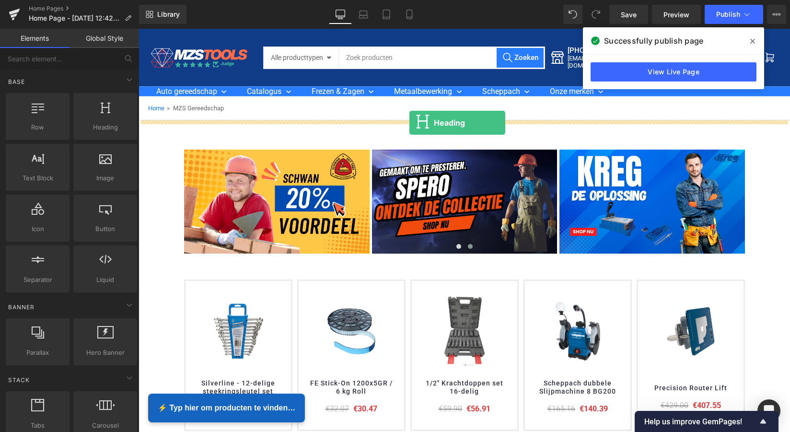
drag, startPoint x: 240, startPoint y: 147, endPoint x: 409, endPoint y: 123, distance: 170.9
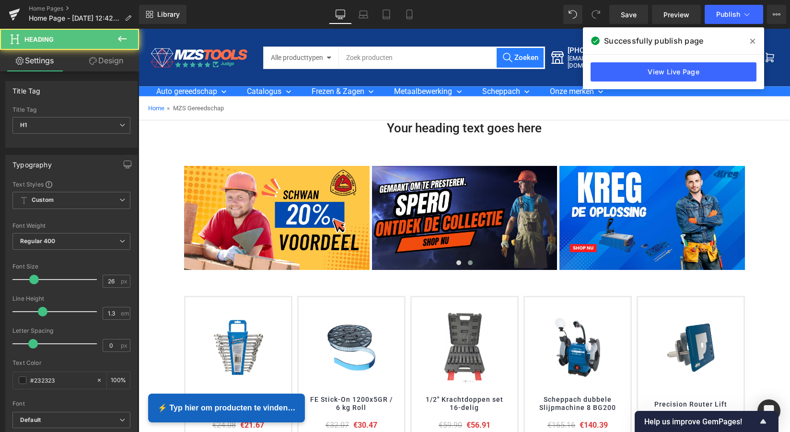
scroll to position [2237, 648]
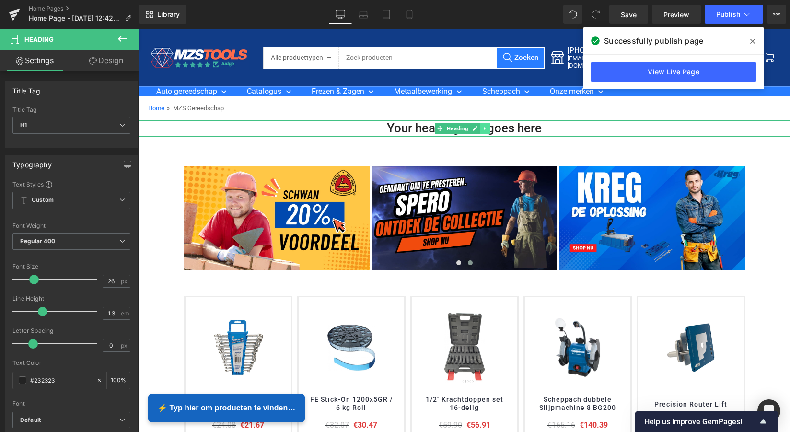
click at [485, 129] on icon at bounding box center [484, 129] width 5 height 6
click at [490, 128] on icon at bounding box center [490, 128] width 5 height 5
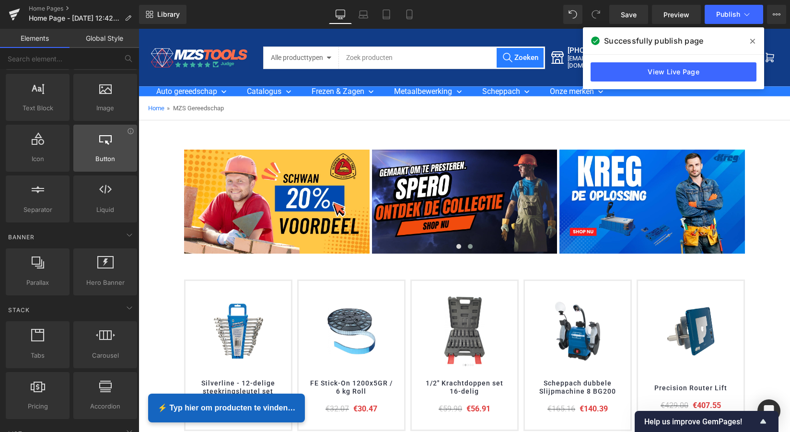
scroll to position [71, 0]
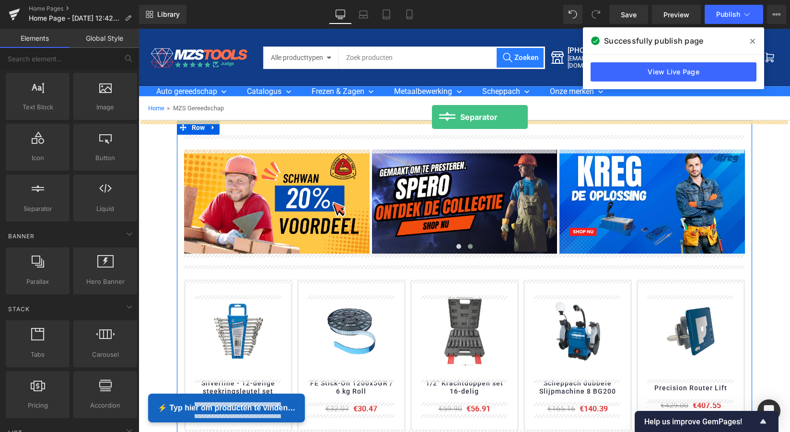
drag, startPoint x: 174, startPoint y: 220, endPoint x: 432, endPoint y: 117, distance: 278.0
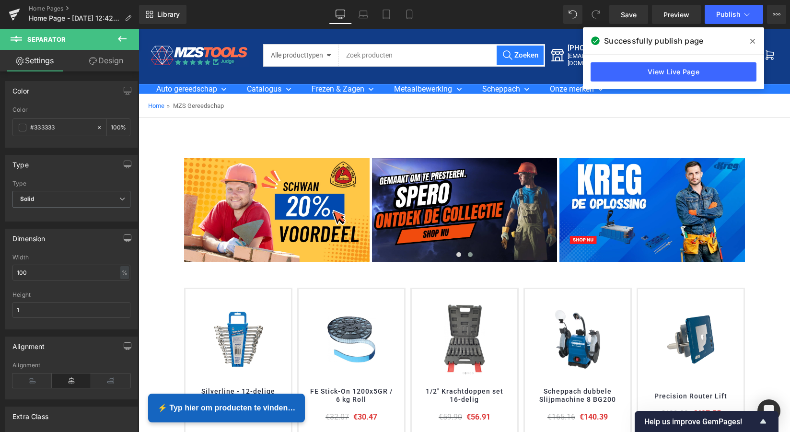
scroll to position [0, 0]
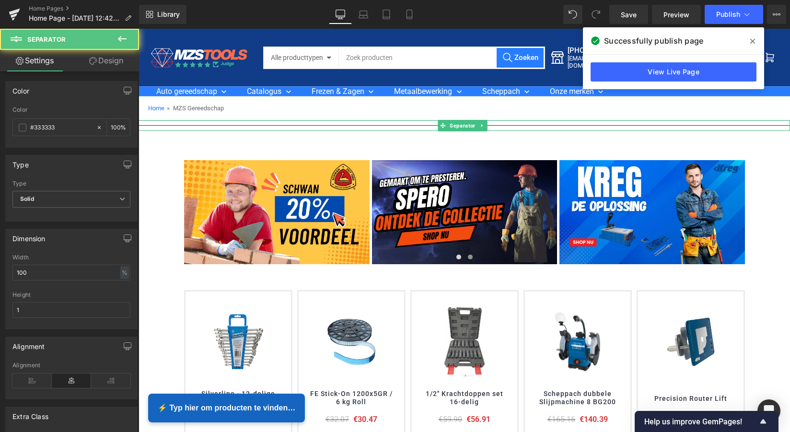
click at [351, 120] on div "Separator" at bounding box center [465, 125] width 652 height 11
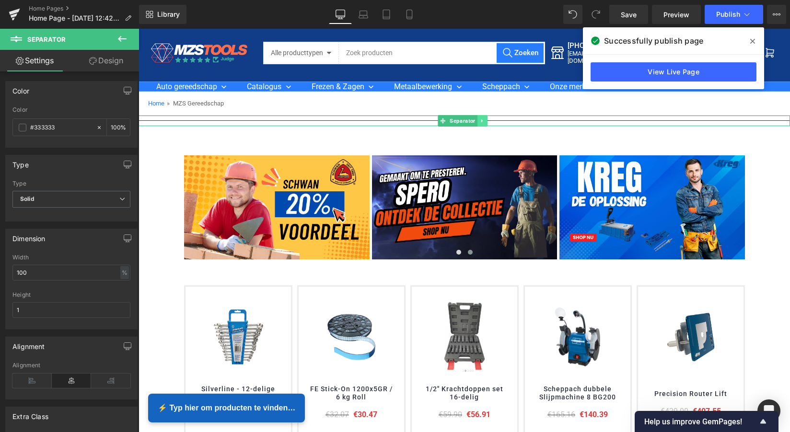
click at [480, 121] on icon at bounding box center [481, 121] width 5 height 6
click at [487, 120] on icon at bounding box center [486, 120] width 5 height 5
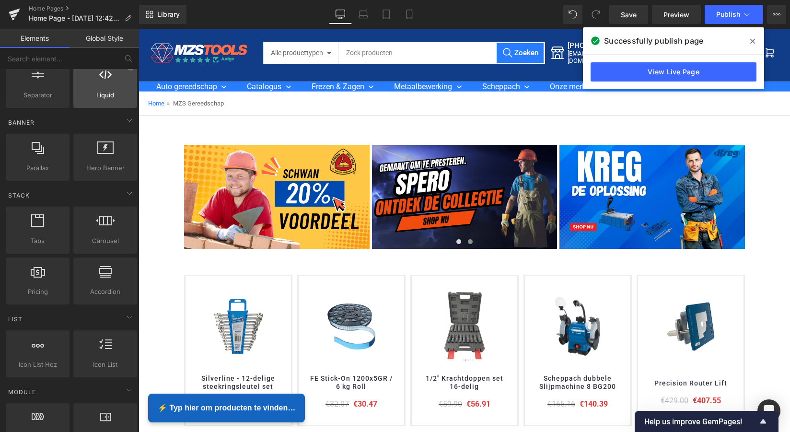
scroll to position [193, 0]
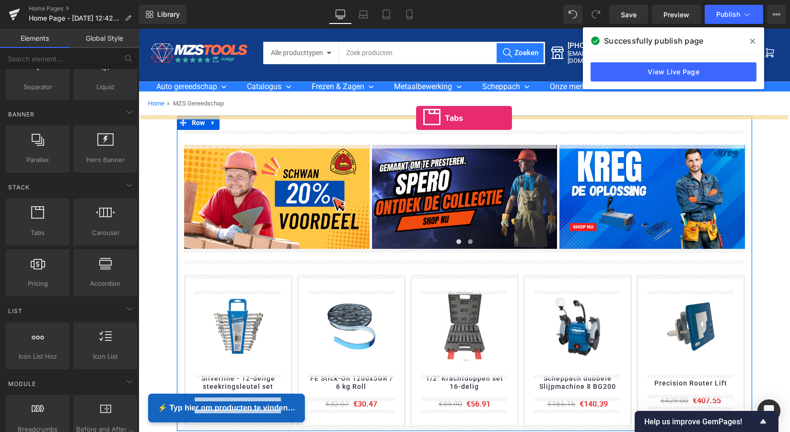
drag, startPoint x: 175, startPoint y: 243, endPoint x: 416, endPoint y: 118, distance: 271.9
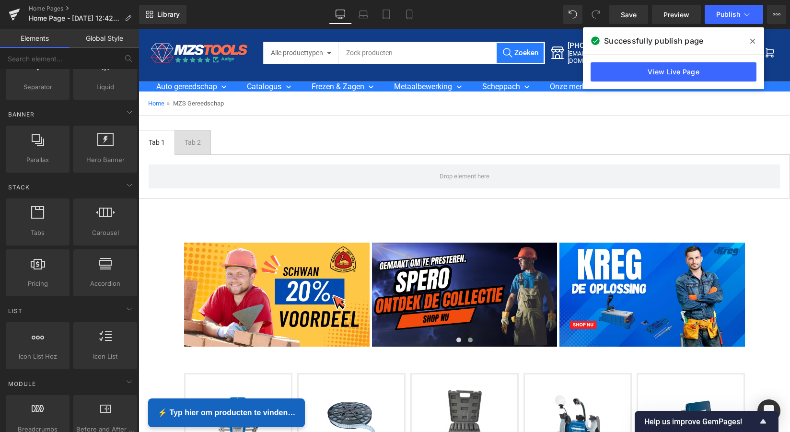
scroll to position [2319, 648]
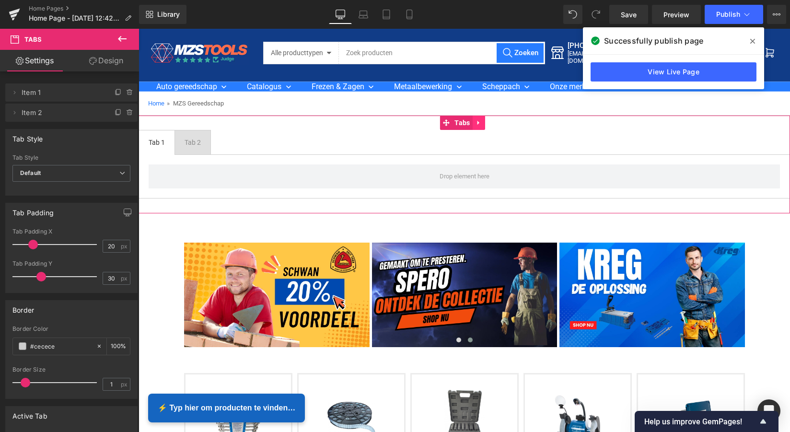
click at [481, 123] on icon at bounding box center [479, 122] width 7 height 7
click at [484, 122] on icon at bounding box center [485, 122] width 7 height 7
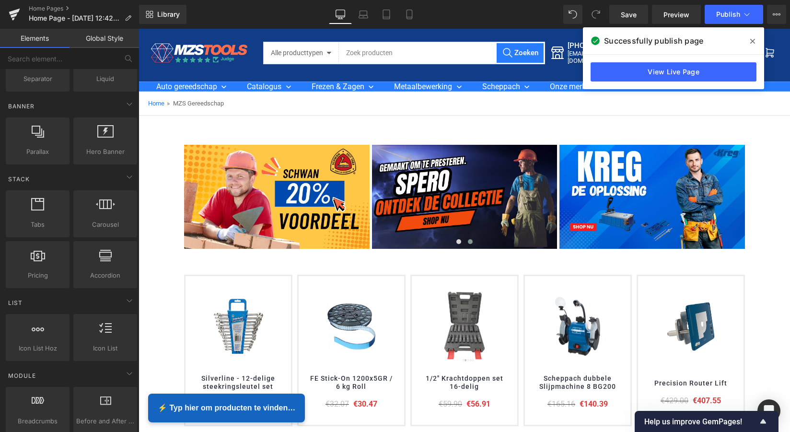
scroll to position [201, 0]
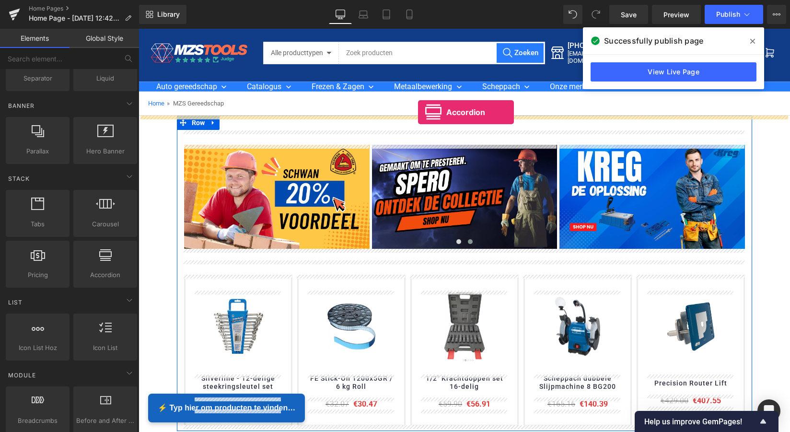
drag, startPoint x: 238, startPoint y: 283, endPoint x: 417, endPoint y: 114, distance: 246.2
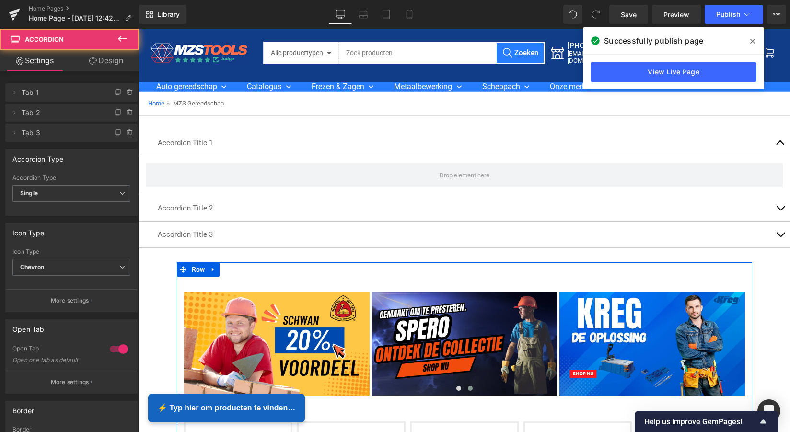
scroll to position [2368, 648]
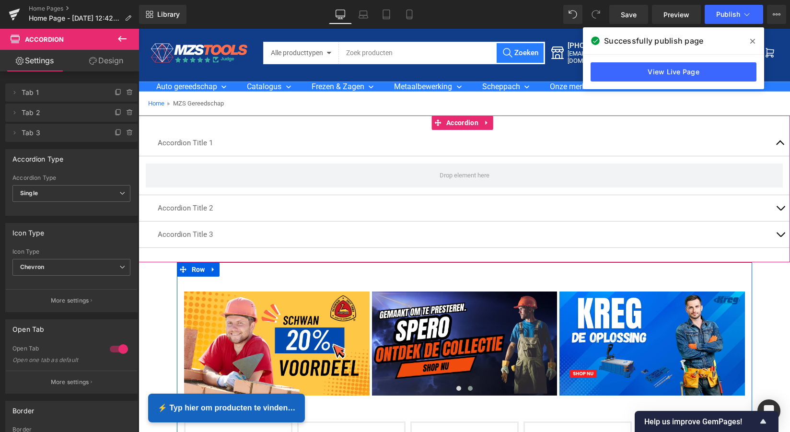
click at [489, 122] on icon at bounding box center [487, 122] width 7 height 7
click at [492, 122] on icon at bounding box center [493, 122] width 7 height 7
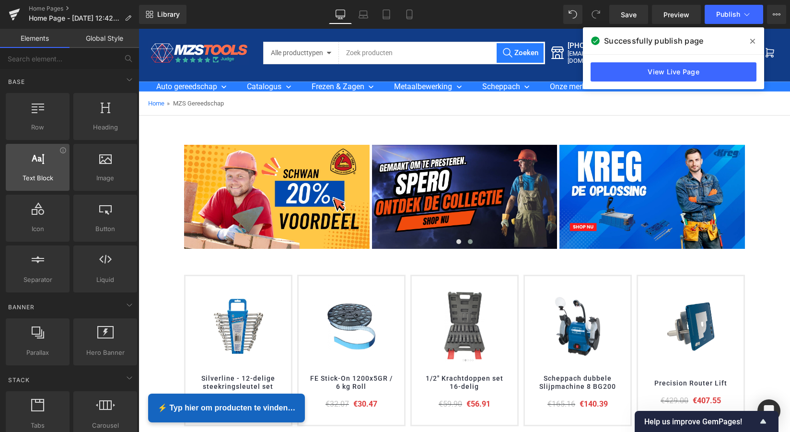
scroll to position [0, 0]
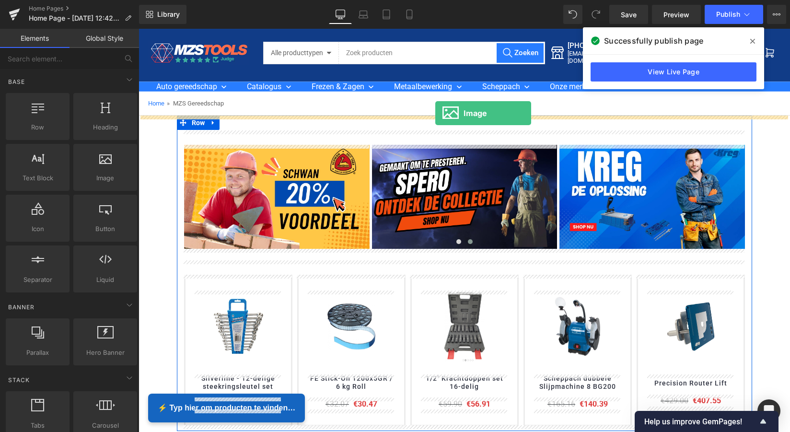
drag, startPoint x: 235, startPoint y: 195, endPoint x: 435, endPoint y: 113, distance: 216.3
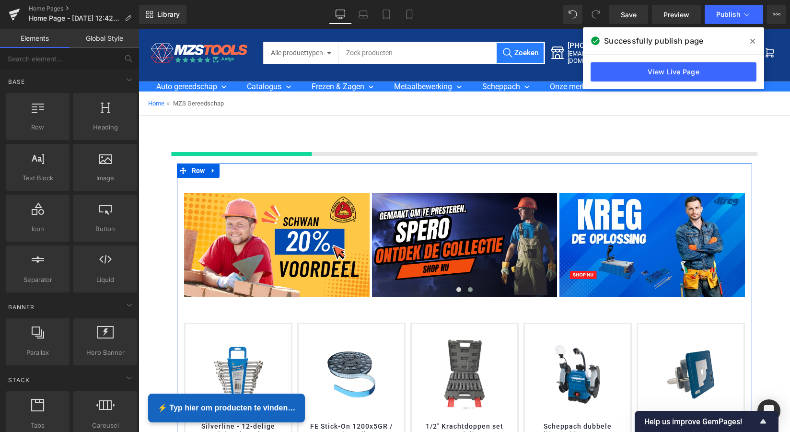
scroll to position [2269, 648]
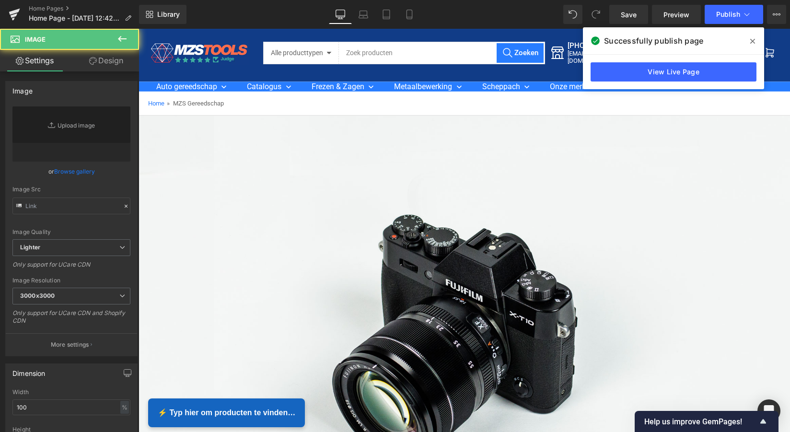
type input "//[DOMAIN_NAME][URL]"
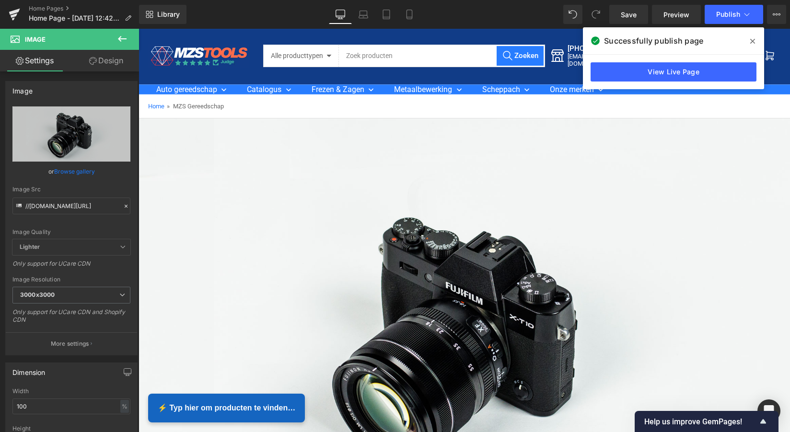
scroll to position [1, 0]
